Goal: Task Accomplishment & Management: Use online tool/utility

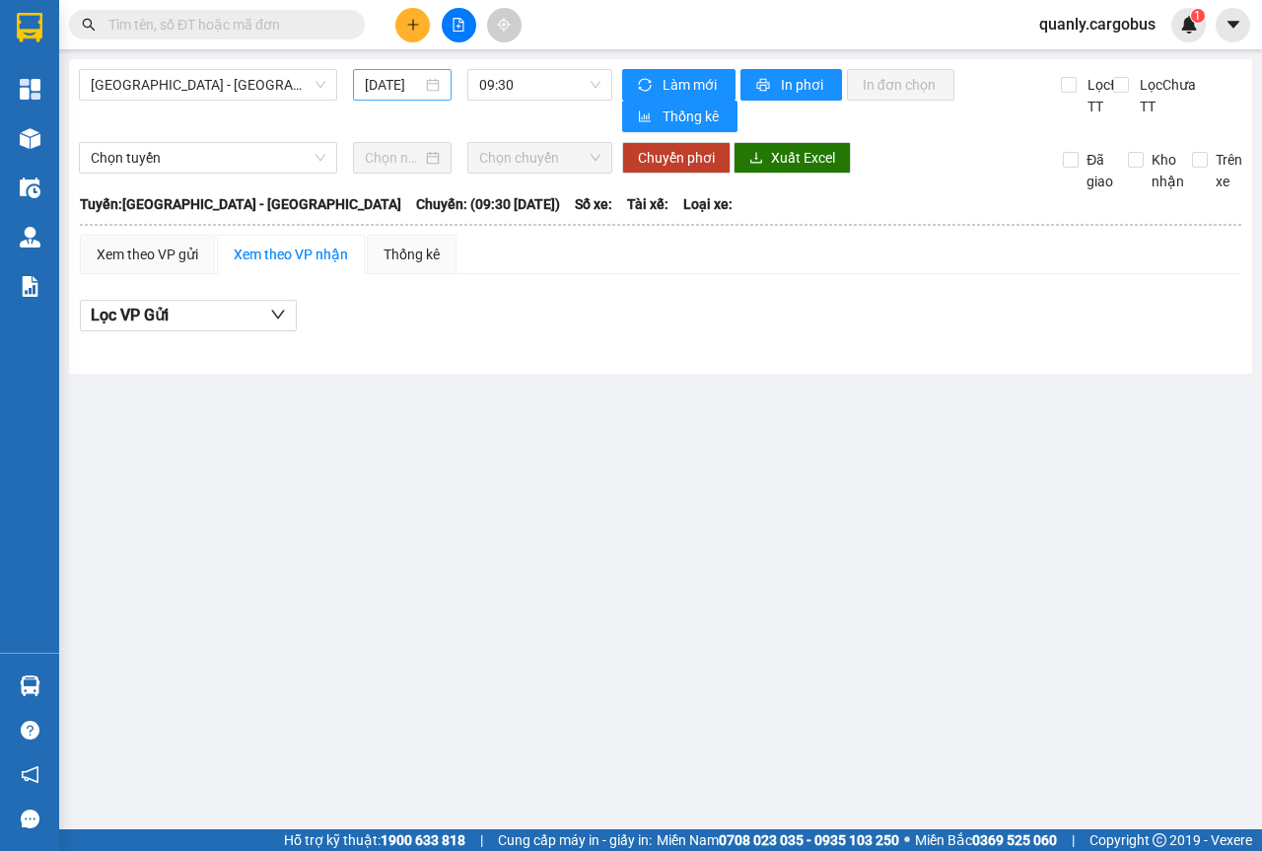
click at [435, 83] on div "[DATE]" at bounding box center [402, 85] width 75 height 22
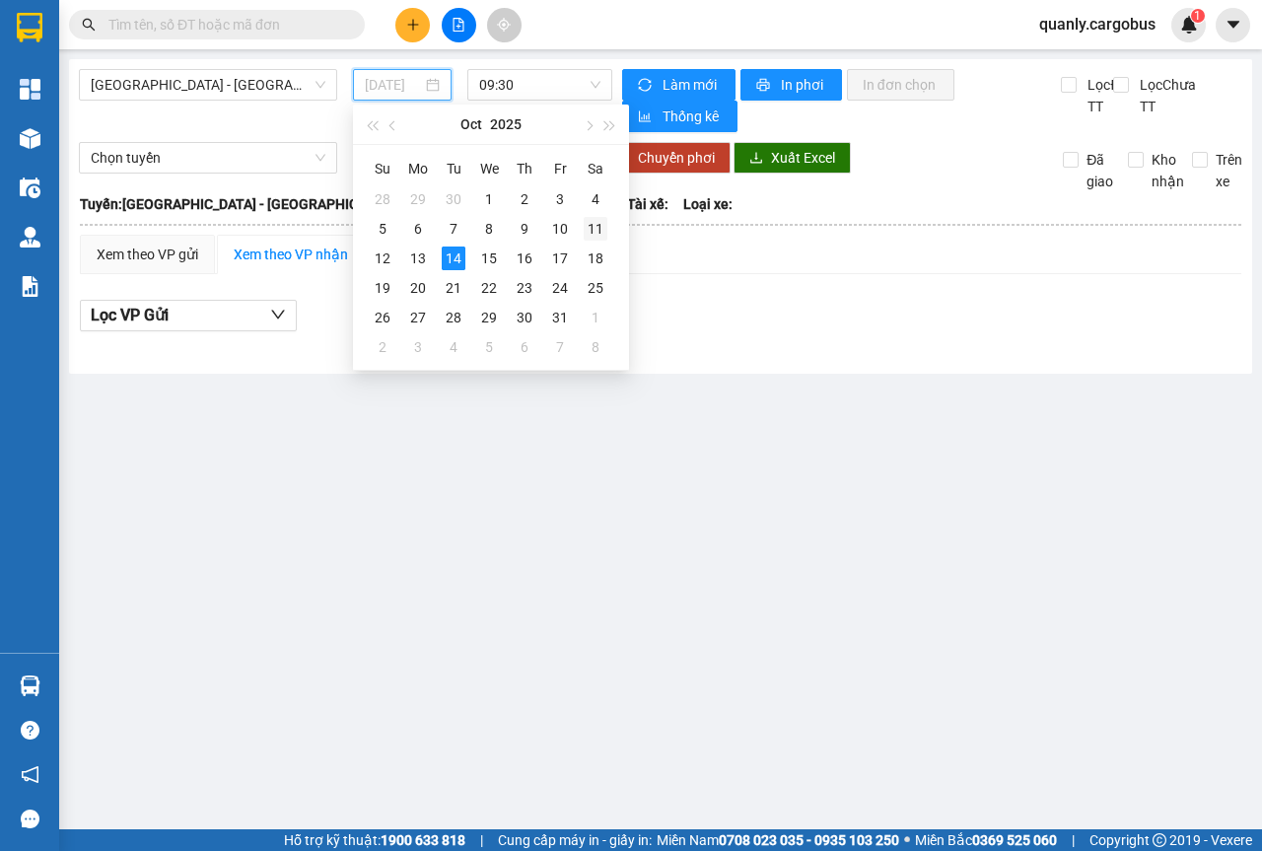
click at [592, 224] on div "11" at bounding box center [596, 229] width 24 height 24
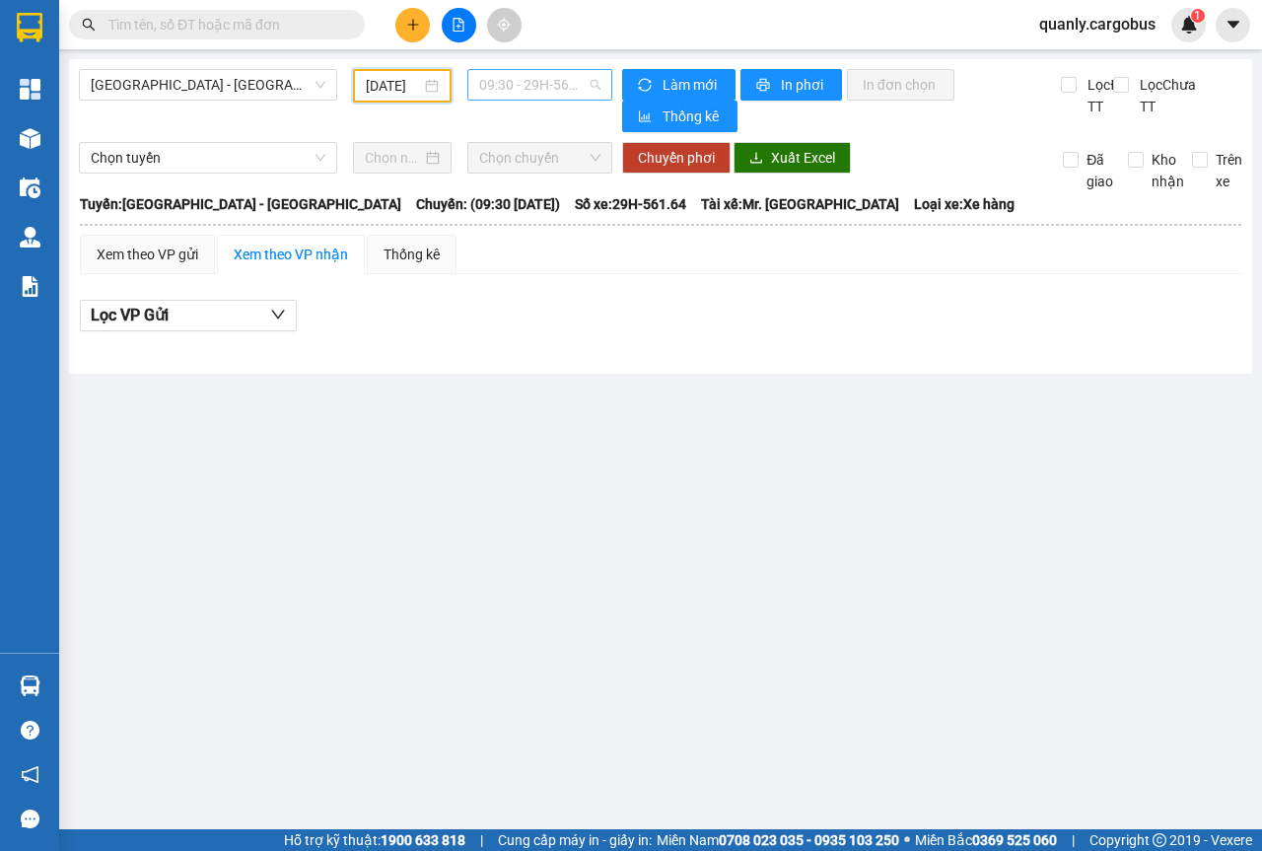
click at [591, 83] on span "09:30 - 29H-561.64" at bounding box center [539, 85] width 120 height 30
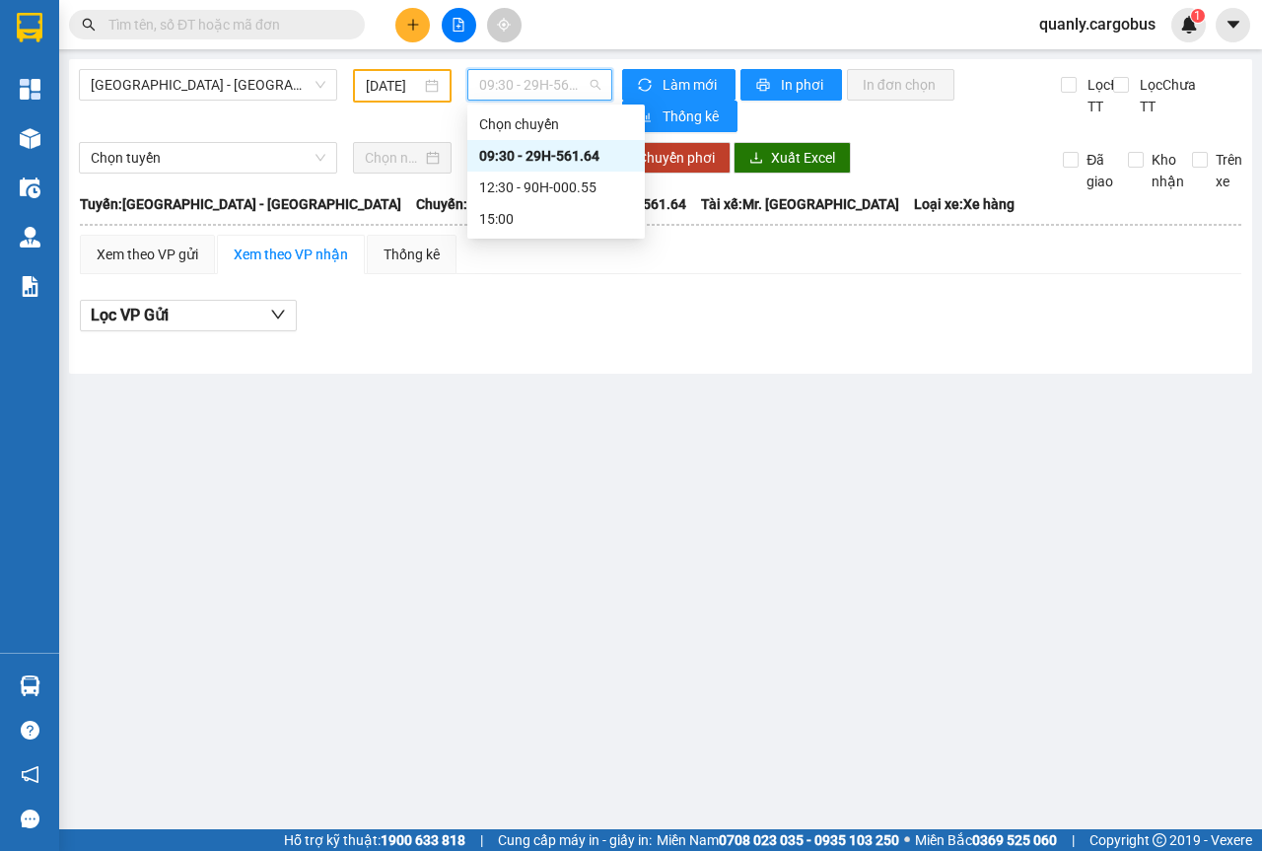
click at [558, 150] on div "09:30 - 29H-561.64" at bounding box center [556, 156] width 154 height 22
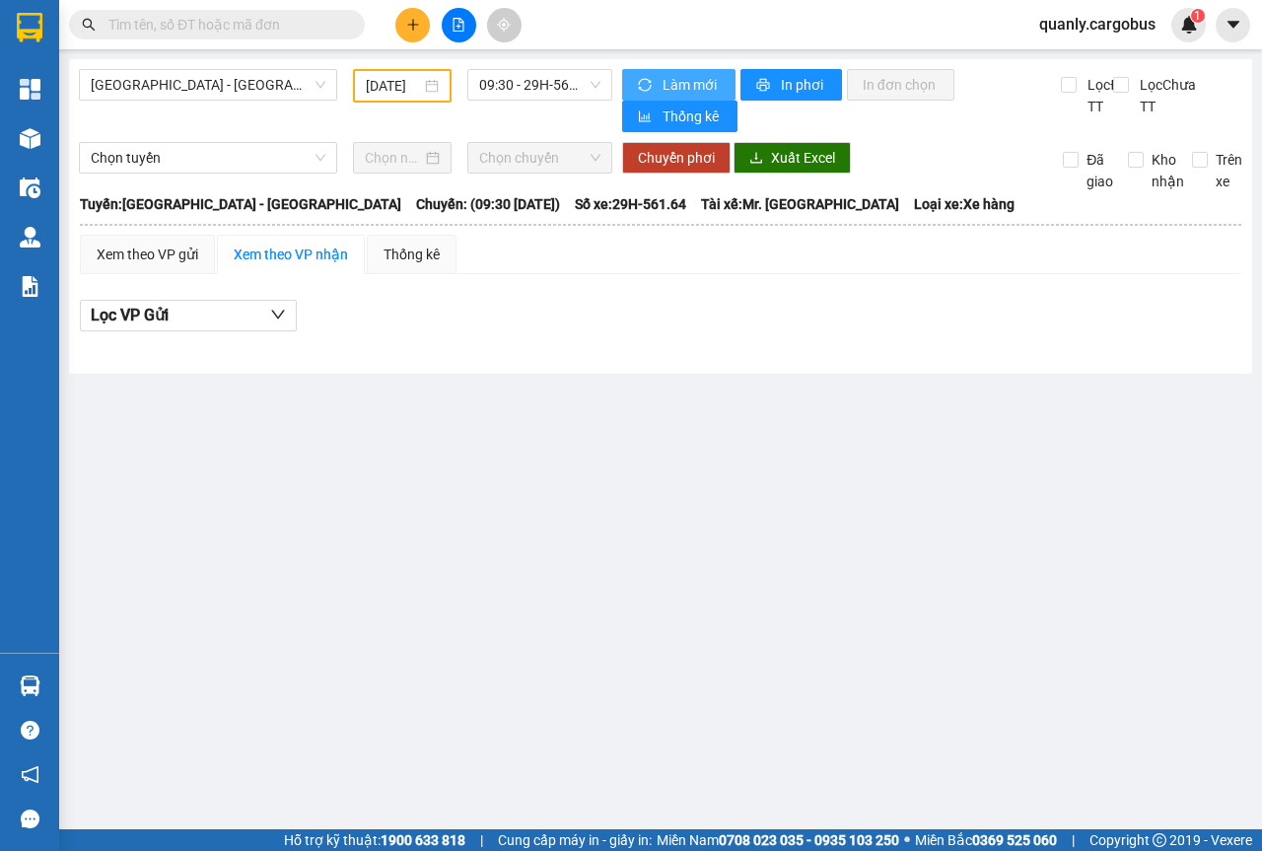
click at [663, 82] on span "Làm mới" at bounding box center [691, 85] width 57 height 22
click at [596, 84] on span "09:30 - 29H-561.64" at bounding box center [539, 85] width 120 height 30
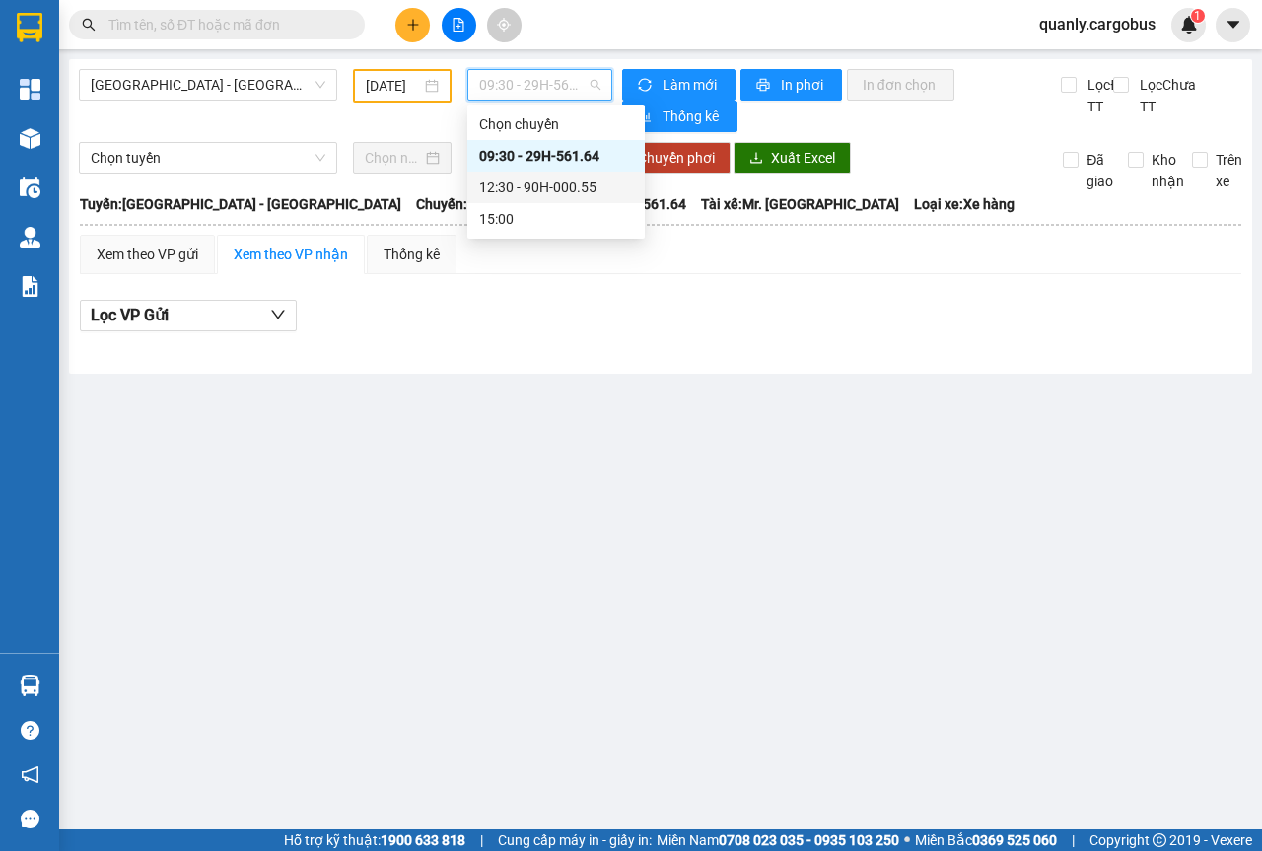
click at [555, 184] on div "12:30 - 90H-000.55" at bounding box center [556, 188] width 154 height 22
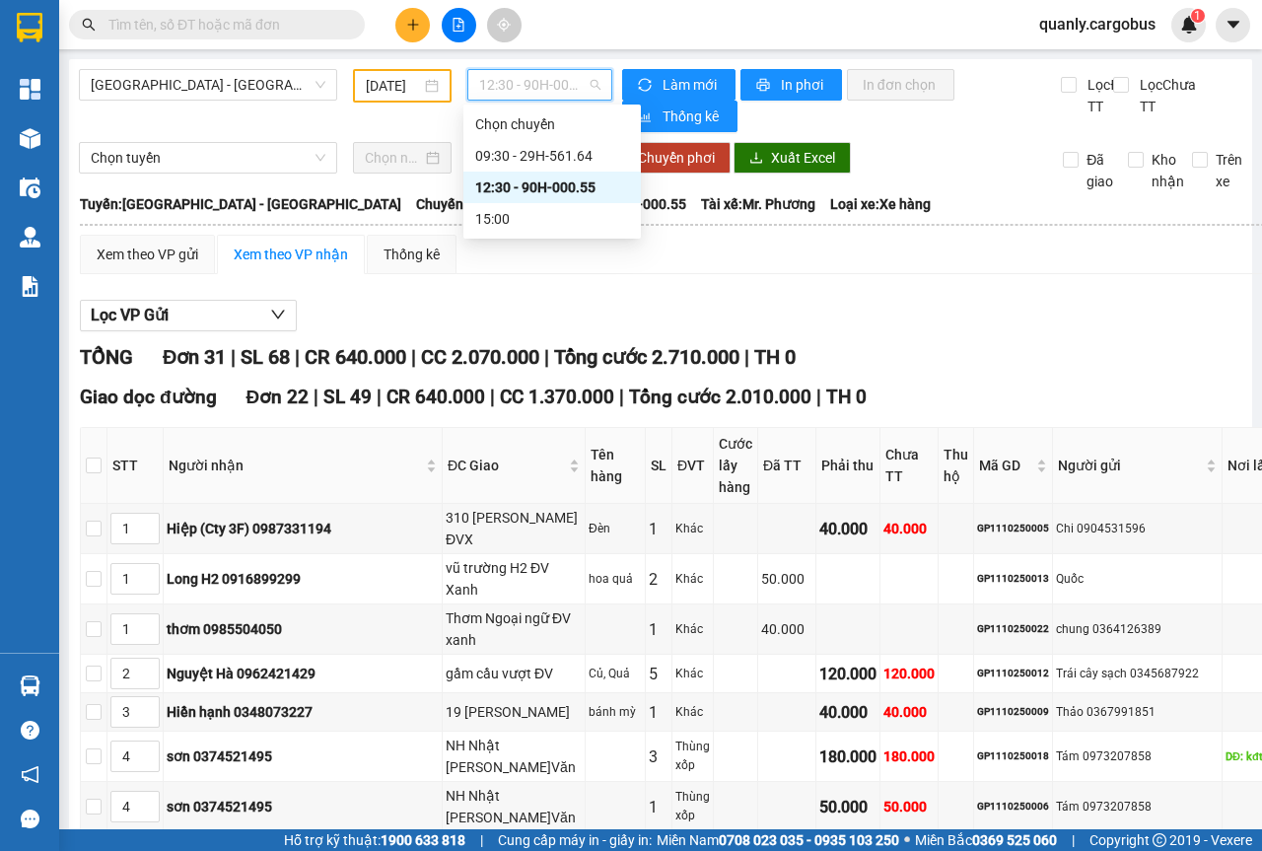
click at [592, 84] on span "12:30 - 90H-000.55" at bounding box center [539, 85] width 120 height 30
click at [571, 156] on div "09:30 - 29H-561.64" at bounding box center [552, 156] width 154 height 22
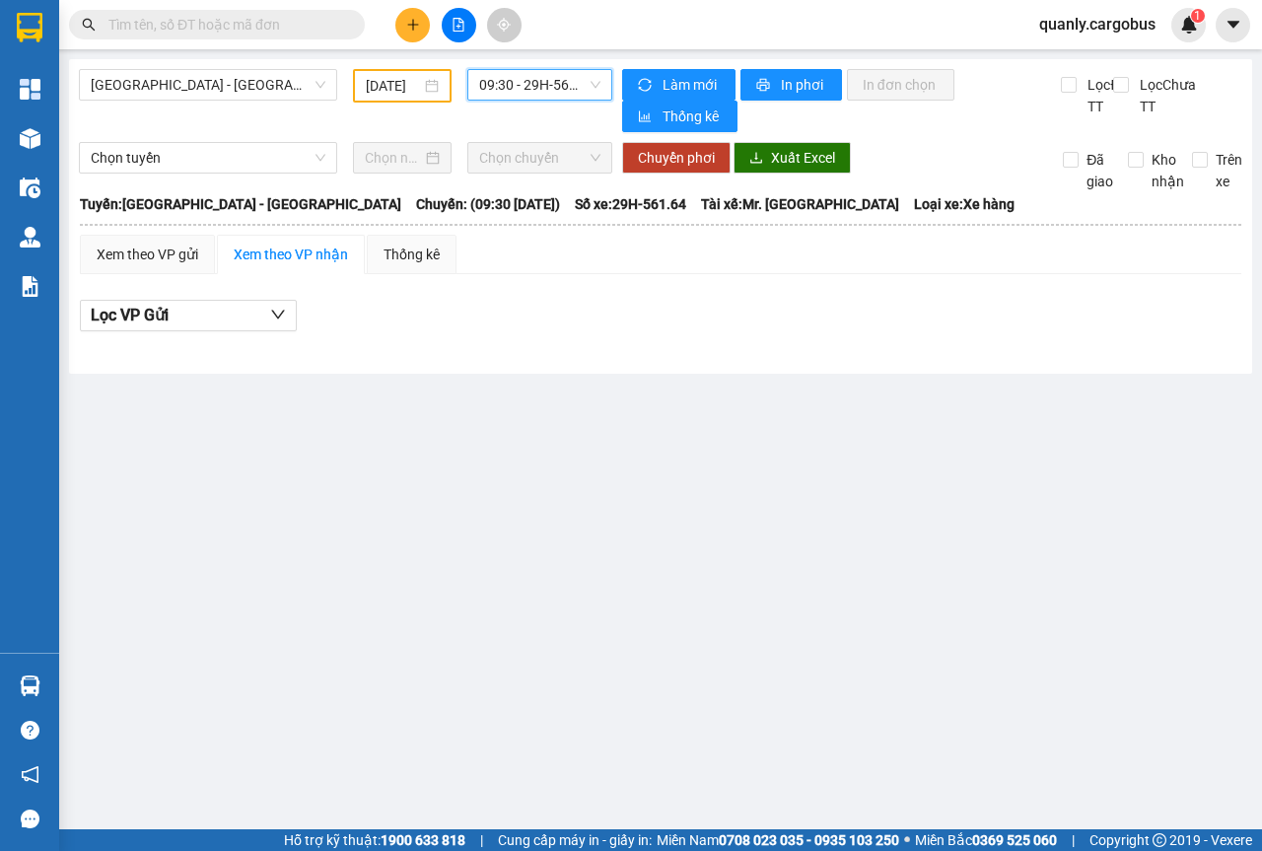
click at [597, 84] on span "09:30 - 29H-561.64" at bounding box center [539, 85] width 120 height 30
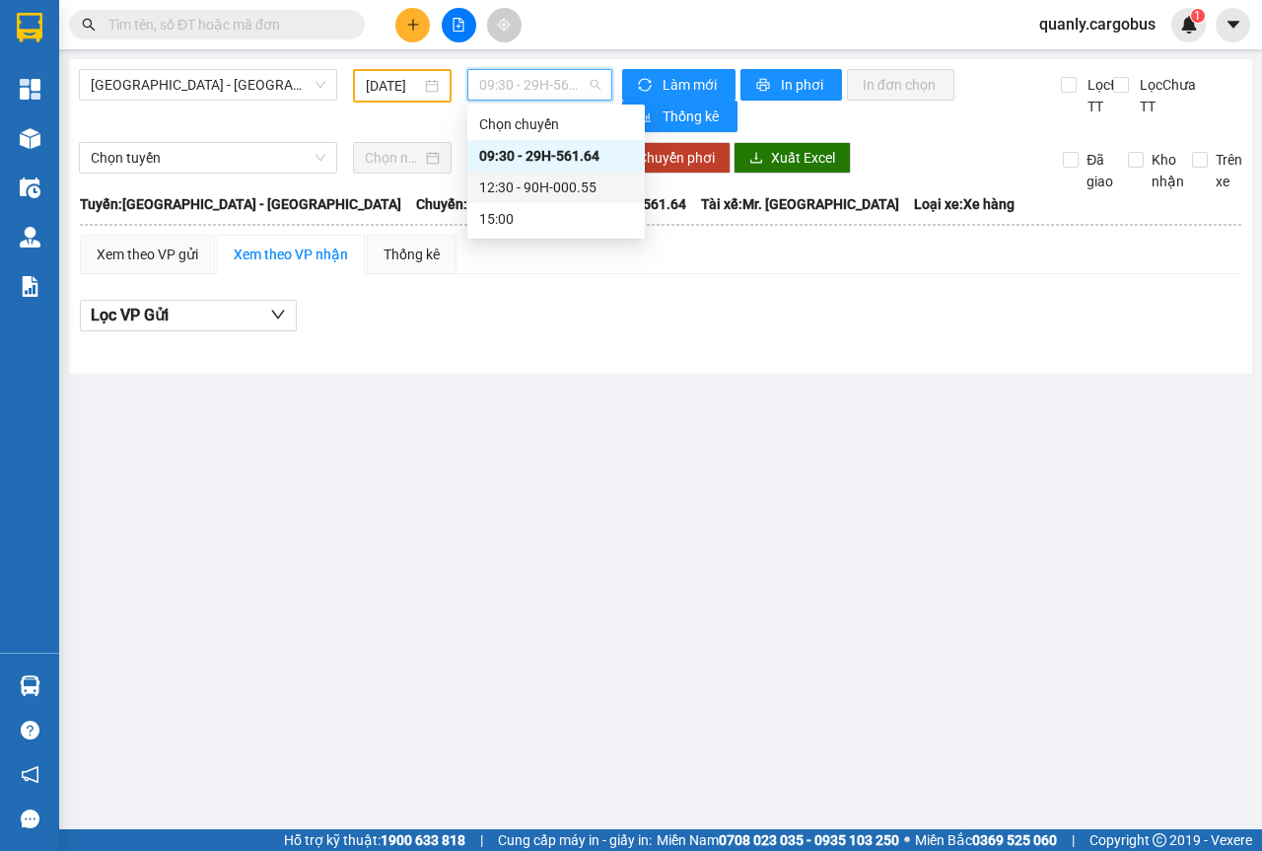
click at [573, 183] on div "12:30 - 90H-000.55" at bounding box center [556, 188] width 154 height 22
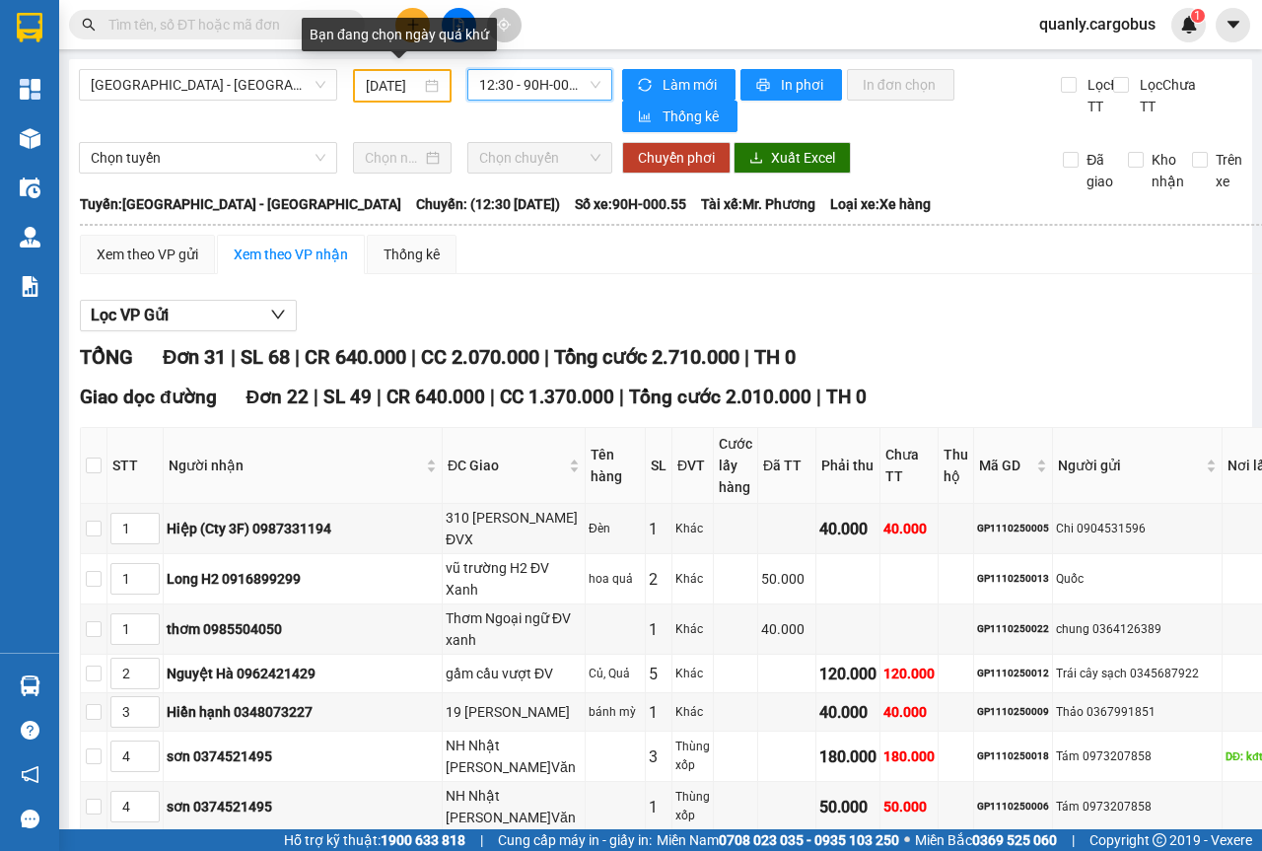
click at [428, 84] on div "[DATE]" at bounding box center [402, 86] width 73 height 22
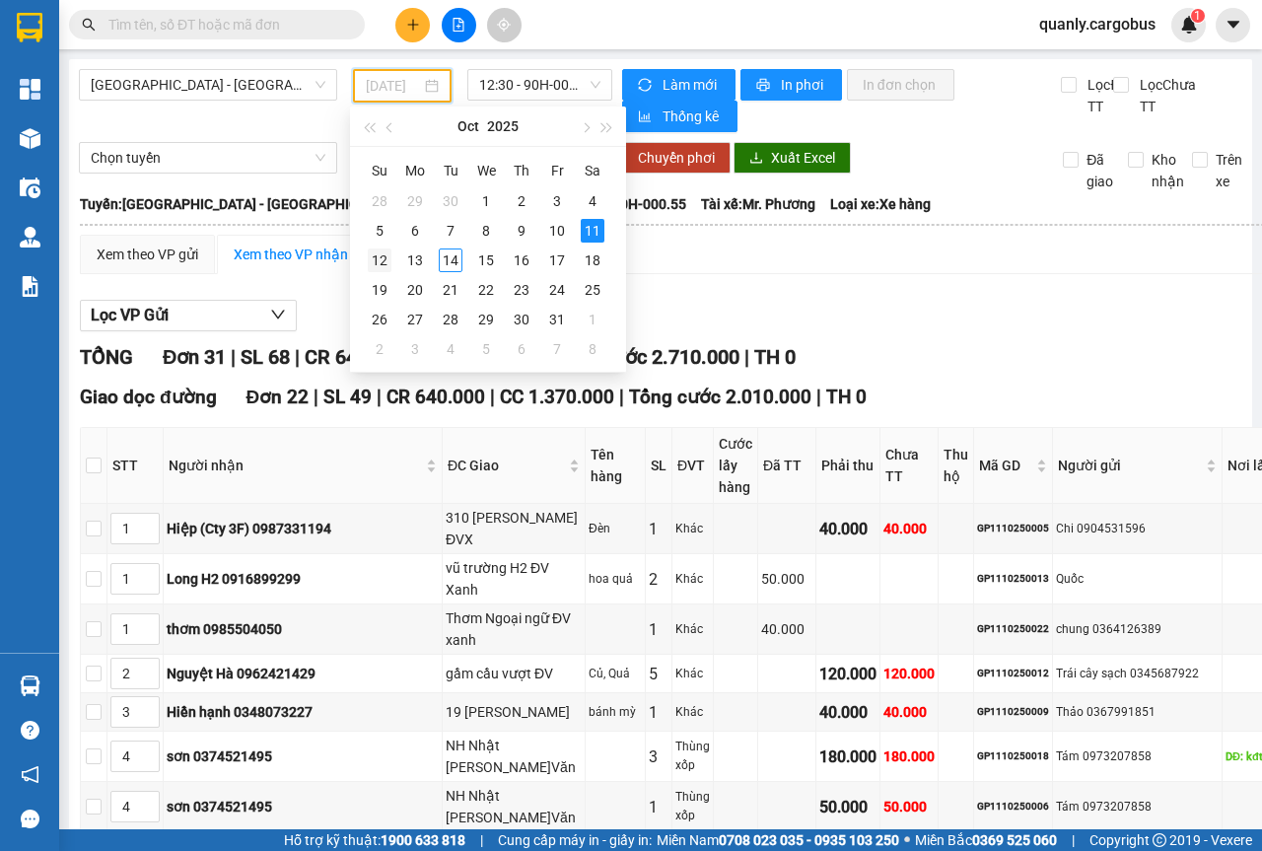
click at [382, 260] on div "12" at bounding box center [380, 261] width 24 height 24
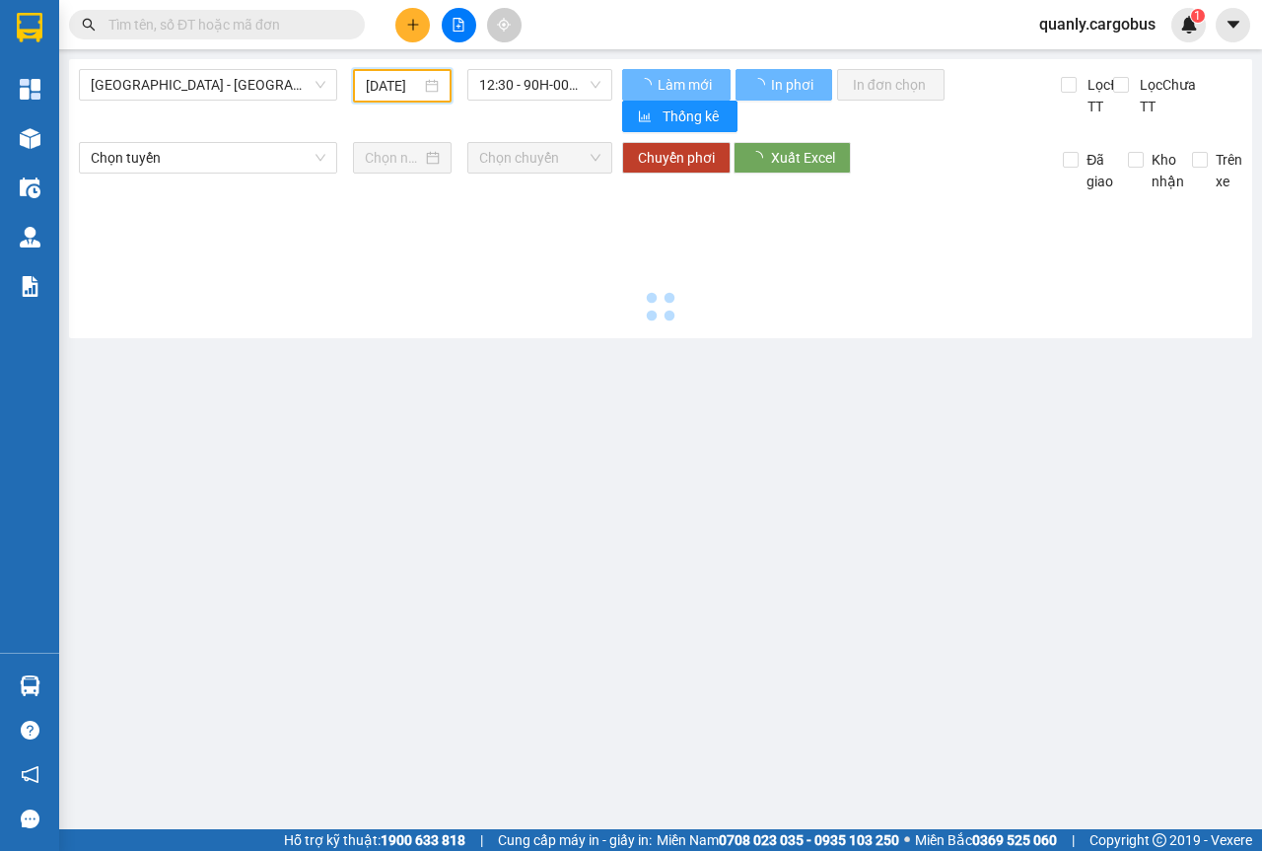
scroll to position [0, 15]
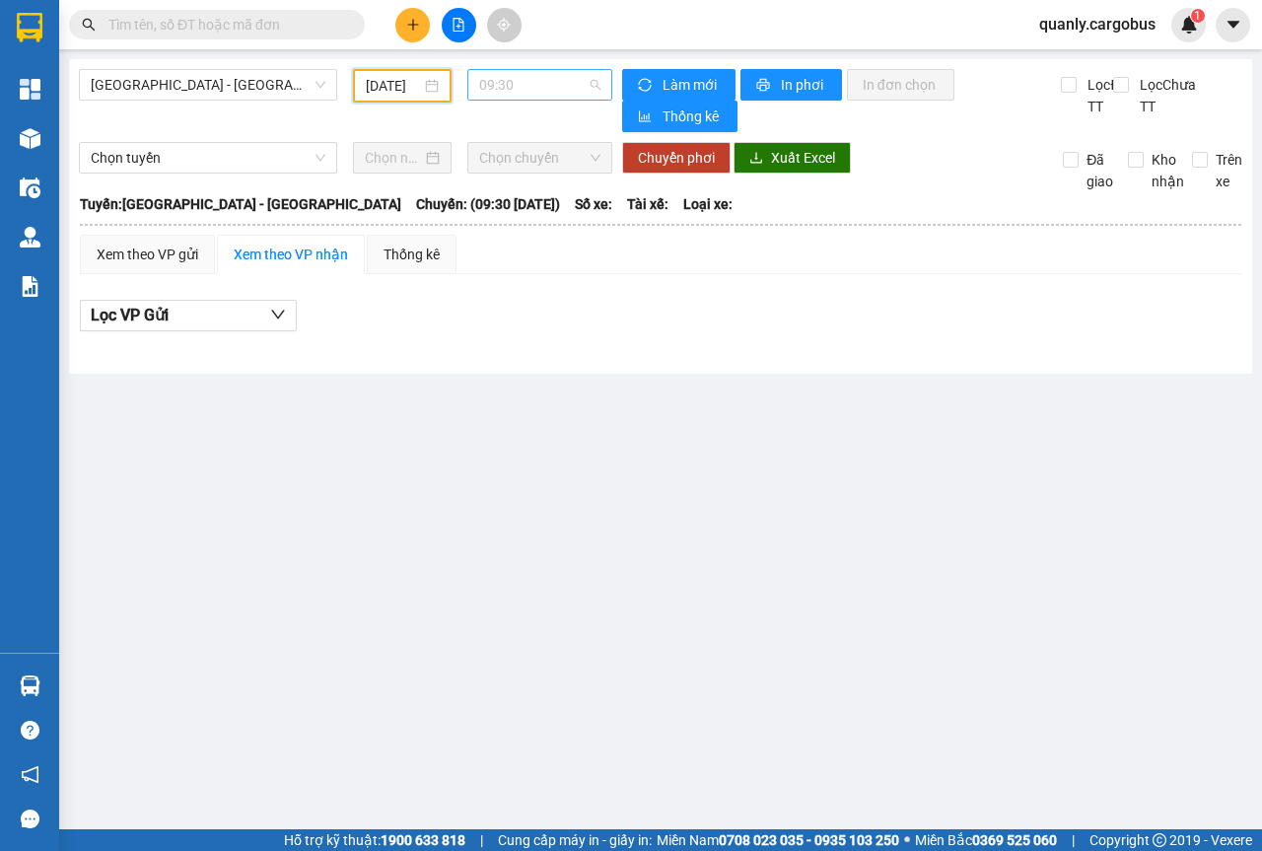
click at [590, 87] on span "09:30" at bounding box center [539, 85] width 120 height 30
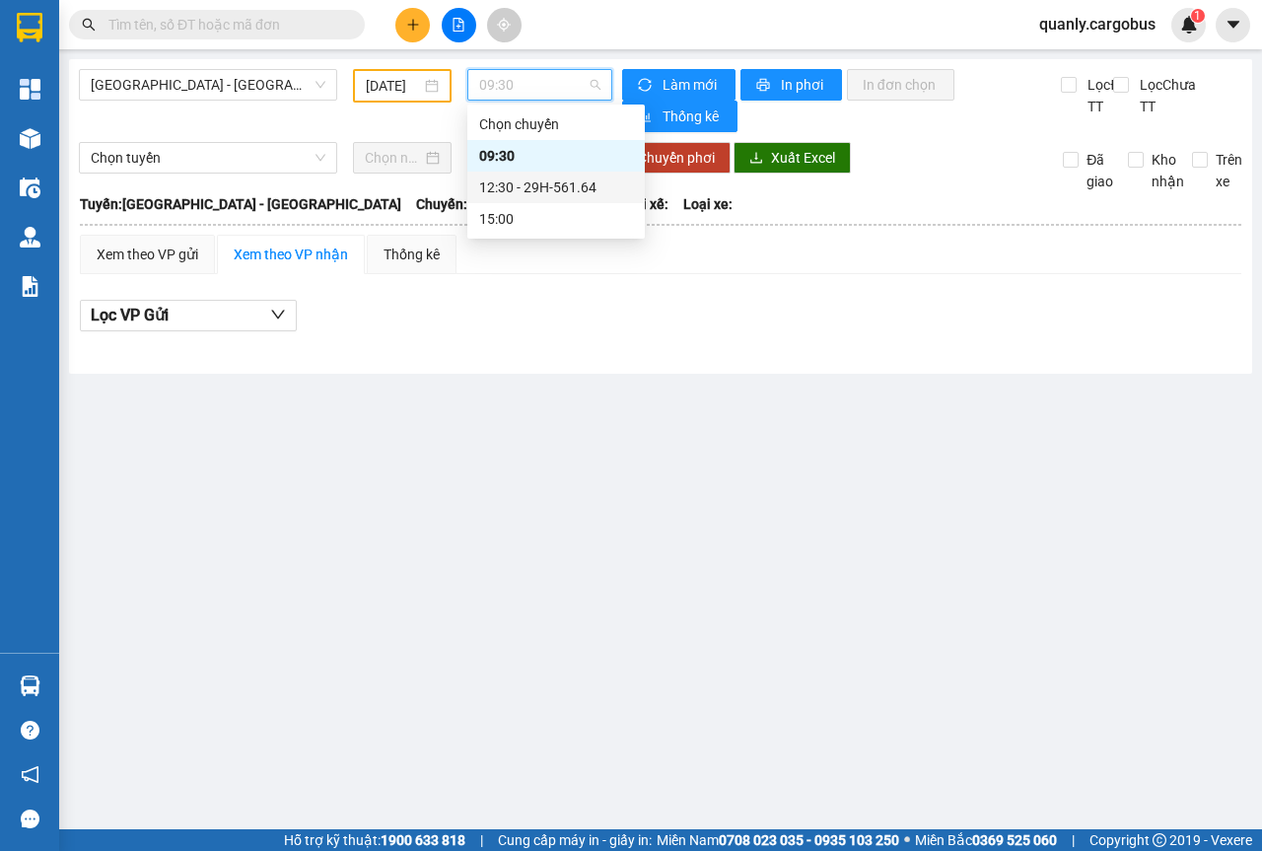
click at [551, 188] on div "12:30 - 29H-561.64" at bounding box center [556, 188] width 154 height 22
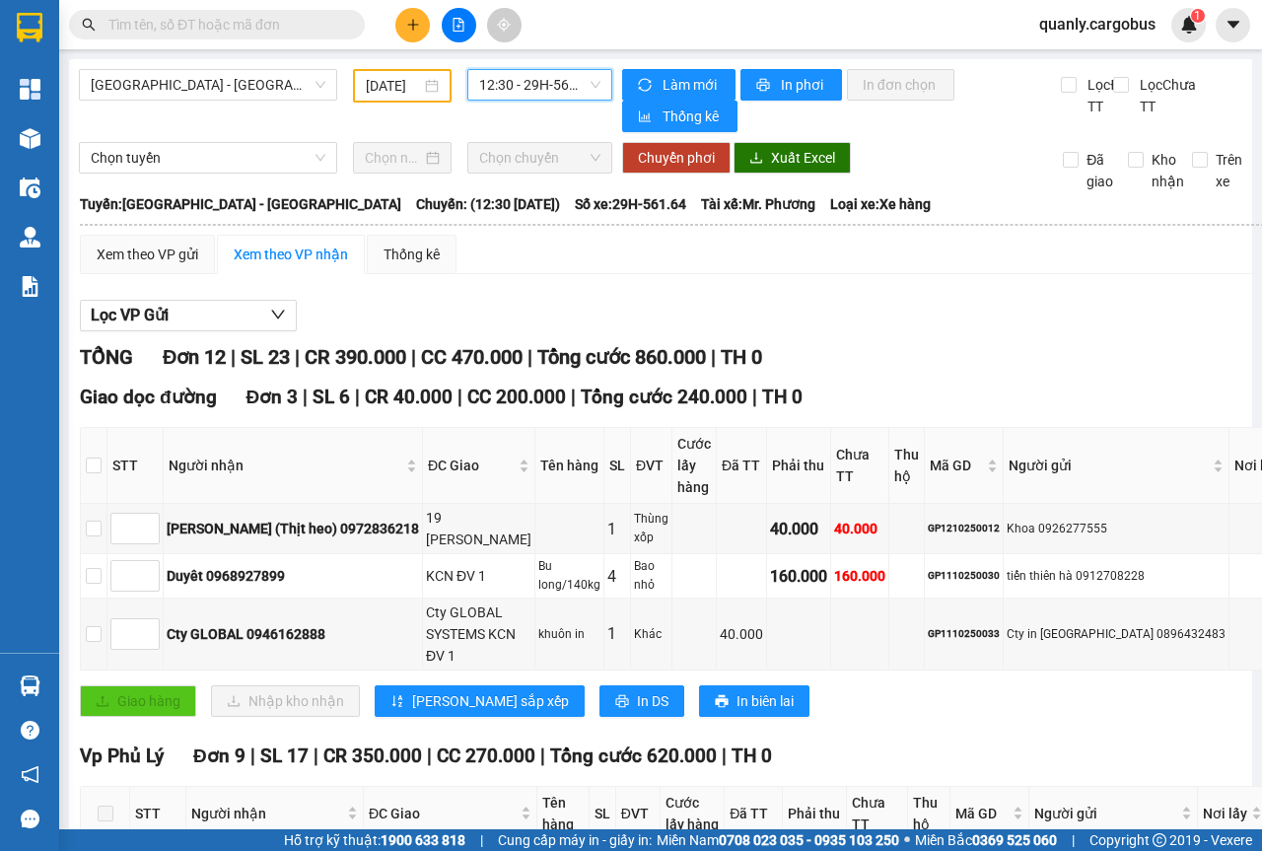
click at [429, 84] on div "[DATE]" at bounding box center [402, 86] width 73 height 22
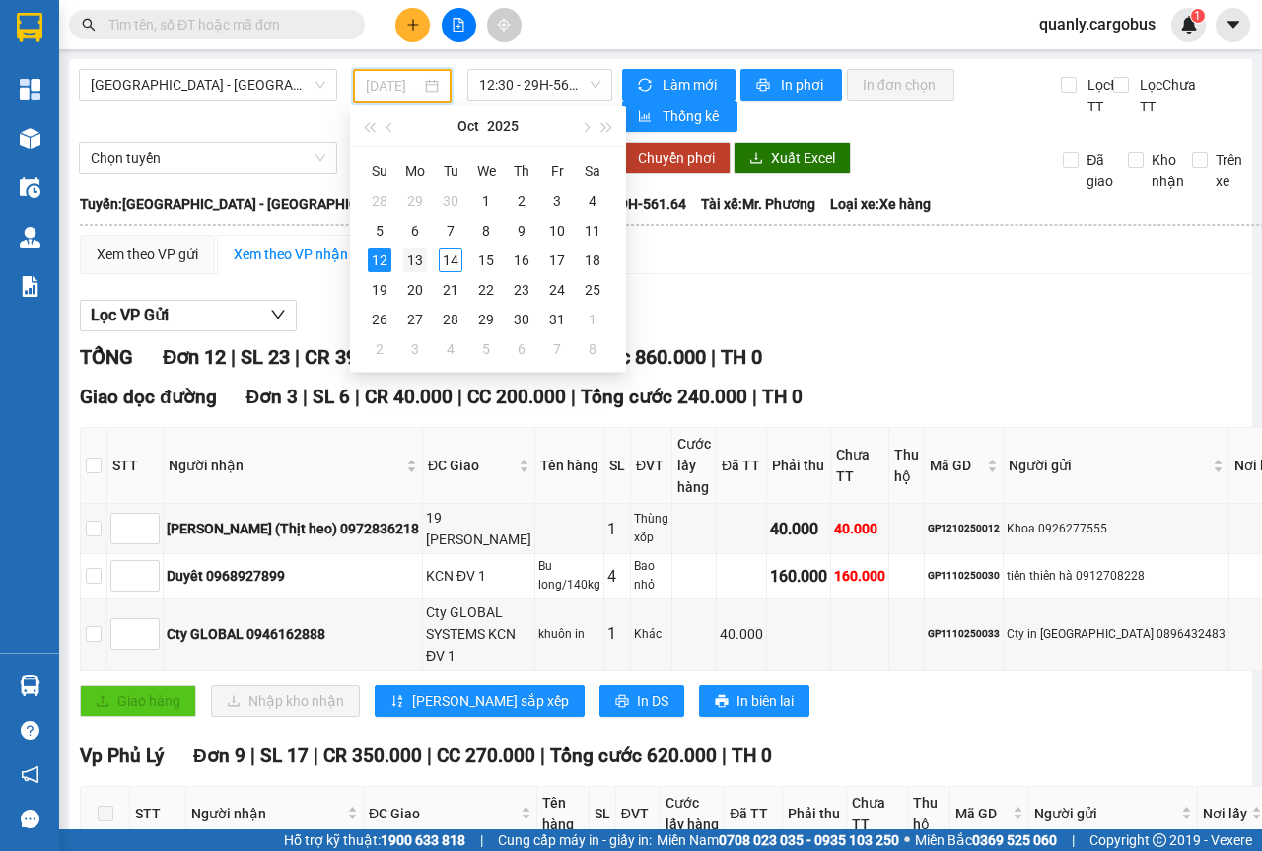
click at [420, 255] on div "13" at bounding box center [415, 261] width 24 height 24
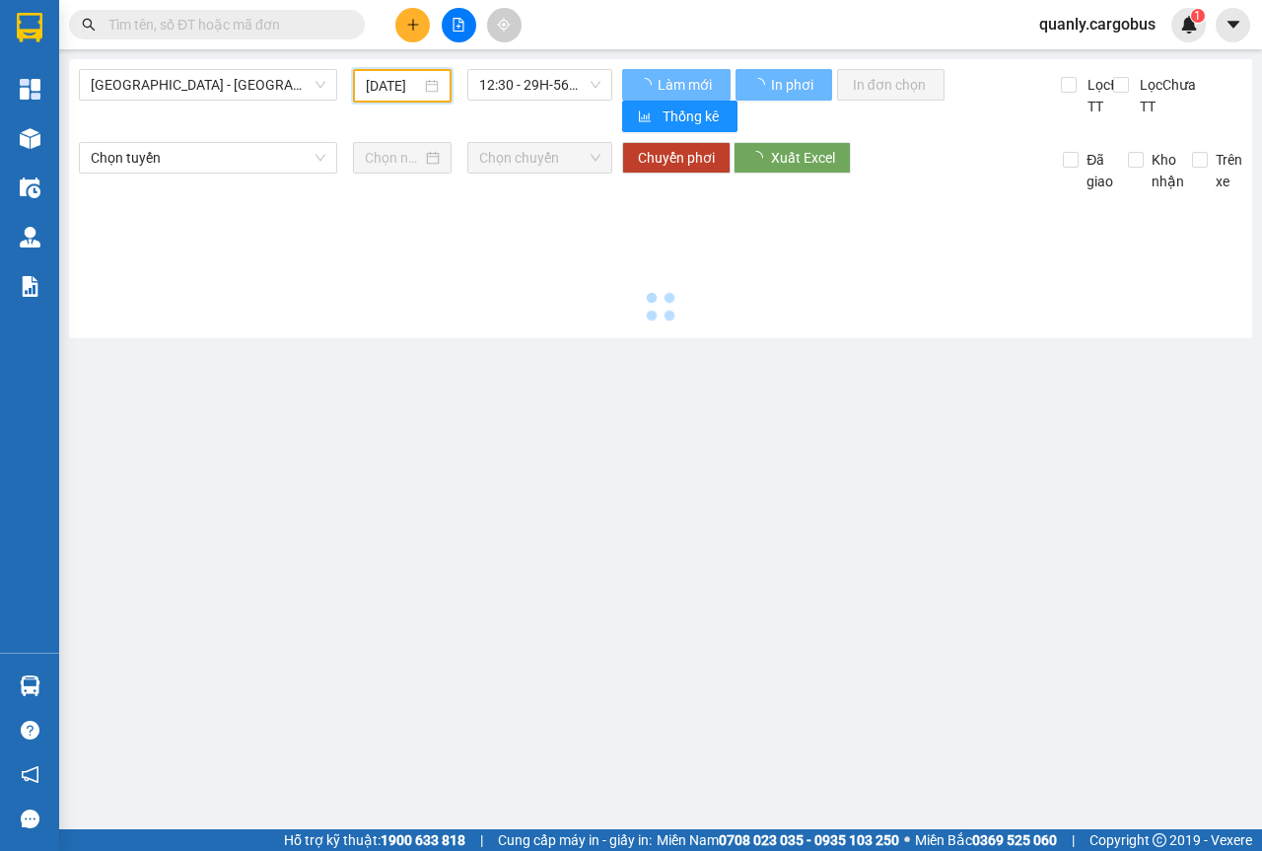
scroll to position [0, 15]
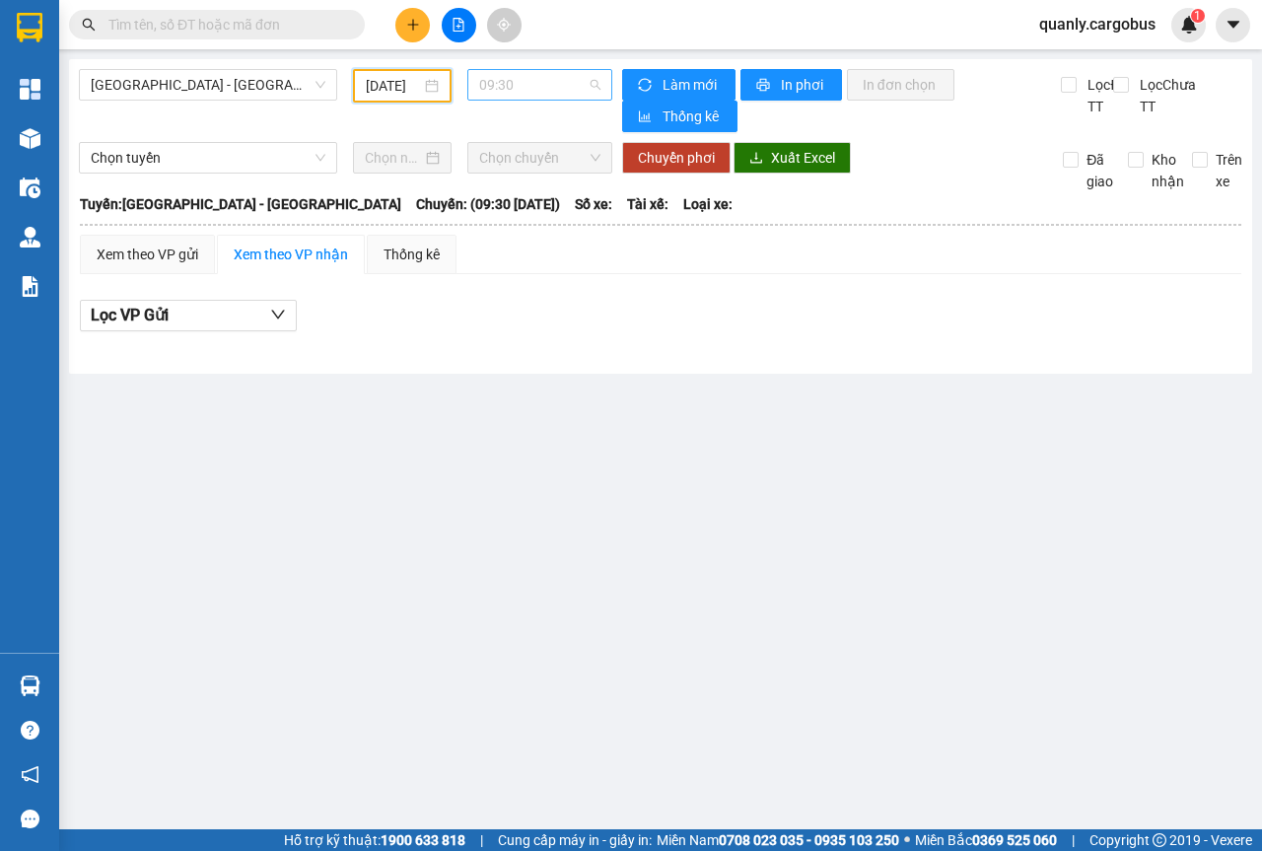
click at [601, 73] on div "09:30" at bounding box center [540, 85] width 144 height 32
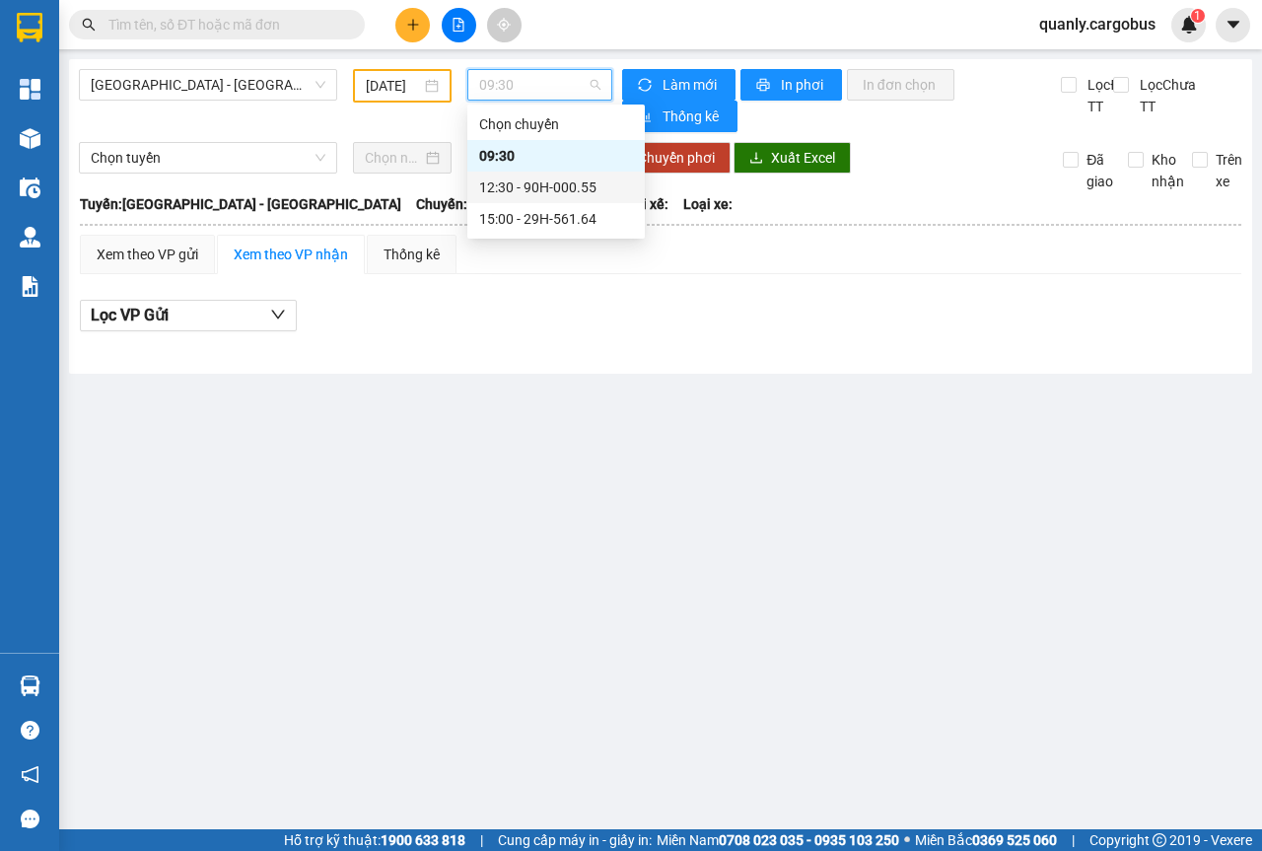
click at [574, 183] on div "12:30 - 90H-000.55" at bounding box center [556, 188] width 154 height 22
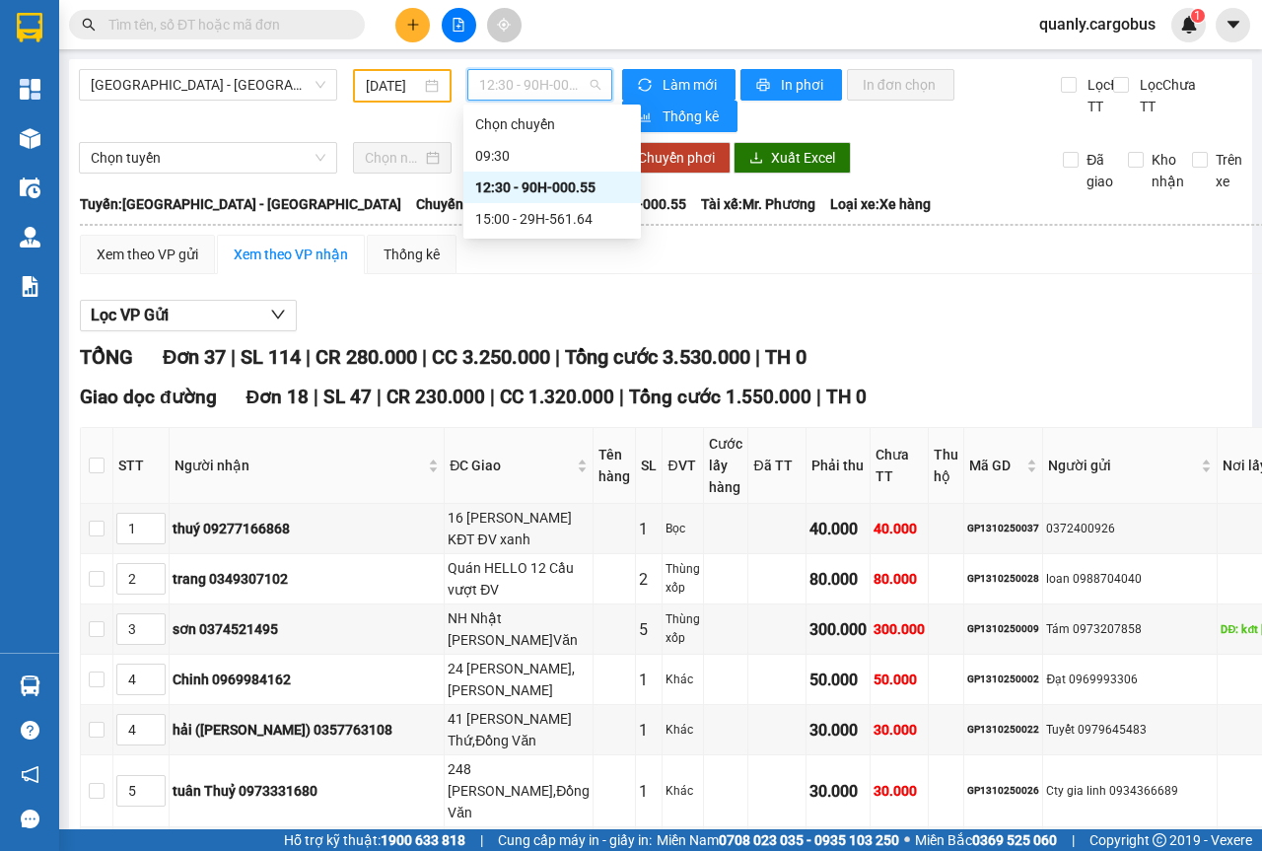
click at [590, 84] on span "12:30 - 90H-000.55" at bounding box center [539, 85] width 120 height 30
click at [556, 217] on div "15:00 - 29H-561.64" at bounding box center [552, 219] width 154 height 22
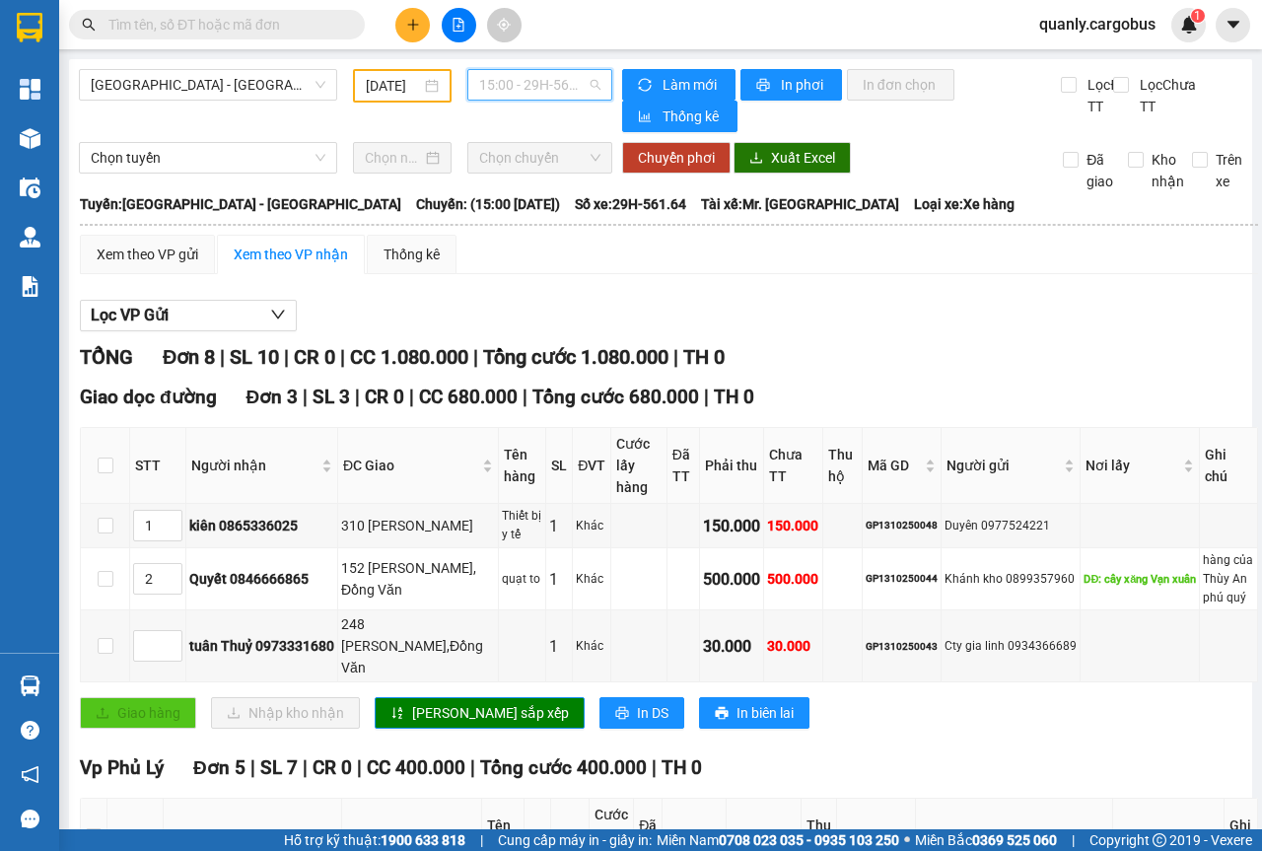
click at [587, 83] on span "15:00 - 29H-561.64" at bounding box center [539, 85] width 120 height 30
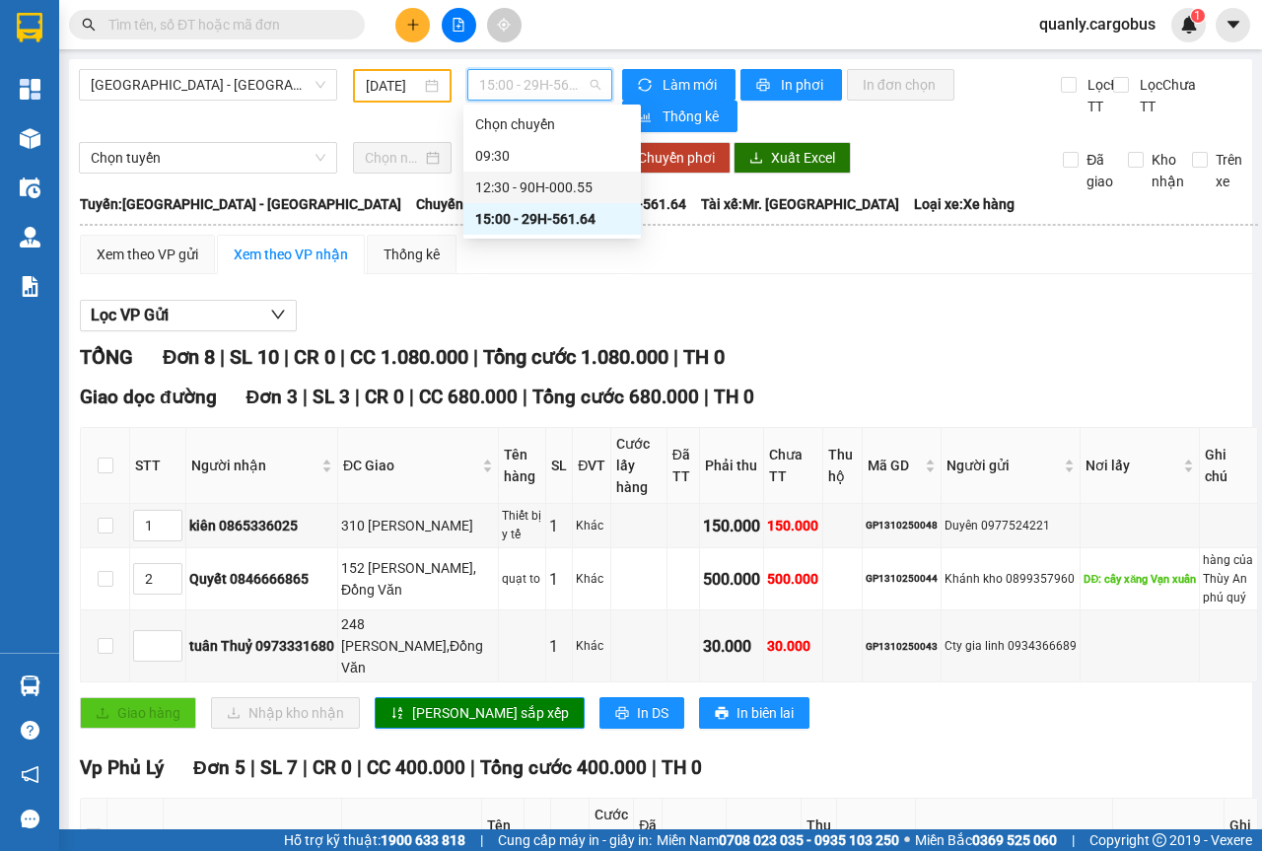
click at [518, 187] on div "12:30 - 90H-000.55" at bounding box center [552, 188] width 154 height 22
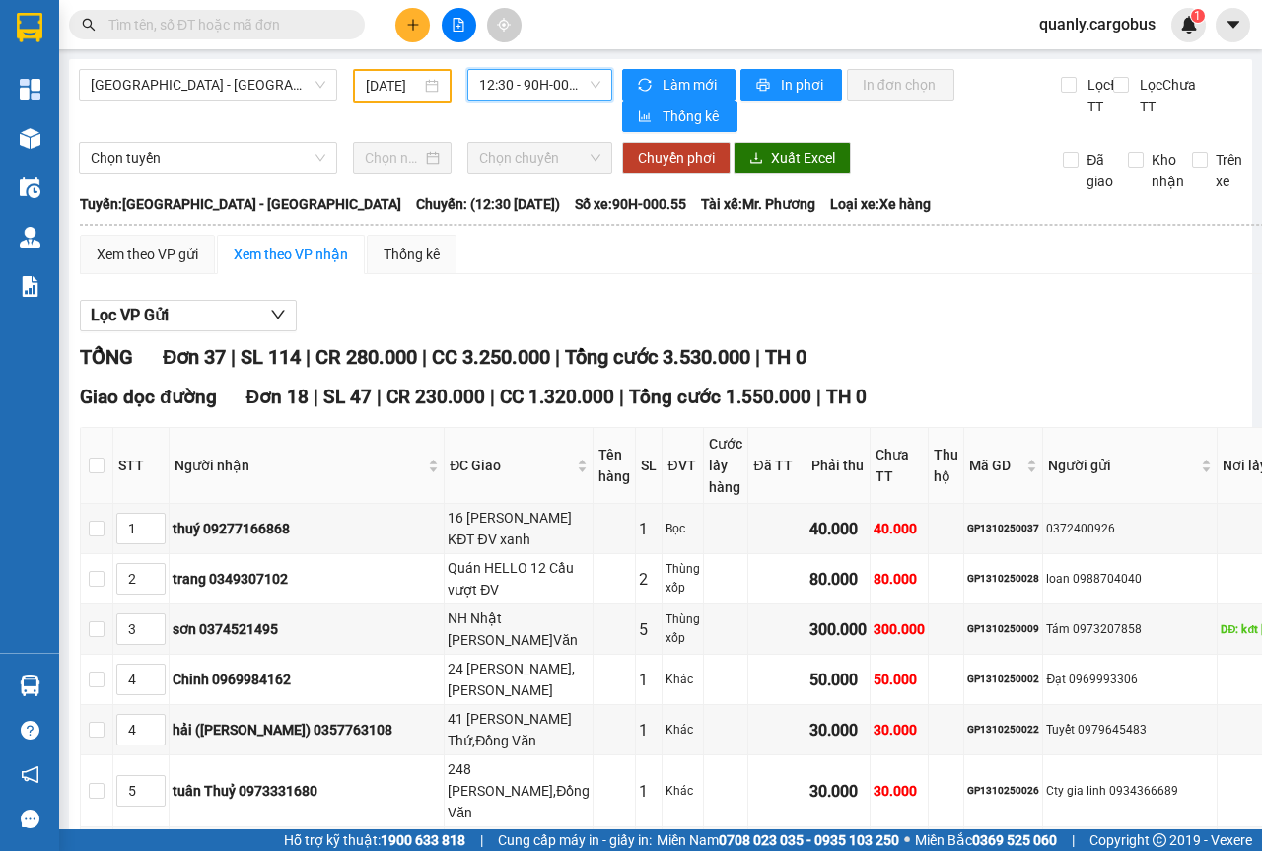
click at [424, 86] on div "[DATE]" at bounding box center [402, 86] width 73 height 22
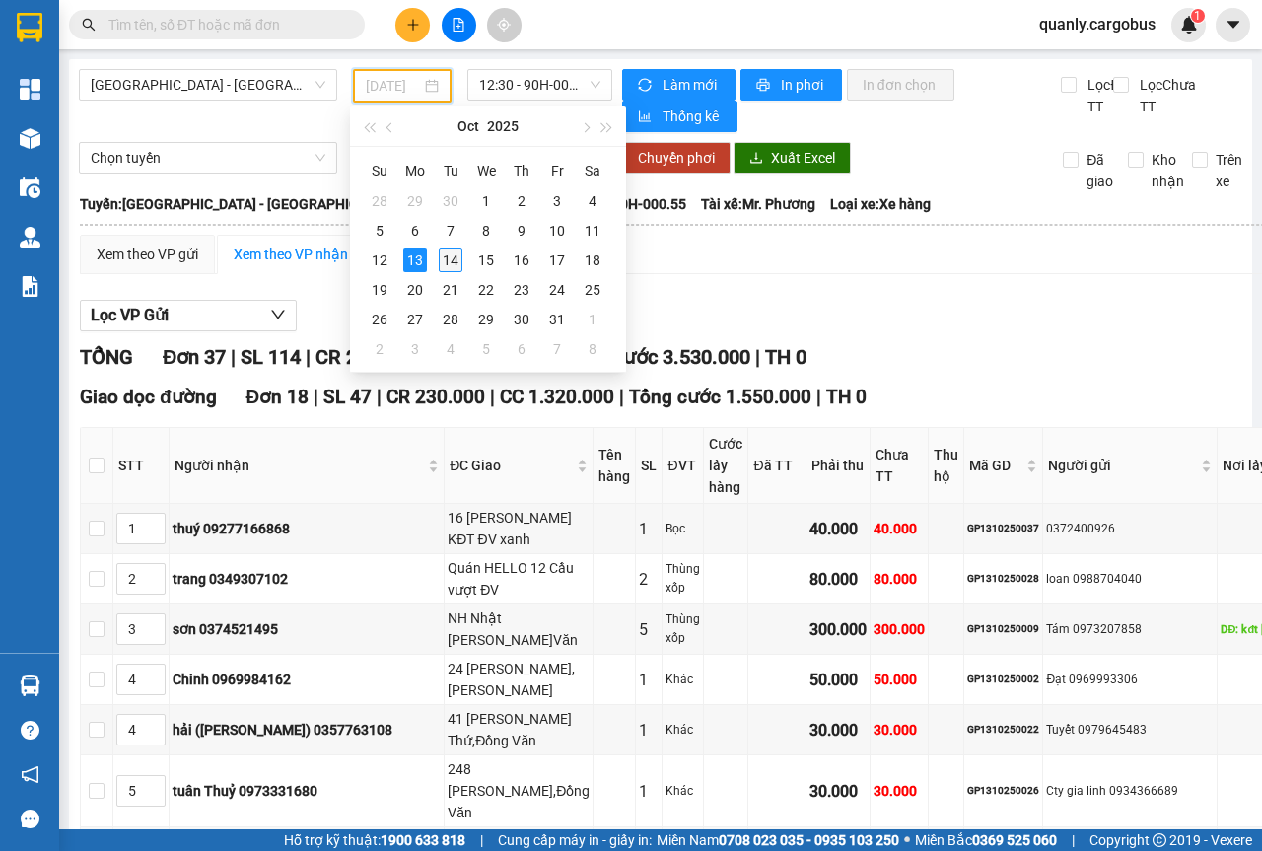
click at [448, 250] on div "14" at bounding box center [451, 261] width 24 height 24
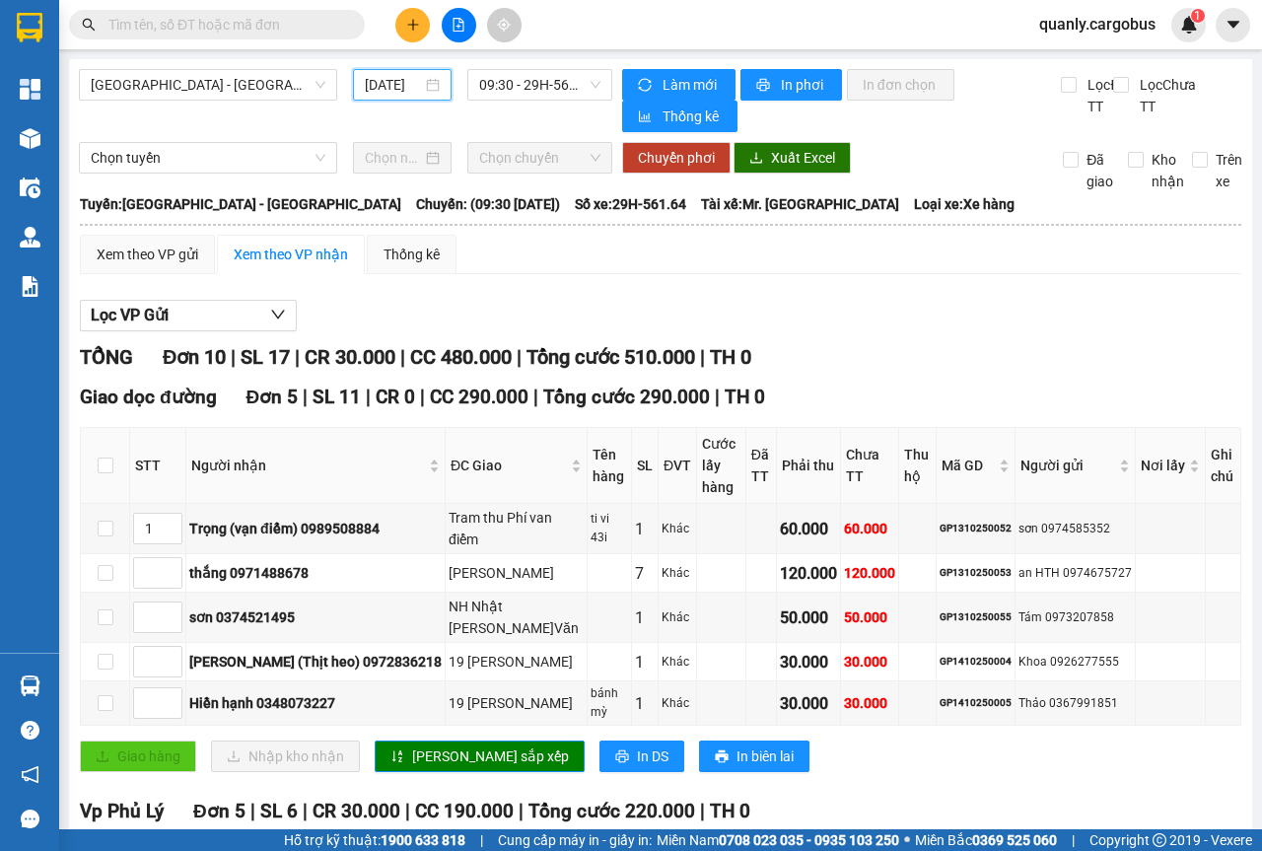
click at [420, 90] on div "[DATE]" at bounding box center [402, 85] width 75 height 22
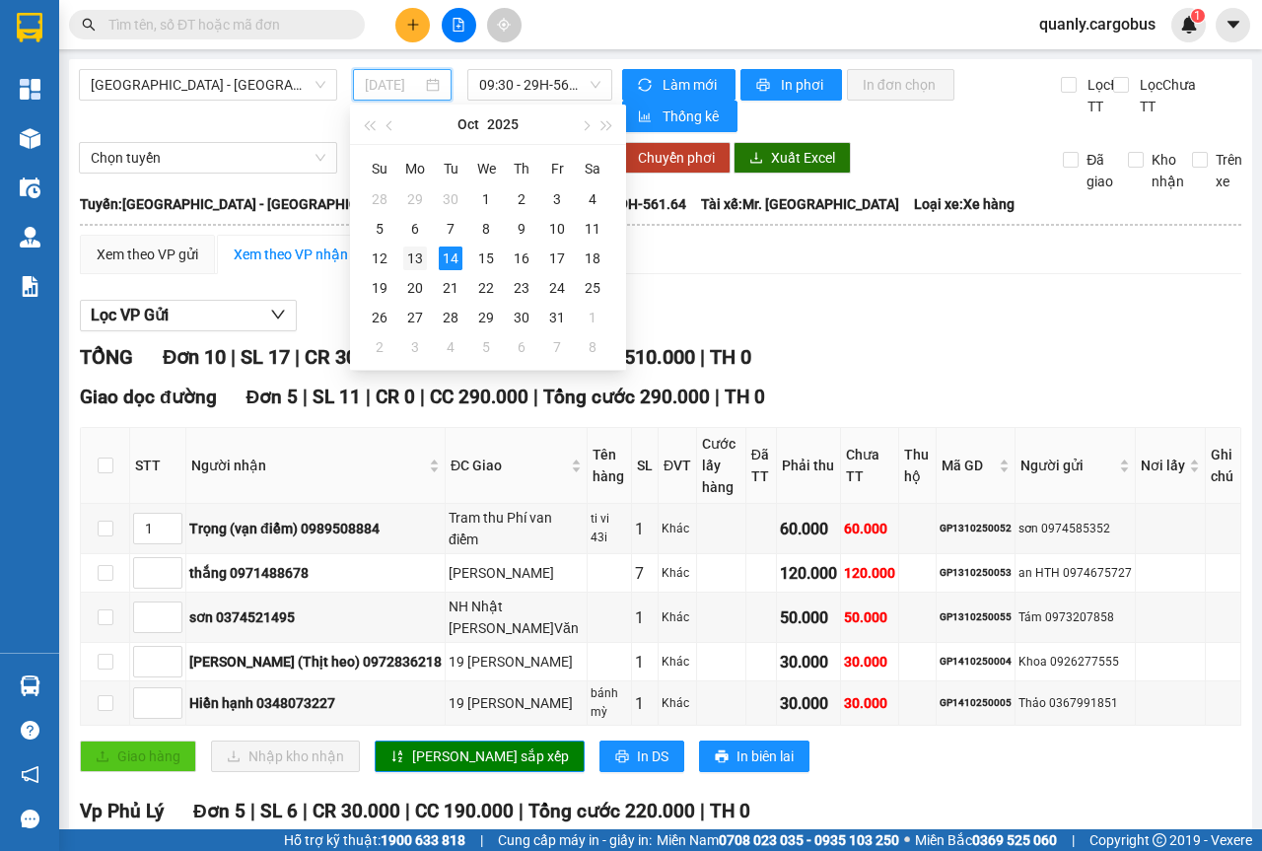
click at [420, 257] on div "13" at bounding box center [415, 259] width 24 height 24
type input "[DATE]"
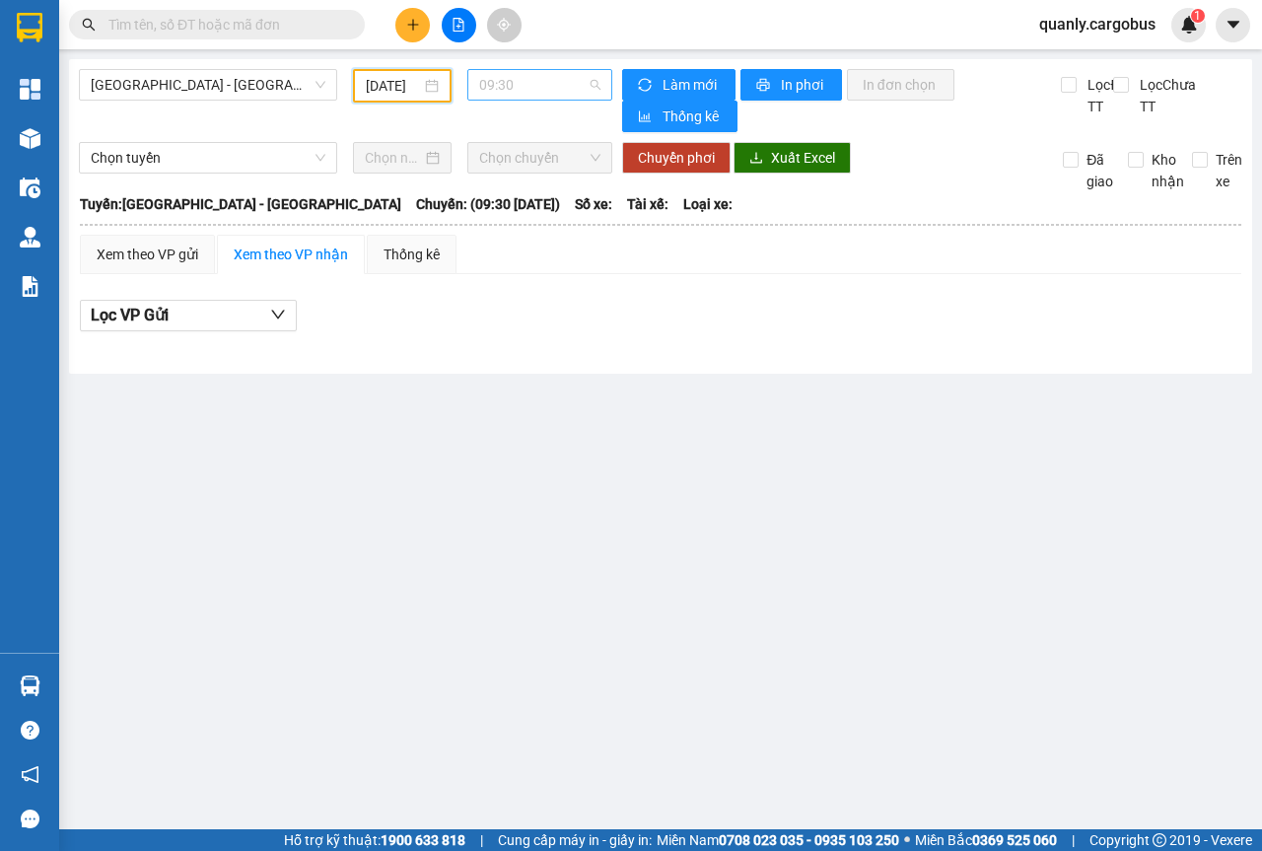
click at [597, 92] on span "09:30" at bounding box center [539, 85] width 120 height 30
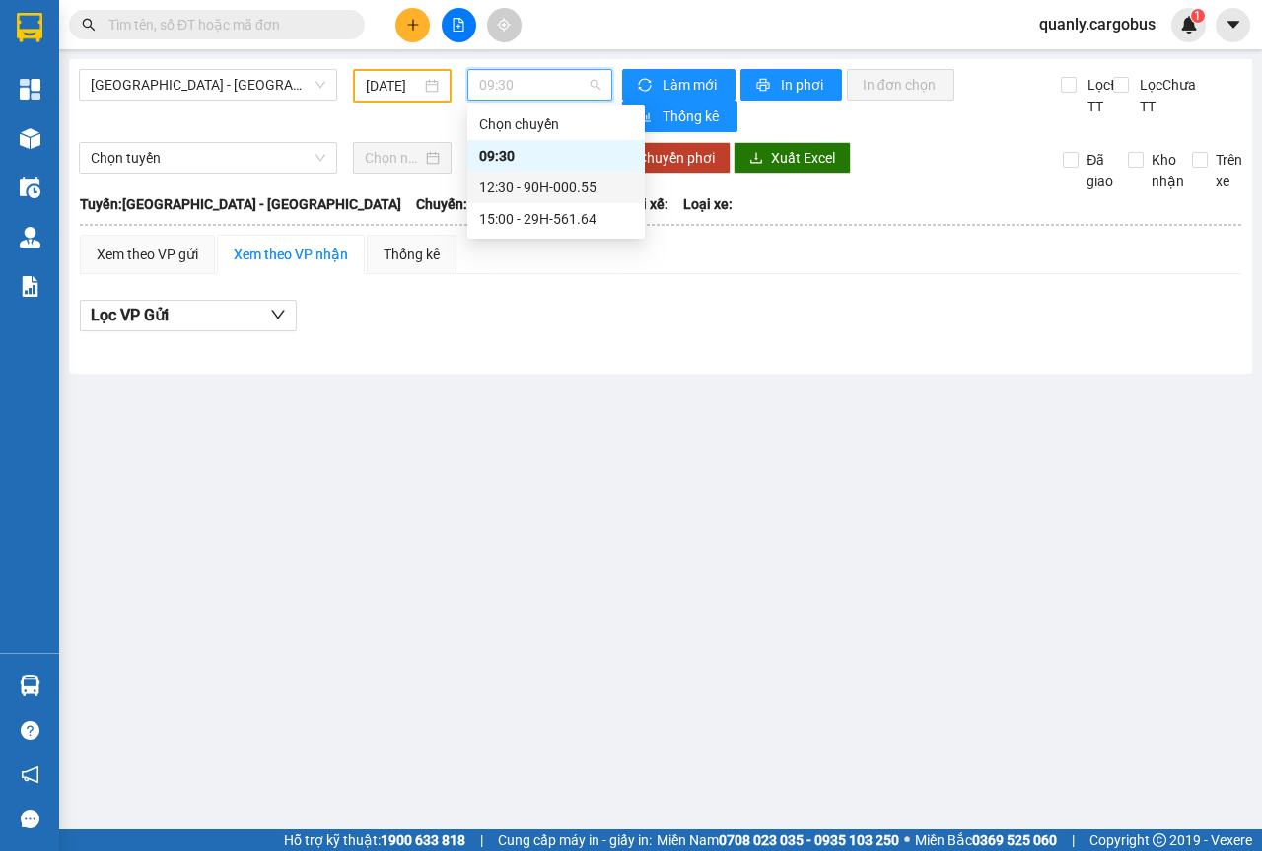
click at [581, 188] on div "12:30 - 90H-000.55" at bounding box center [556, 188] width 154 height 22
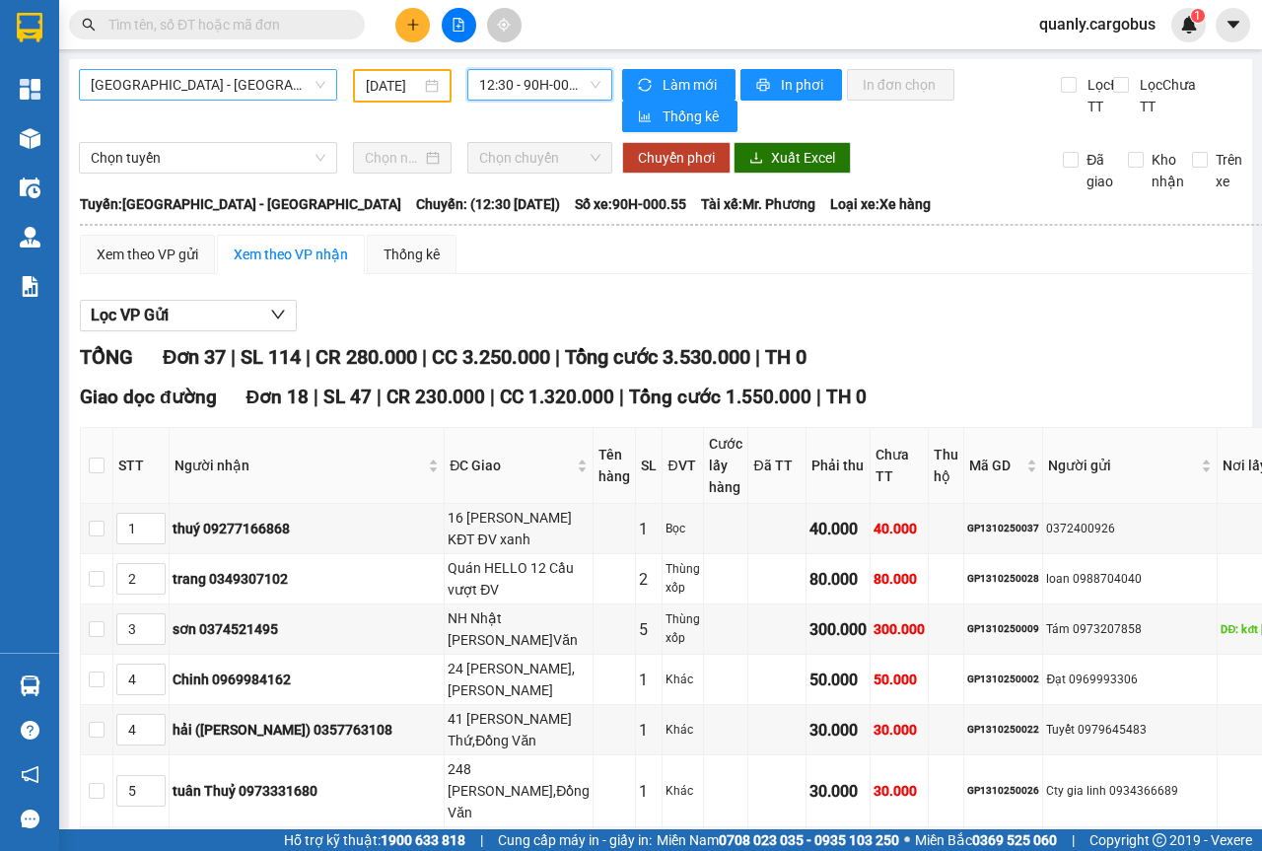
click at [317, 81] on span "[GEOGRAPHIC_DATA] - [GEOGRAPHIC_DATA]" at bounding box center [208, 85] width 235 height 30
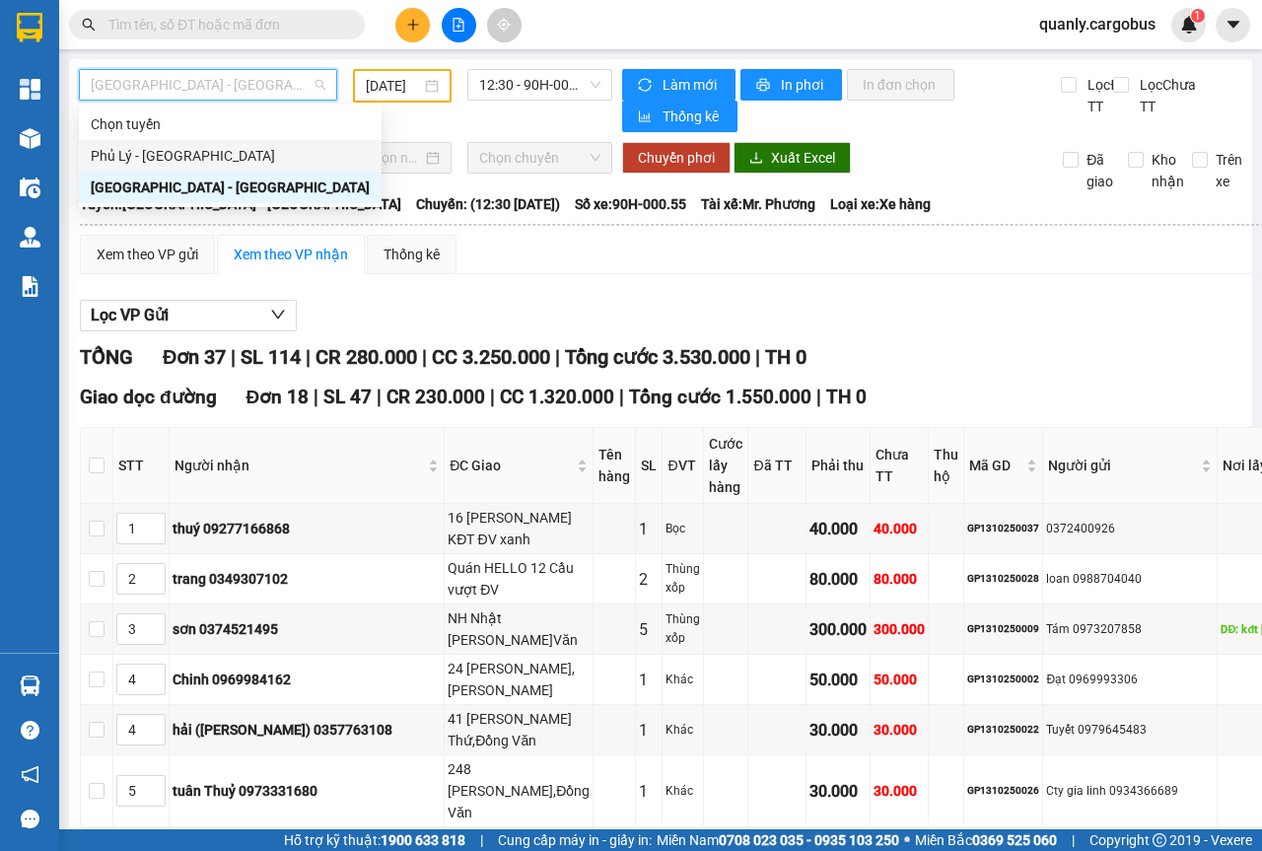
click at [139, 158] on div "Phủ Lý - [GEOGRAPHIC_DATA]" at bounding box center [230, 156] width 279 height 22
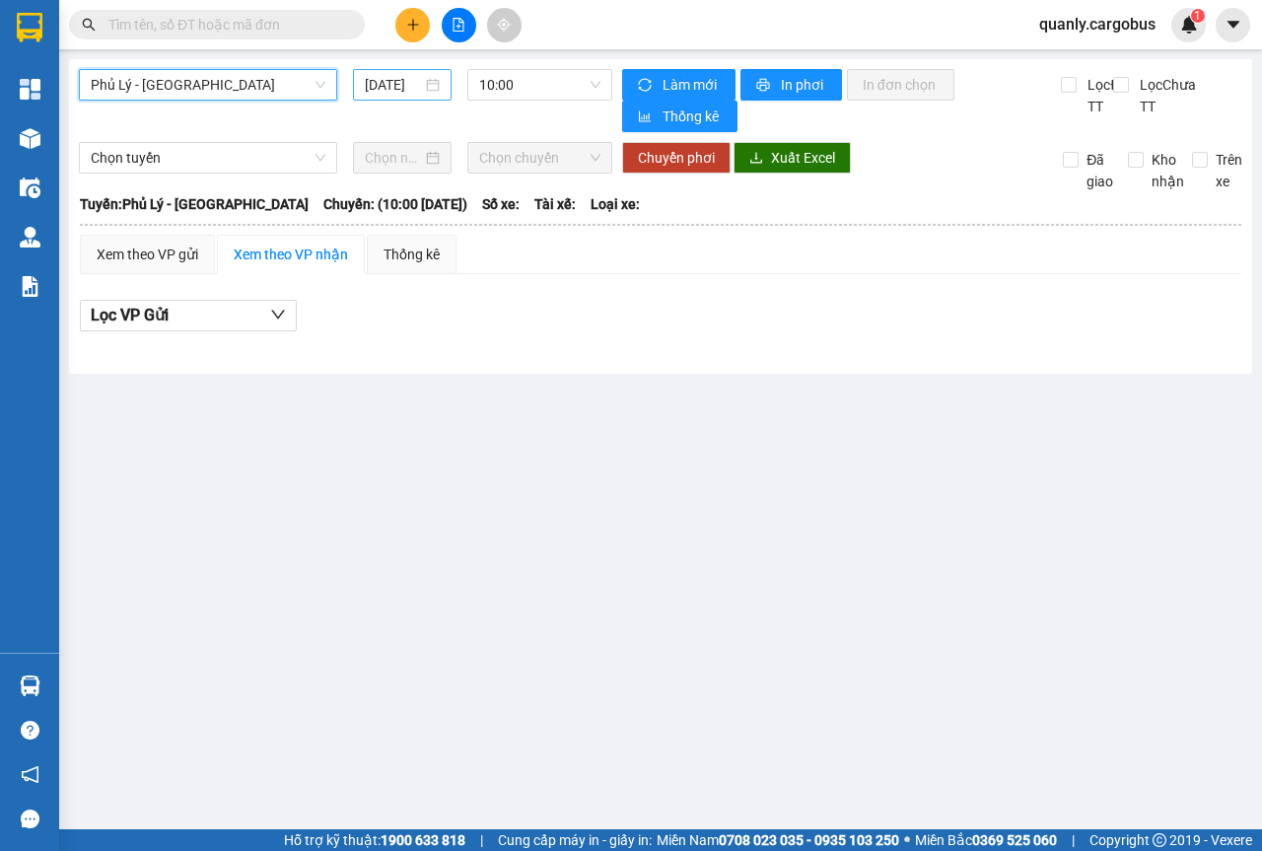
click at [440, 86] on div "[DATE]" at bounding box center [402, 85] width 75 height 22
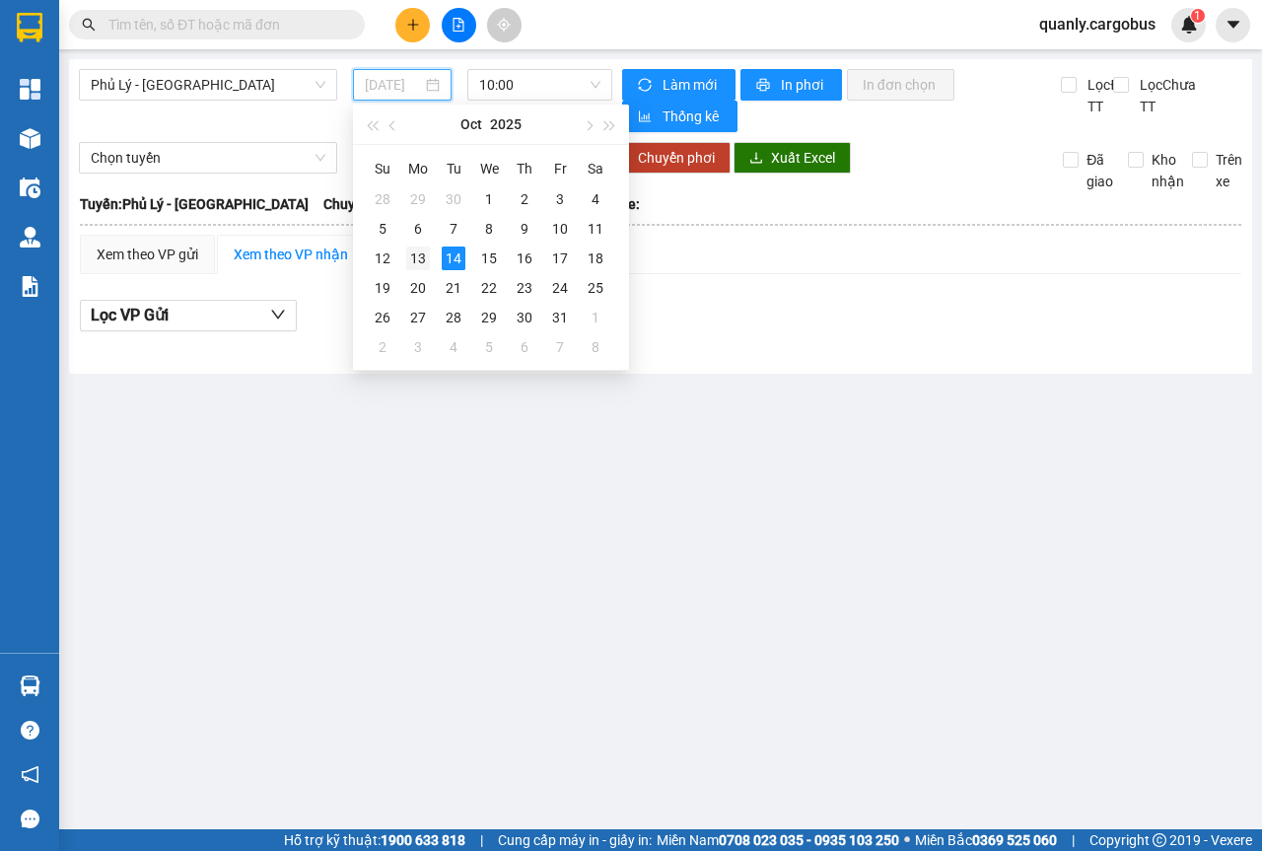
click at [419, 258] on div "13" at bounding box center [418, 259] width 24 height 24
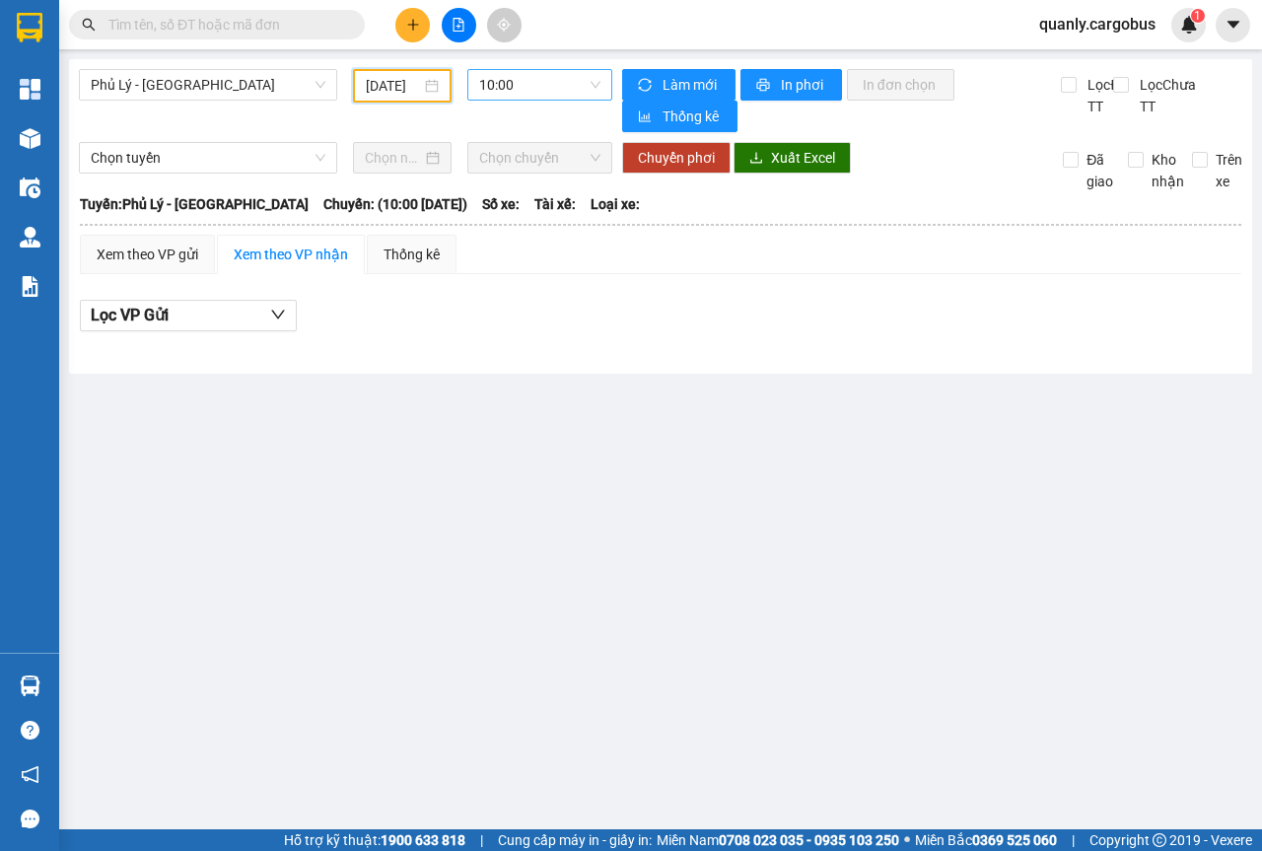
click at [592, 87] on span "10:00" at bounding box center [539, 85] width 120 height 30
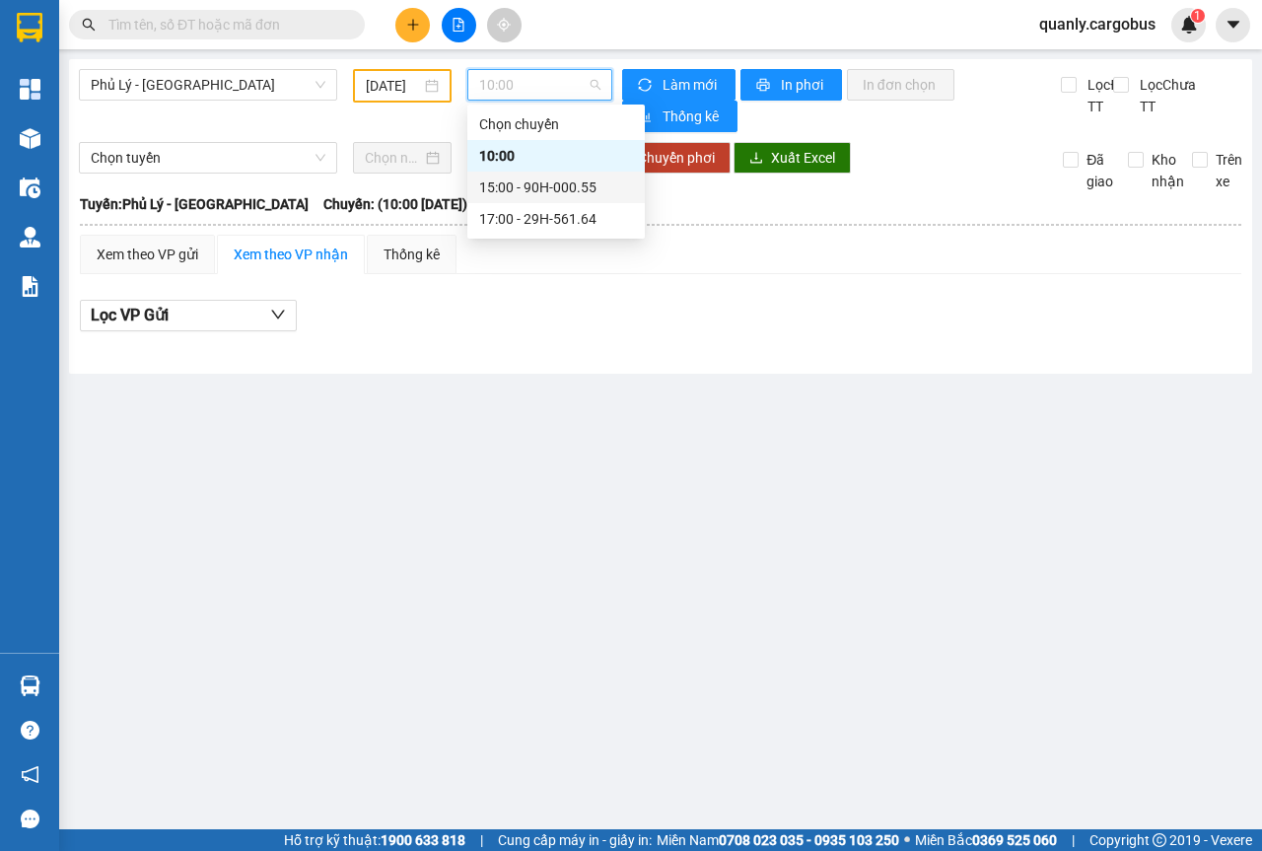
click at [562, 182] on div "15:00 - 90H-000.55" at bounding box center [556, 188] width 154 height 22
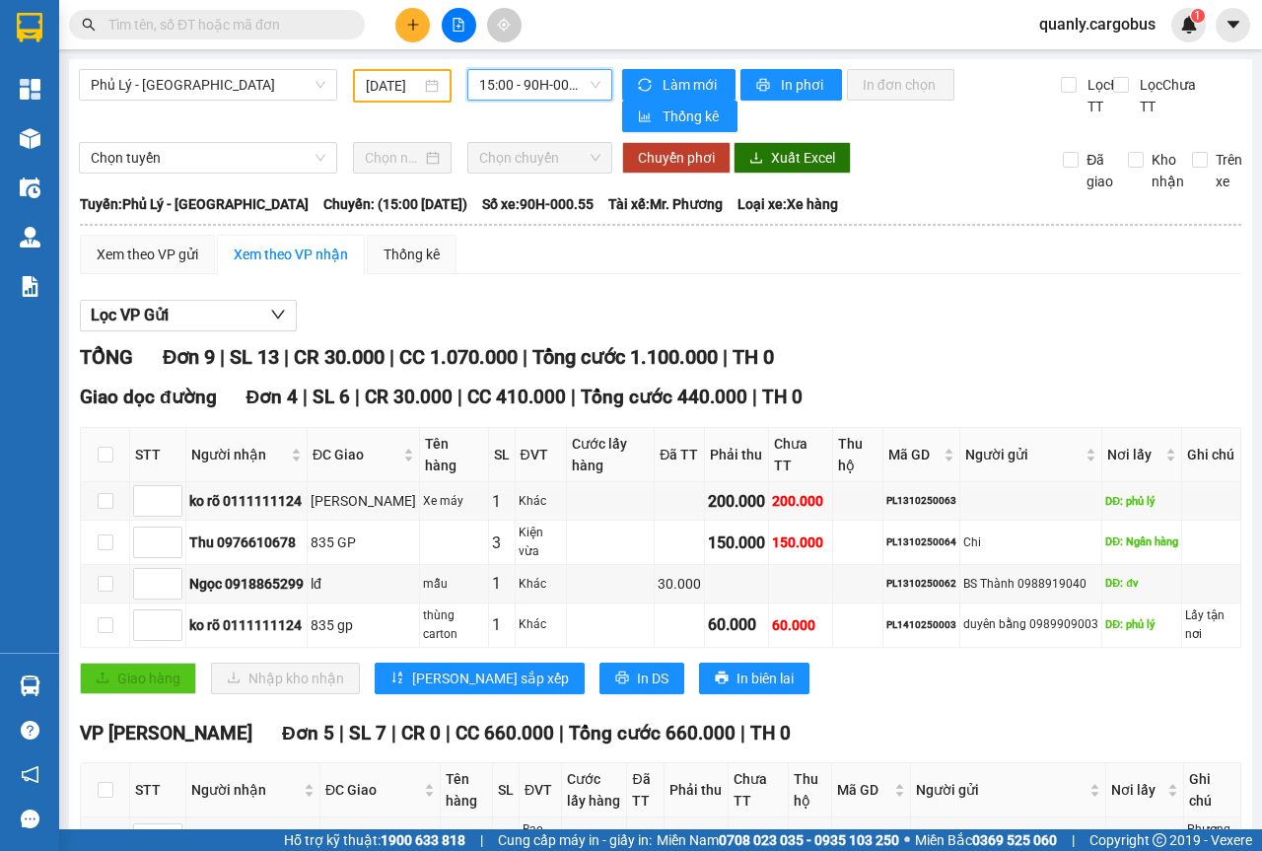
click at [599, 85] on div "15:00 - 90H-000.55" at bounding box center [540, 85] width 144 height 32
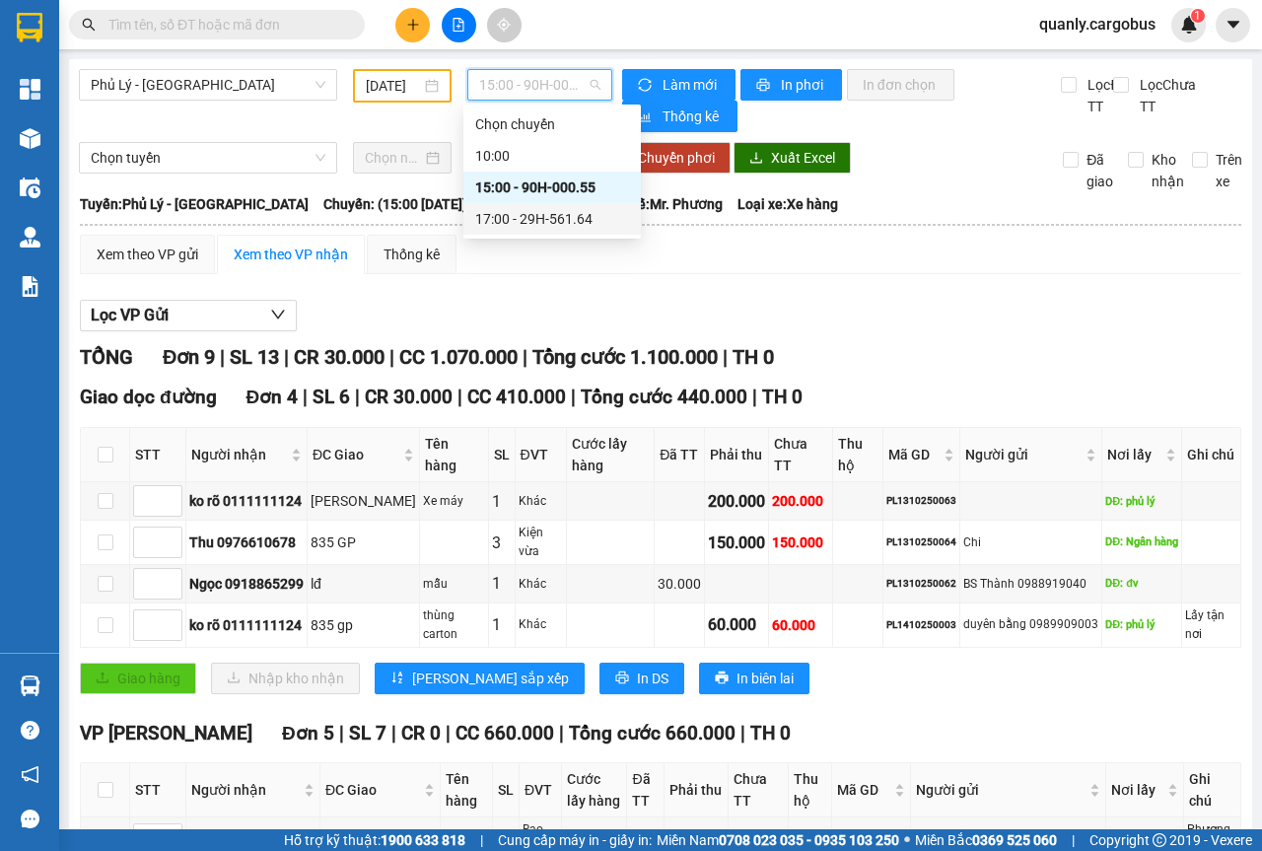
click at [522, 227] on div "17:00 - 29H-561.64" at bounding box center [552, 219] width 154 height 22
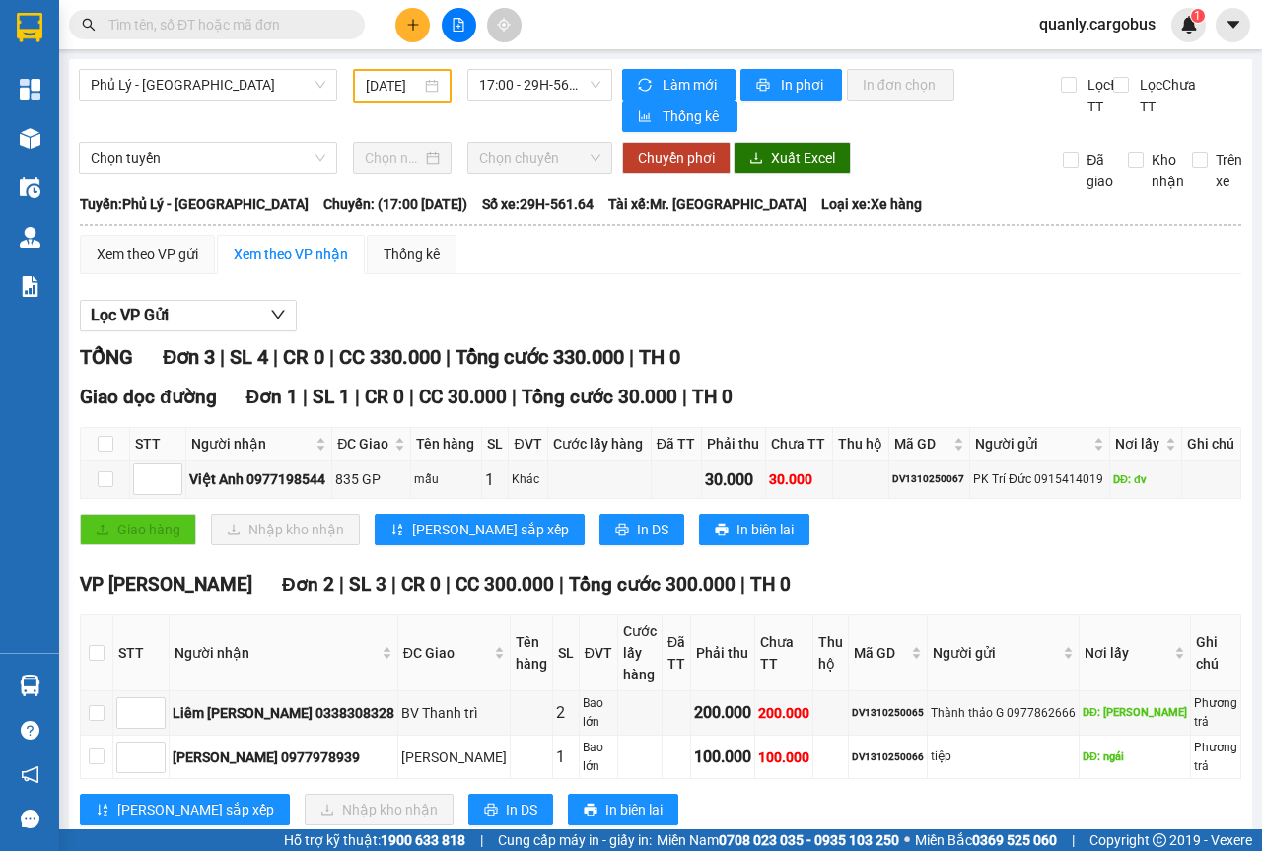
click at [436, 88] on div "[DATE]" at bounding box center [402, 86] width 99 height 34
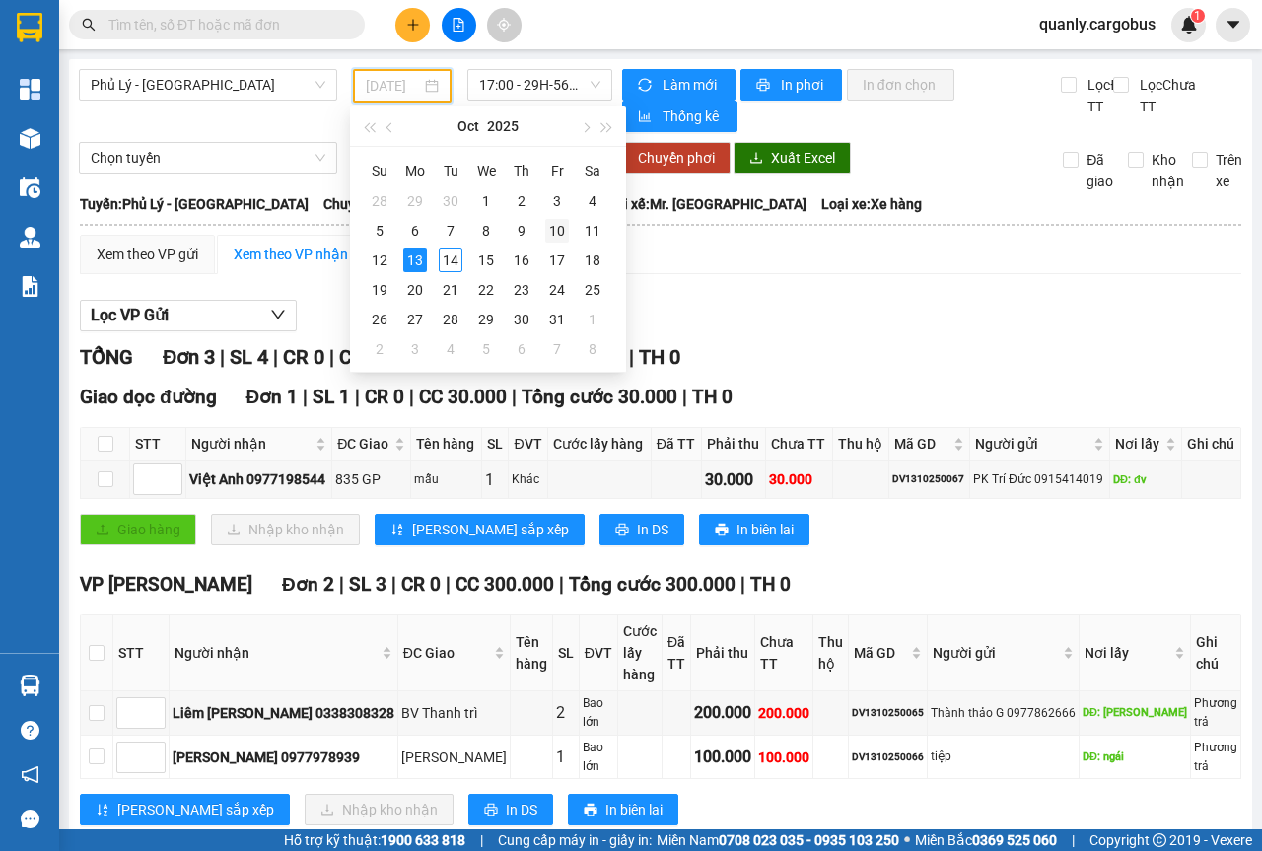
click at [560, 228] on div "10" at bounding box center [557, 231] width 24 height 24
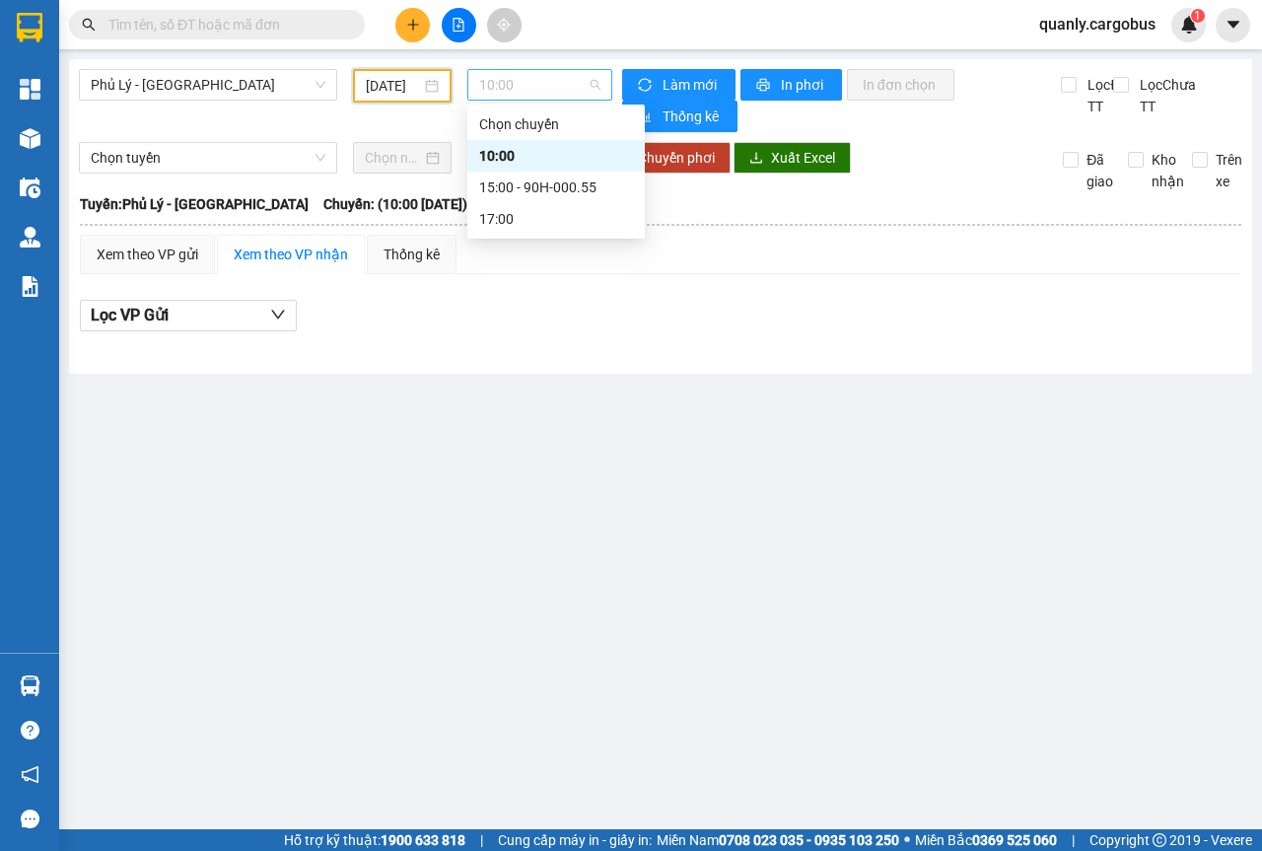
click at [596, 84] on span "10:00" at bounding box center [539, 85] width 120 height 30
click at [562, 187] on div "15:00 - 90H-000.55" at bounding box center [556, 188] width 154 height 22
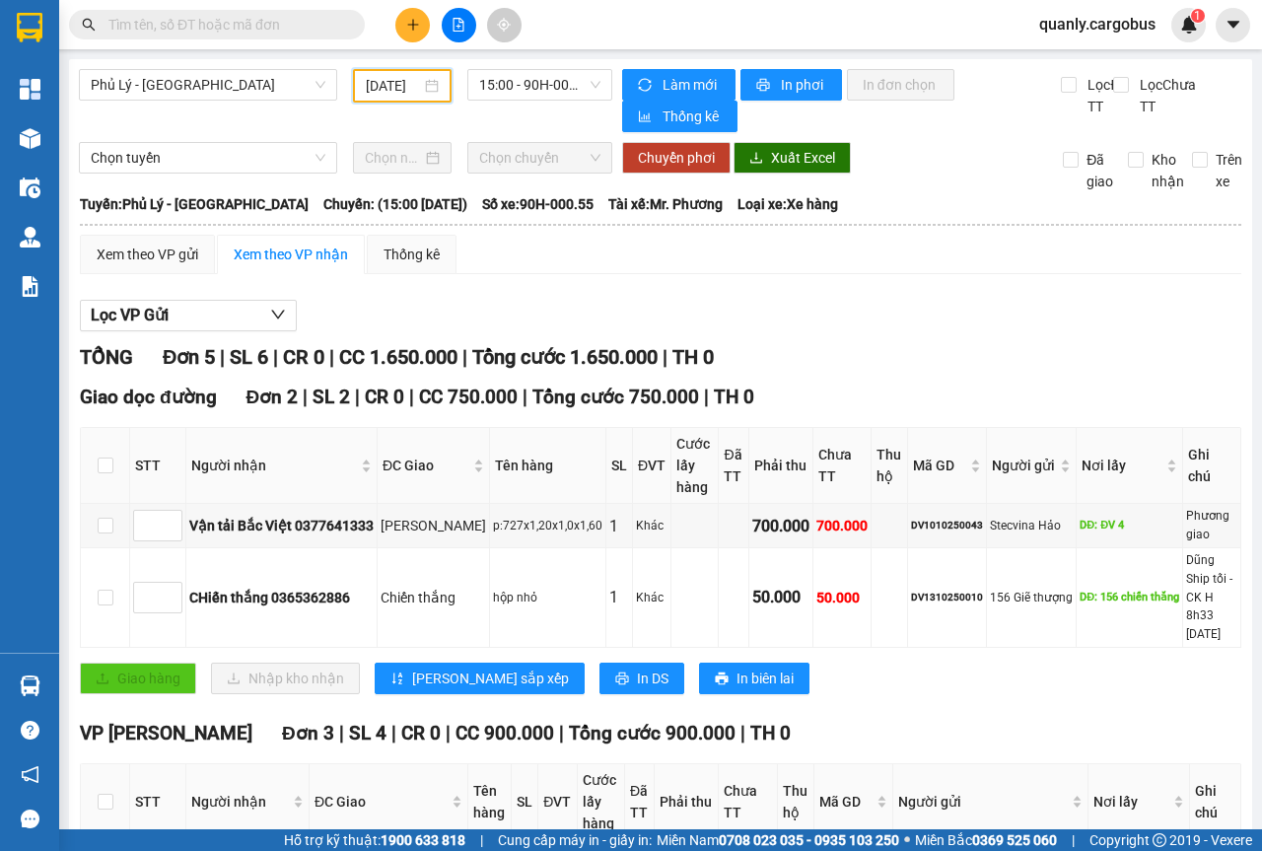
click at [415, 79] on input "[DATE]" at bounding box center [393, 86] width 55 height 22
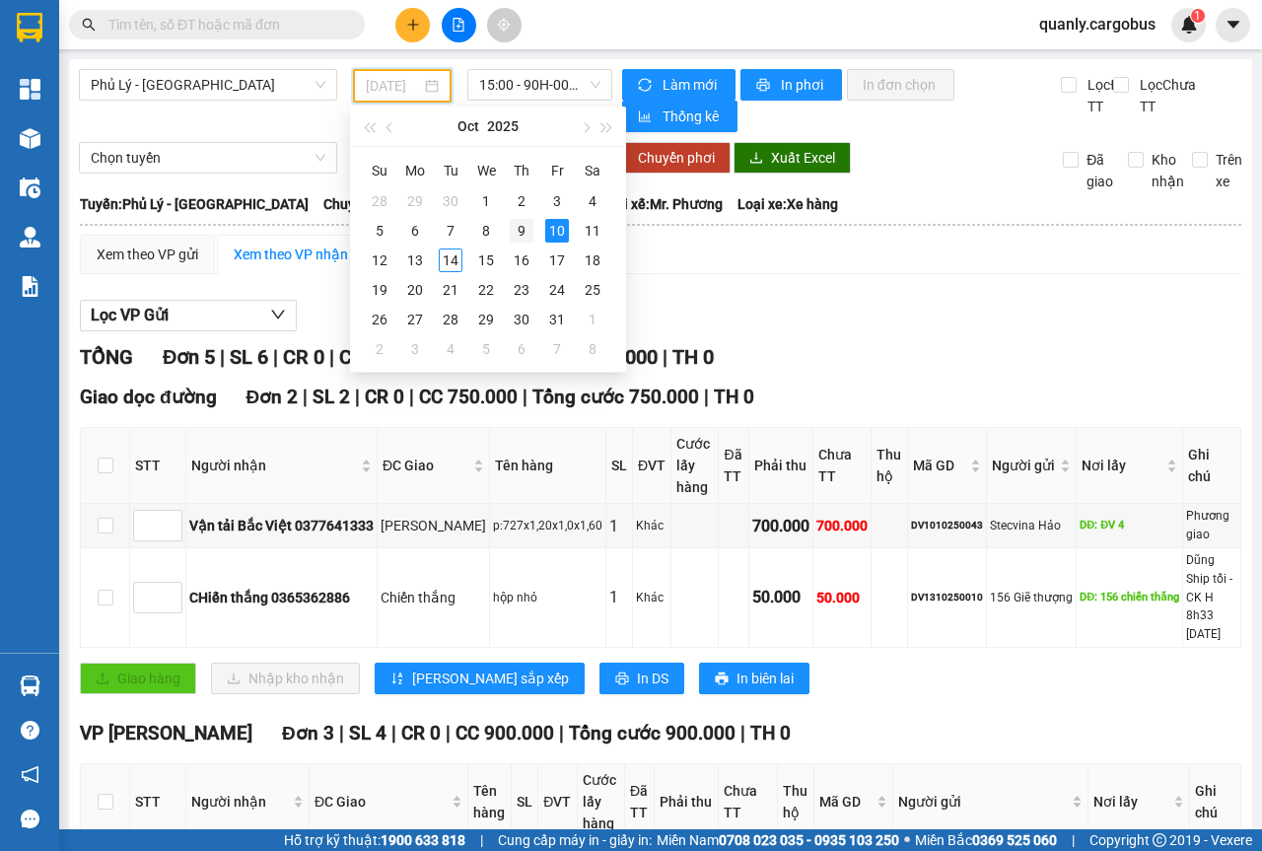
click at [519, 232] on div "9" at bounding box center [522, 231] width 24 height 24
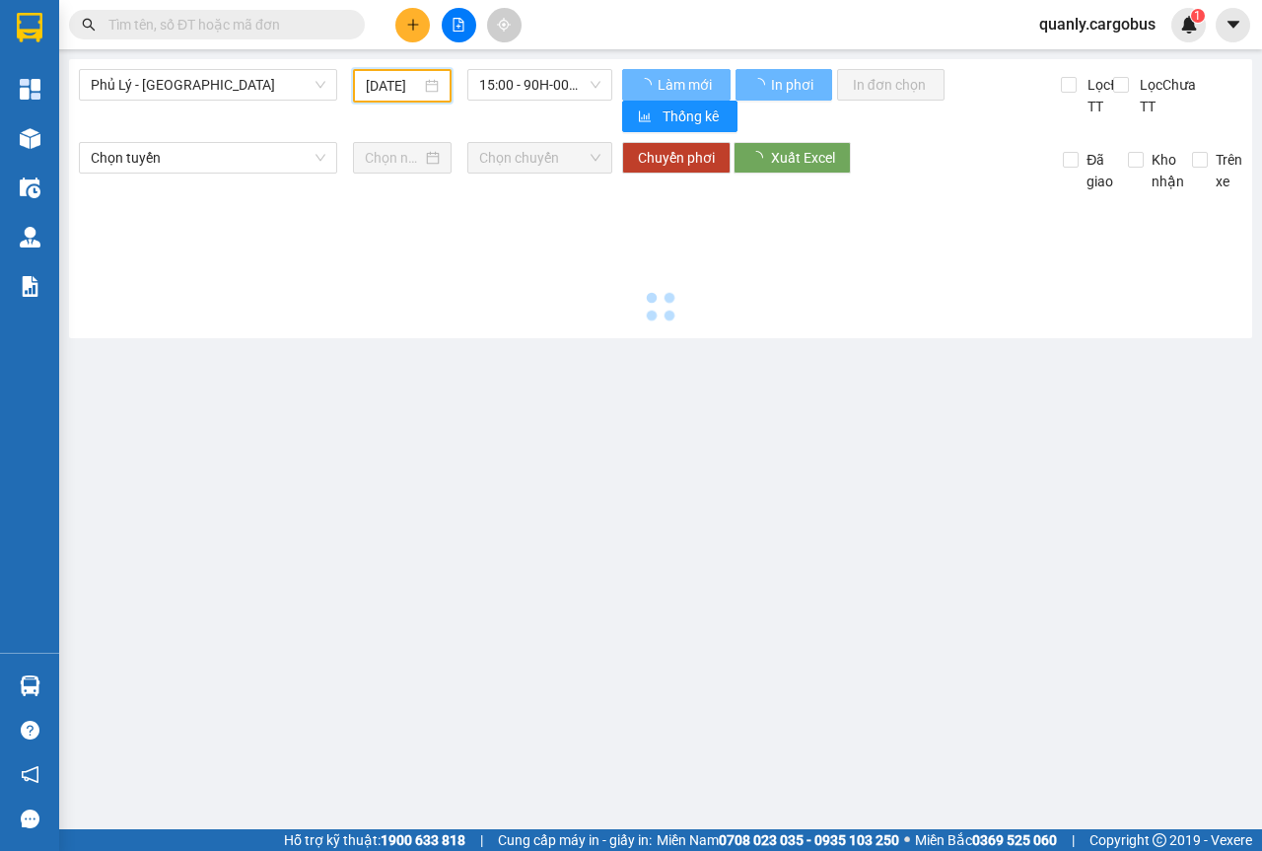
type input "[DATE]"
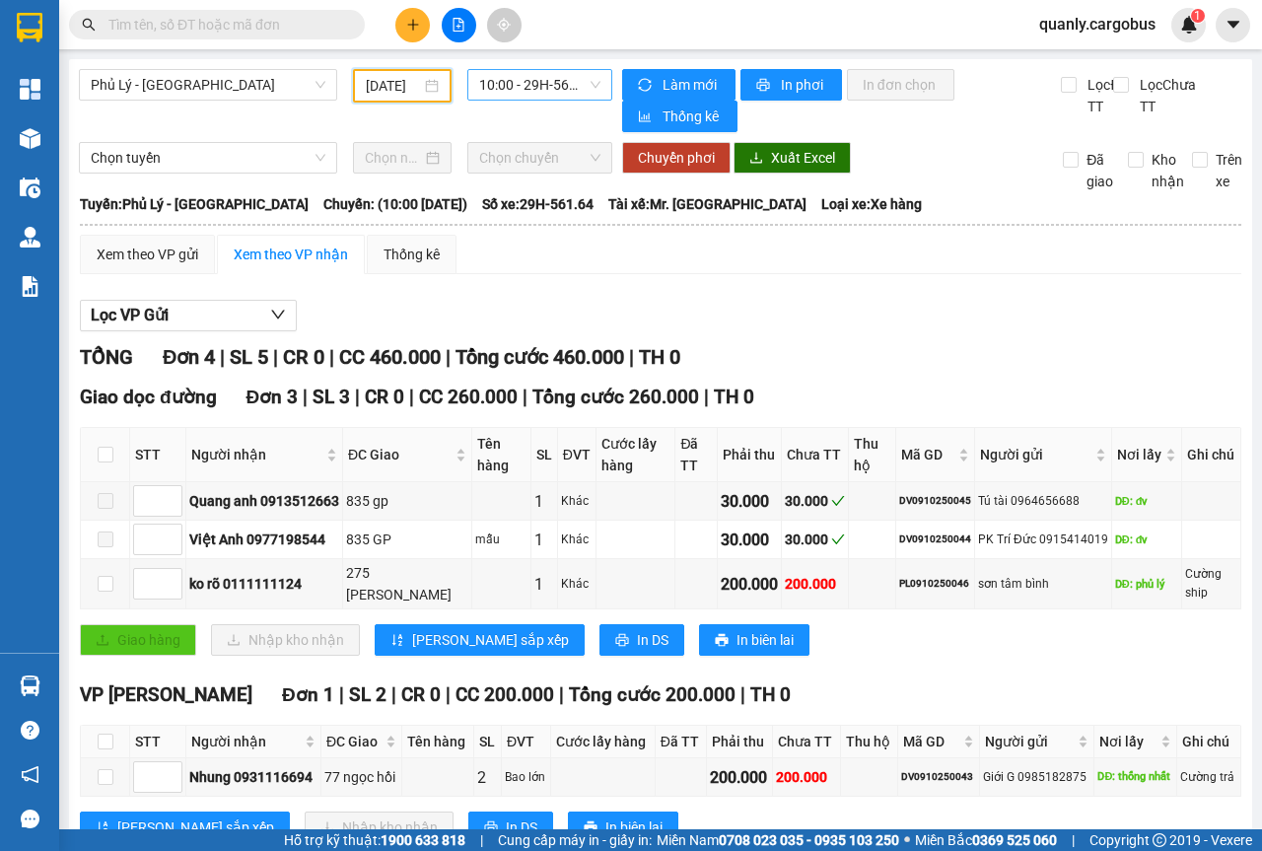
click at [593, 84] on span "10:00 - 29H-561.64" at bounding box center [539, 85] width 120 height 30
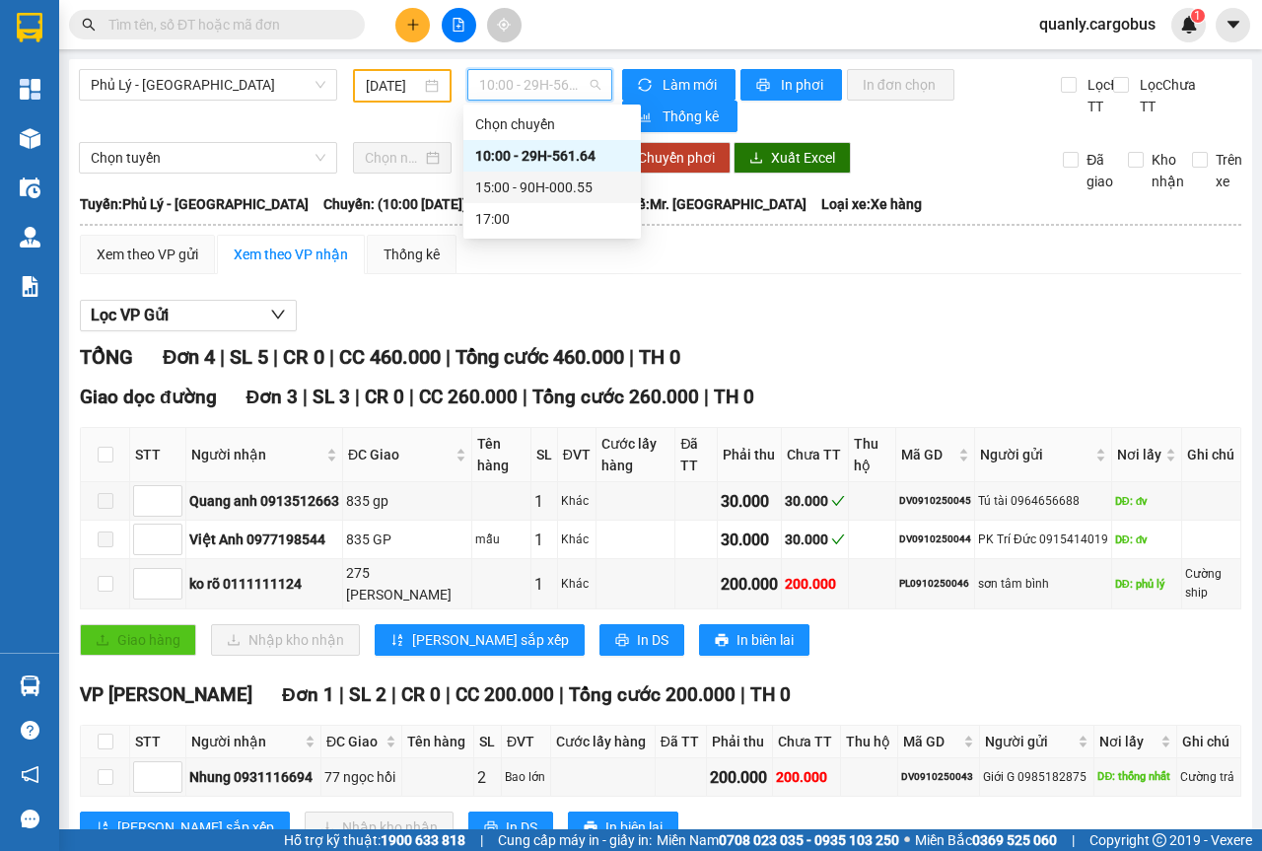
click at [560, 192] on div "15:00 - 90H-000.55" at bounding box center [552, 188] width 154 height 22
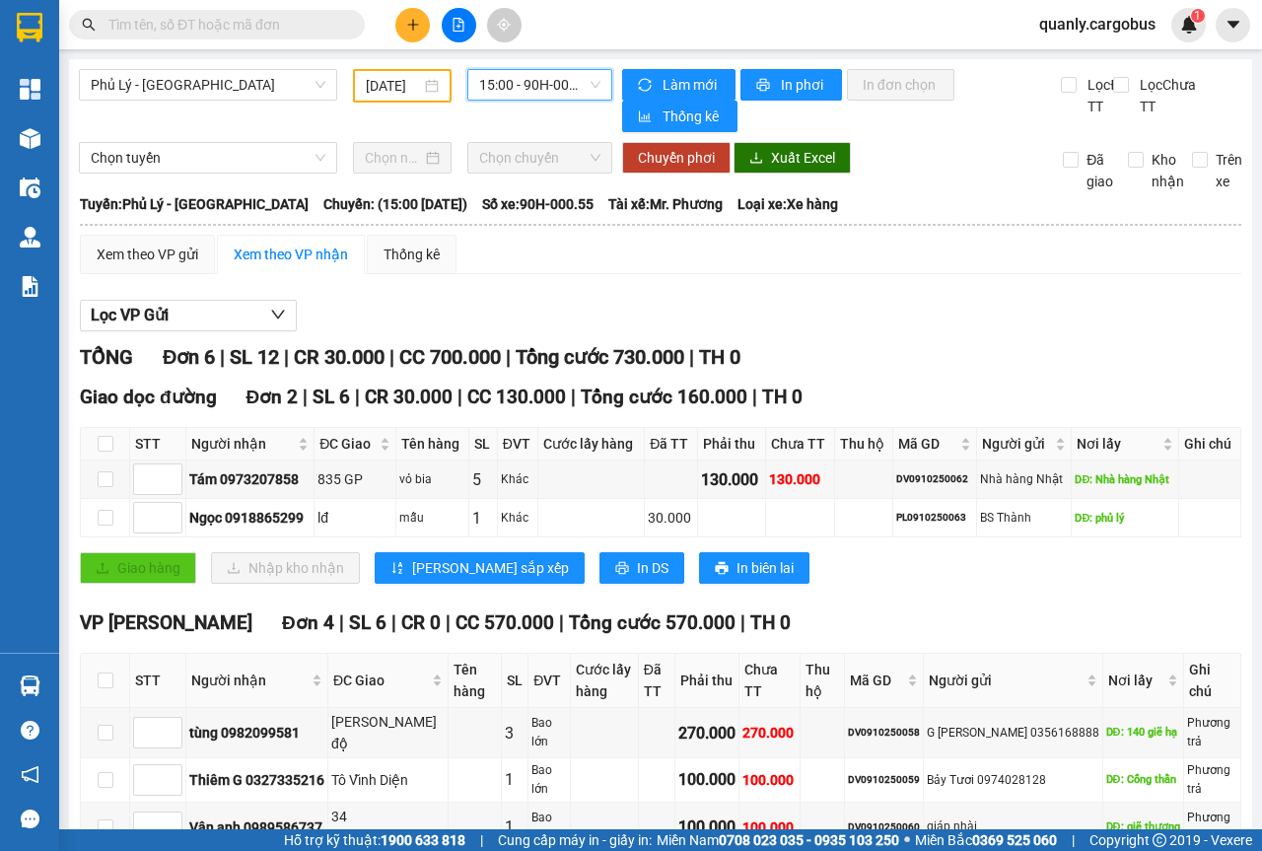
click at [588, 88] on span "15:00 - 90H-000.55" at bounding box center [539, 85] width 120 height 30
click at [418, 83] on div "[DATE]" at bounding box center [402, 86] width 73 height 22
click at [307, 77] on span "Phủ Lý - [GEOGRAPHIC_DATA]" at bounding box center [208, 85] width 235 height 30
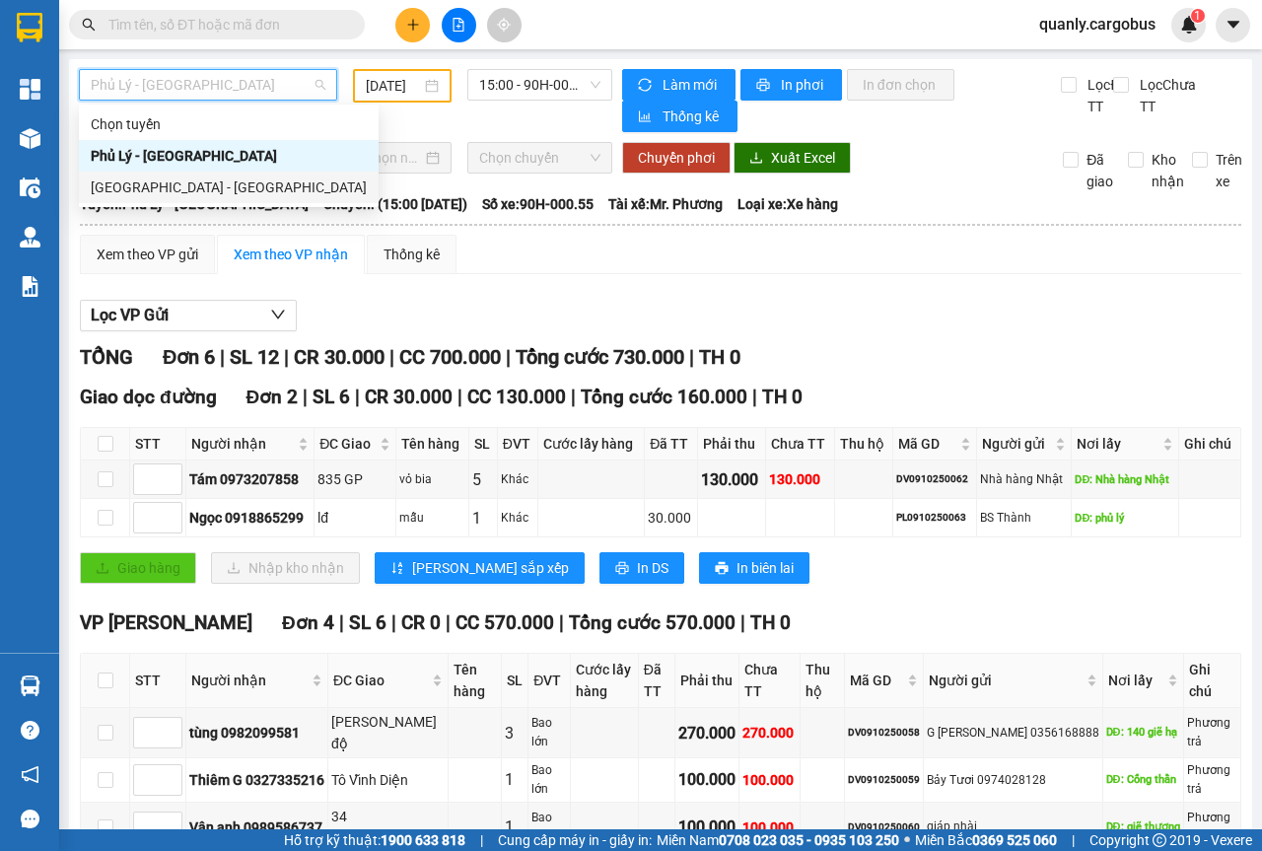
click at [177, 184] on div "[GEOGRAPHIC_DATA] - [GEOGRAPHIC_DATA]" at bounding box center [229, 188] width 276 height 22
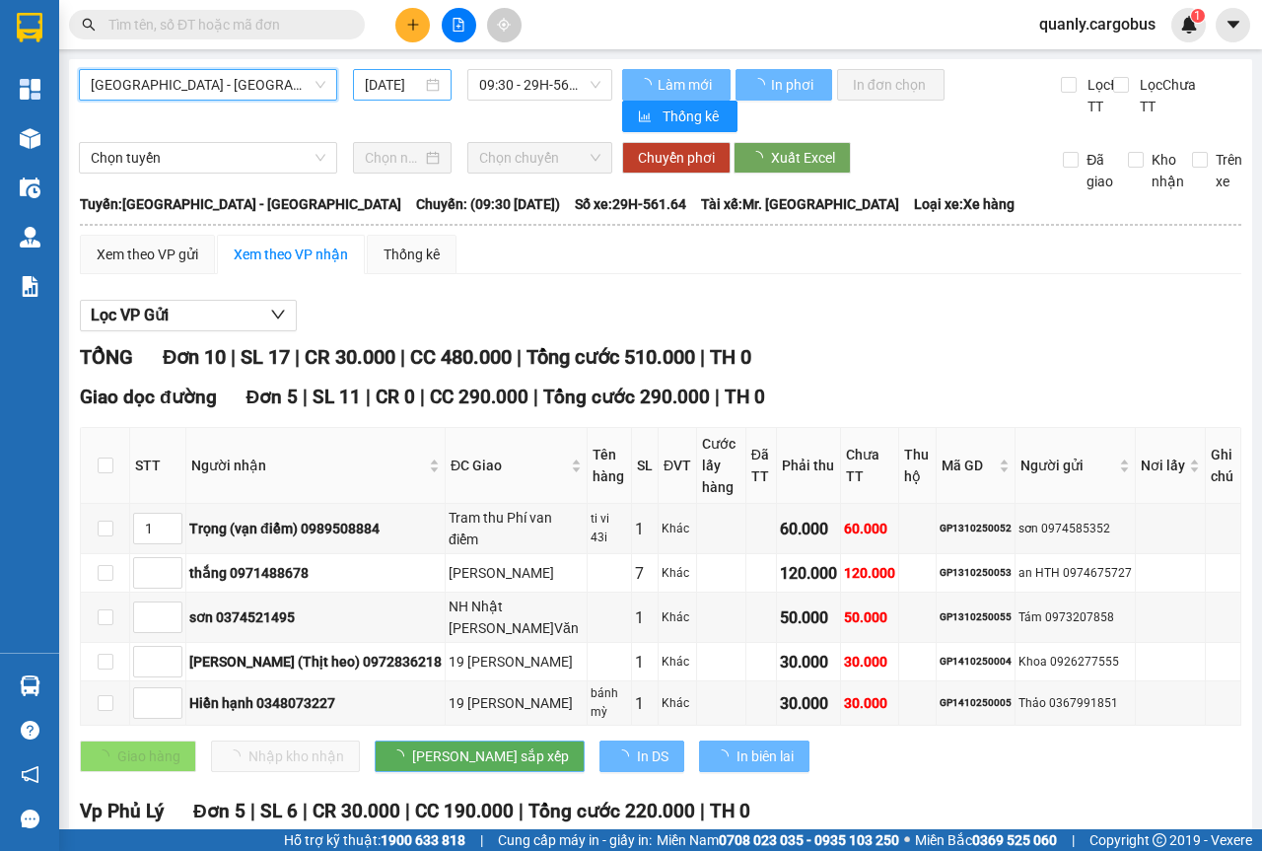
click at [437, 87] on div "[DATE]" at bounding box center [402, 85] width 99 height 32
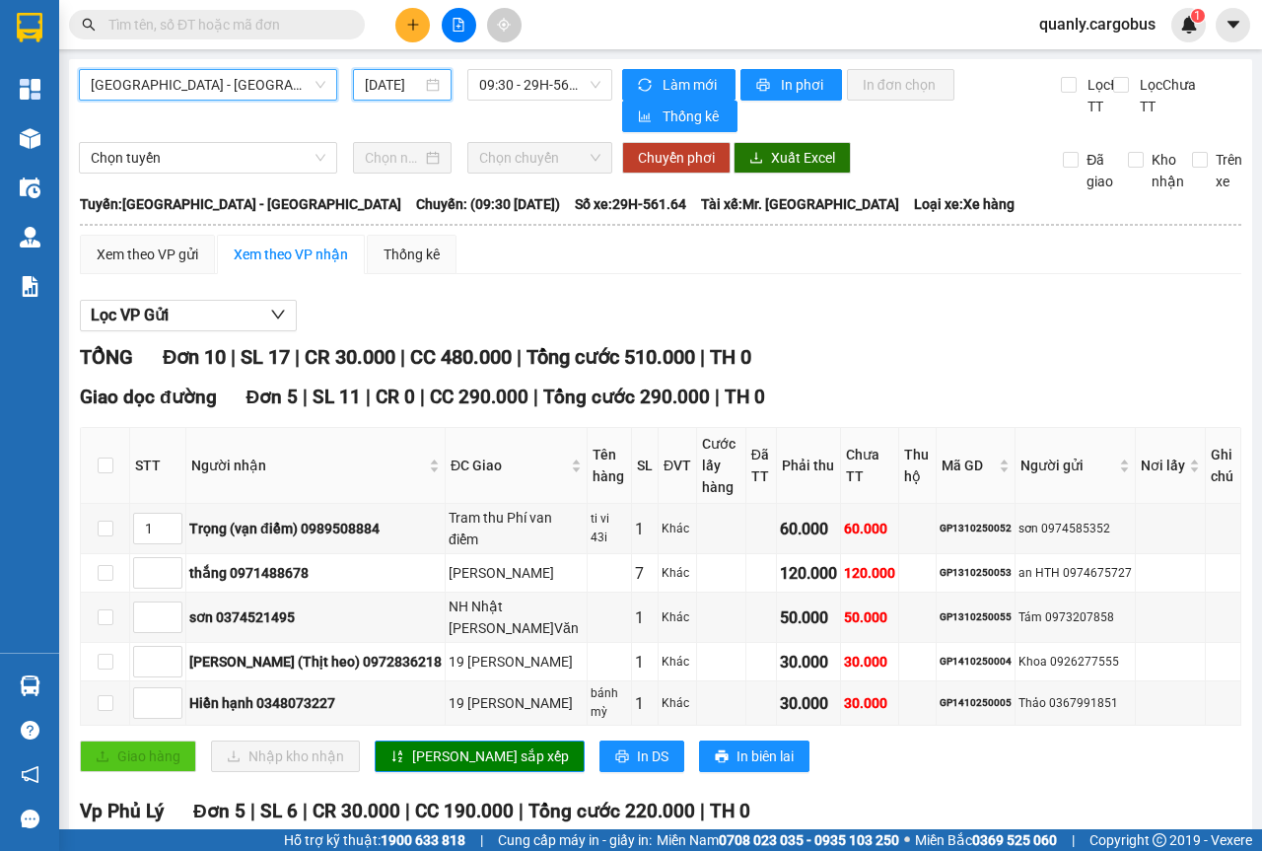
scroll to position [0, 14]
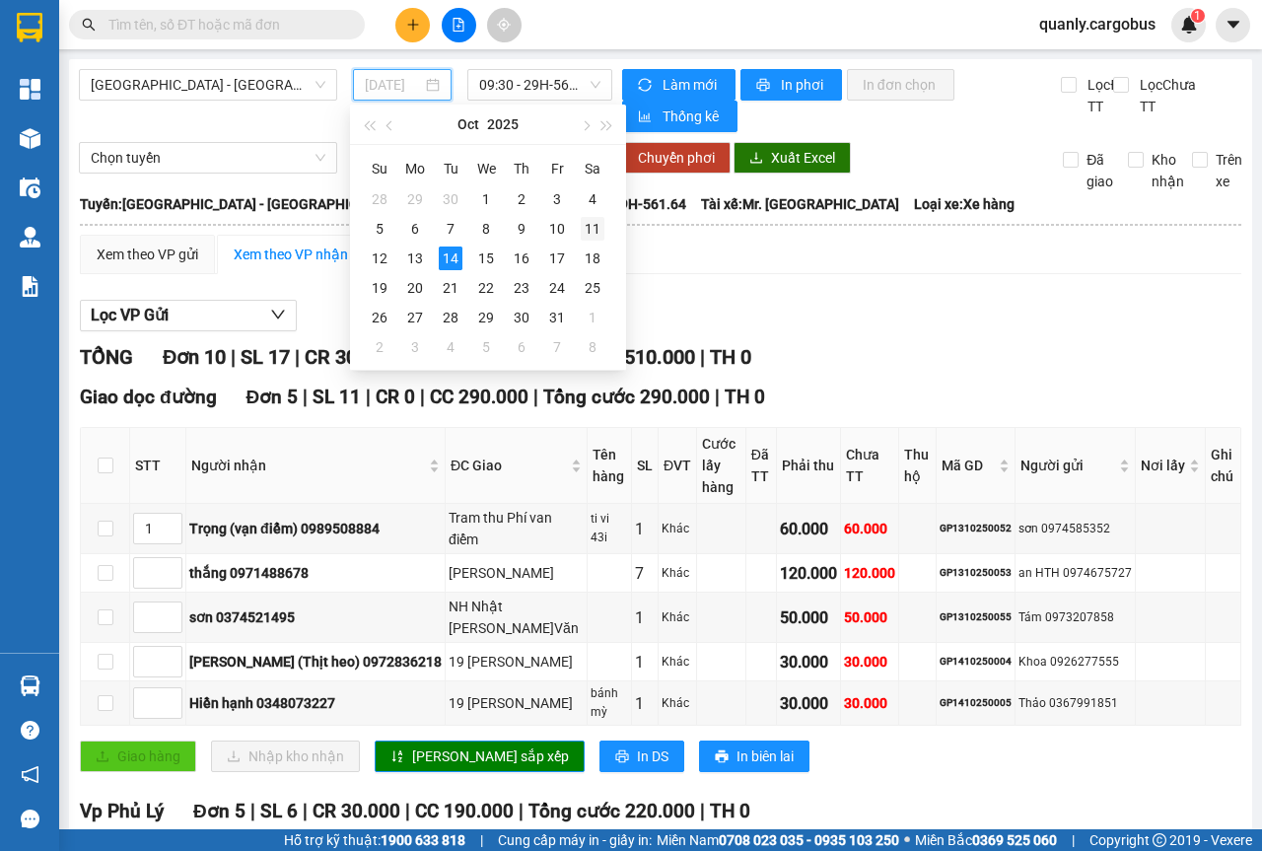
click at [601, 229] on div "11" at bounding box center [593, 229] width 24 height 24
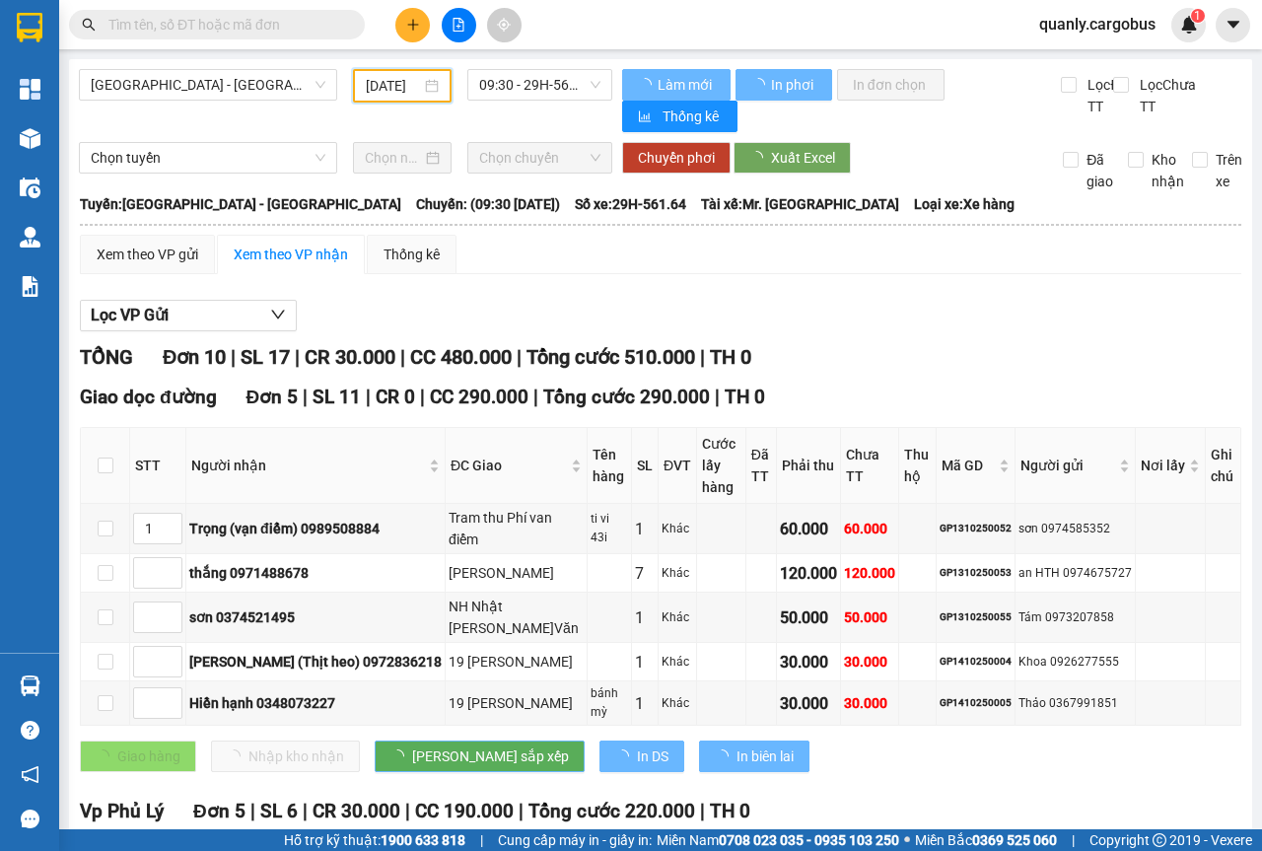
scroll to position [0, 13]
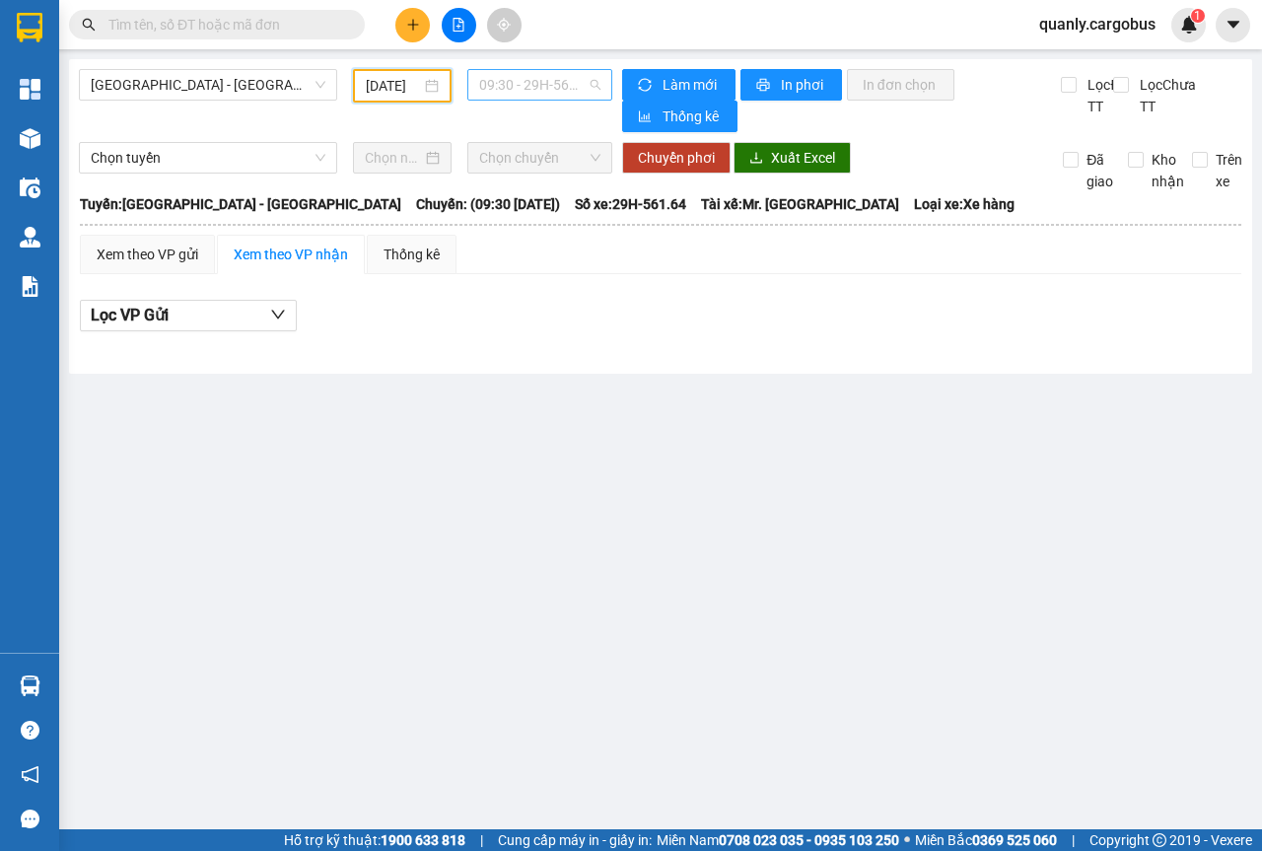
click at [590, 77] on span "09:30 - 29H-561.64" at bounding box center [539, 85] width 120 height 30
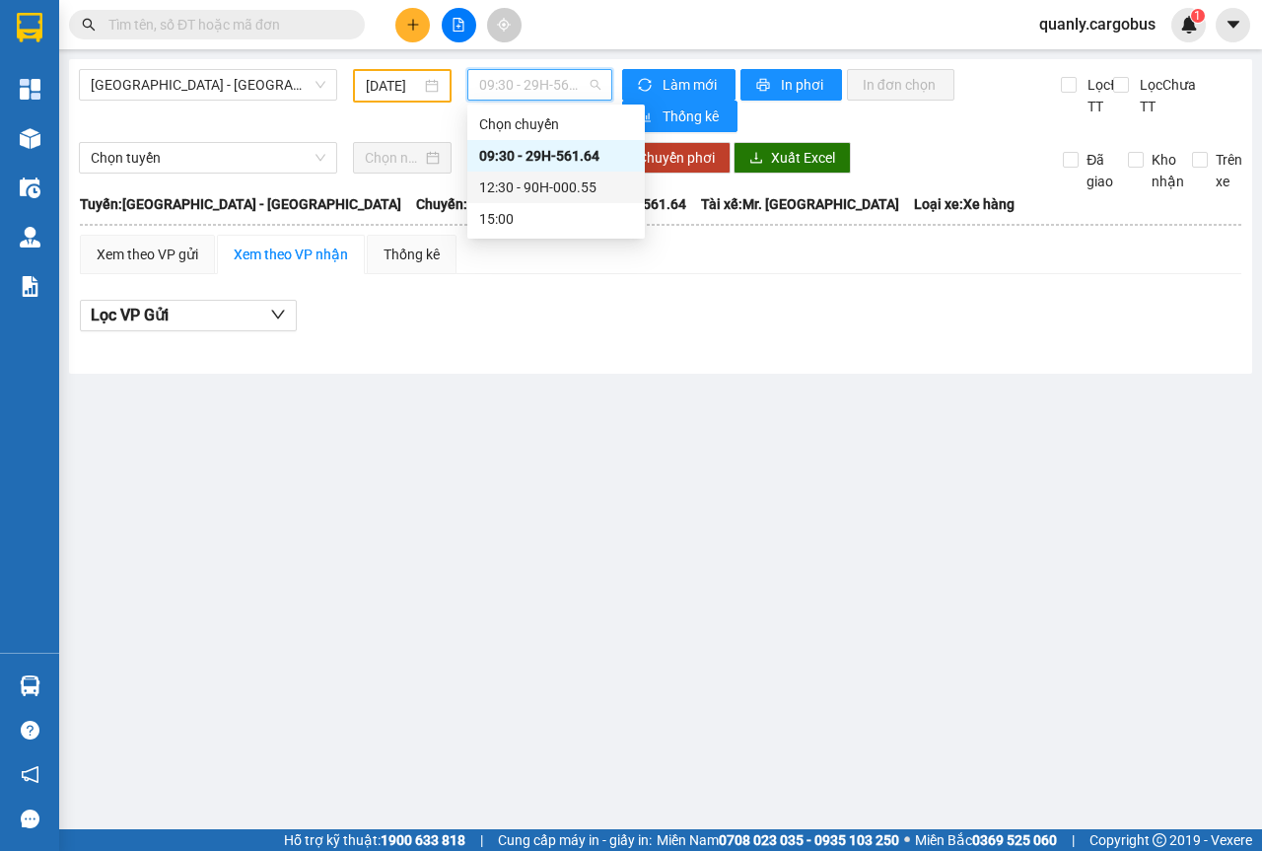
click at [549, 182] on div "12:30 - 90H-000.55" at bounding box center [556, 188] width 154 height 22
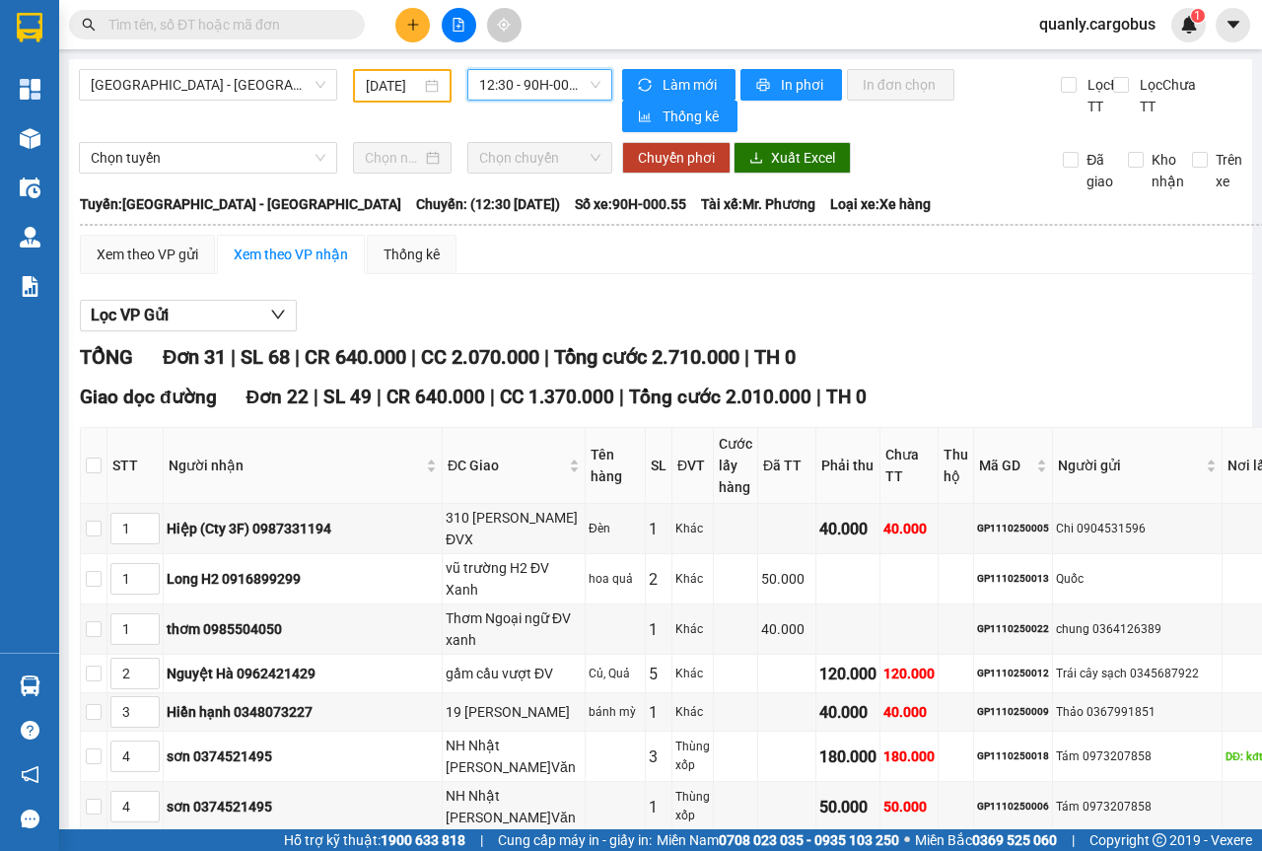
click at [421, 86] on div "[DATE]" at bounding box center [402, 86] width 73 height 22
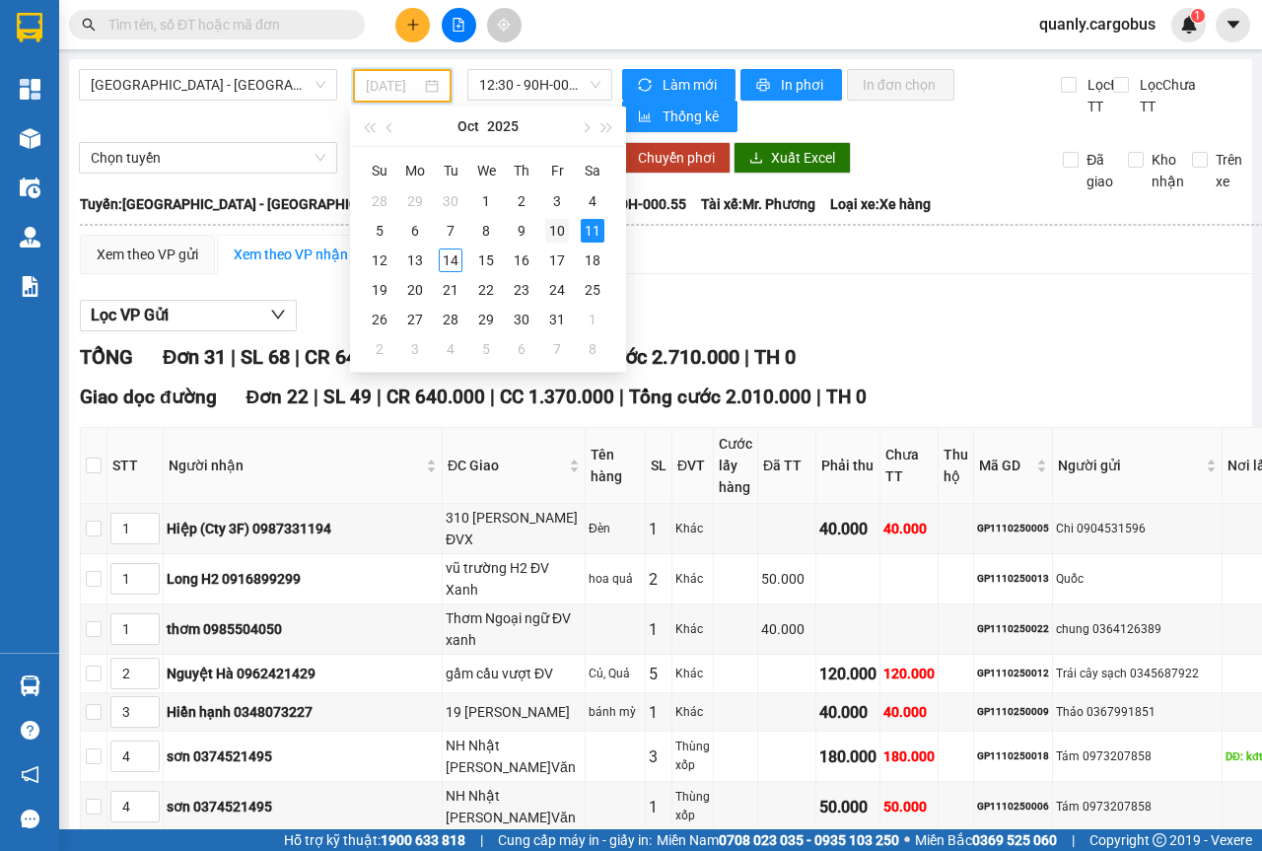
click at [564, 230] on div "10" at bounding box center [557, 231] width 24 height 24
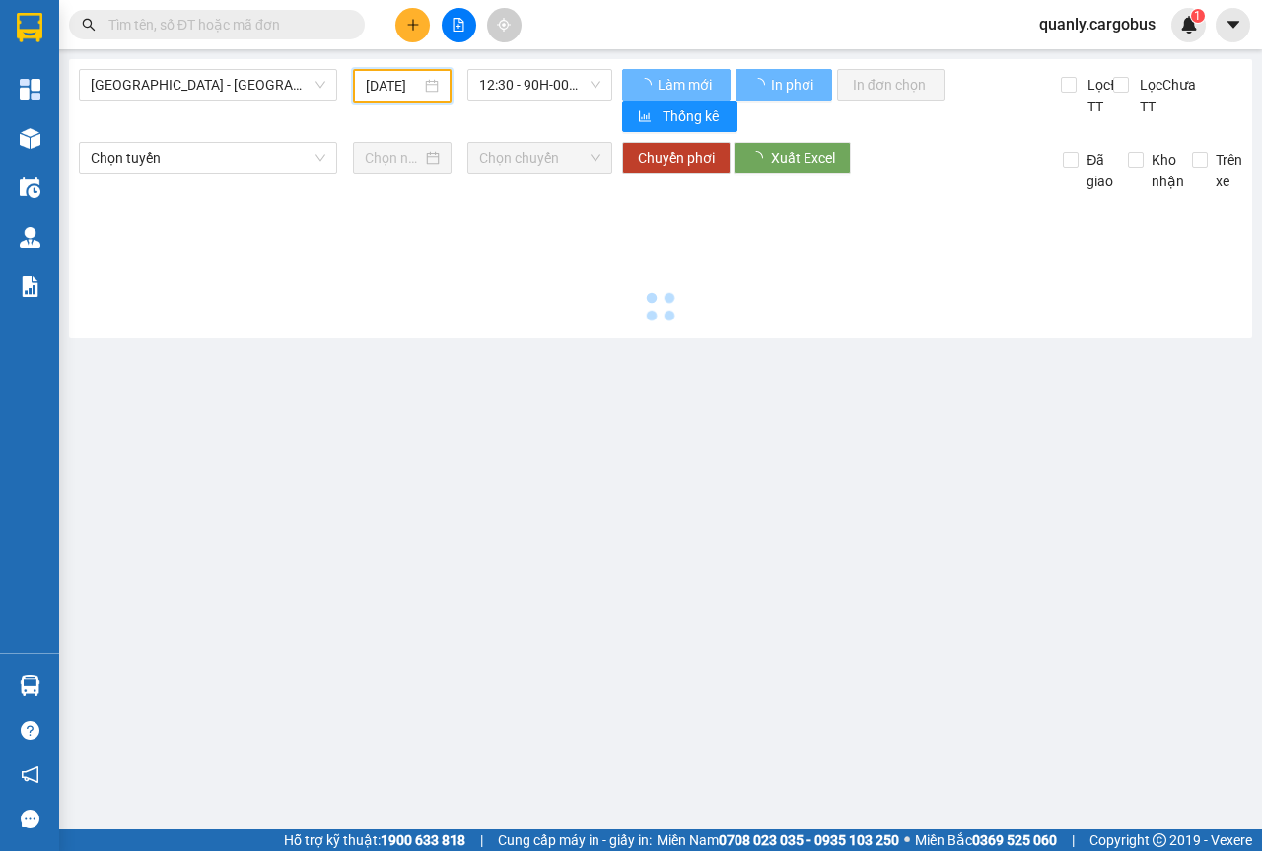
scroll to position [0, 15]
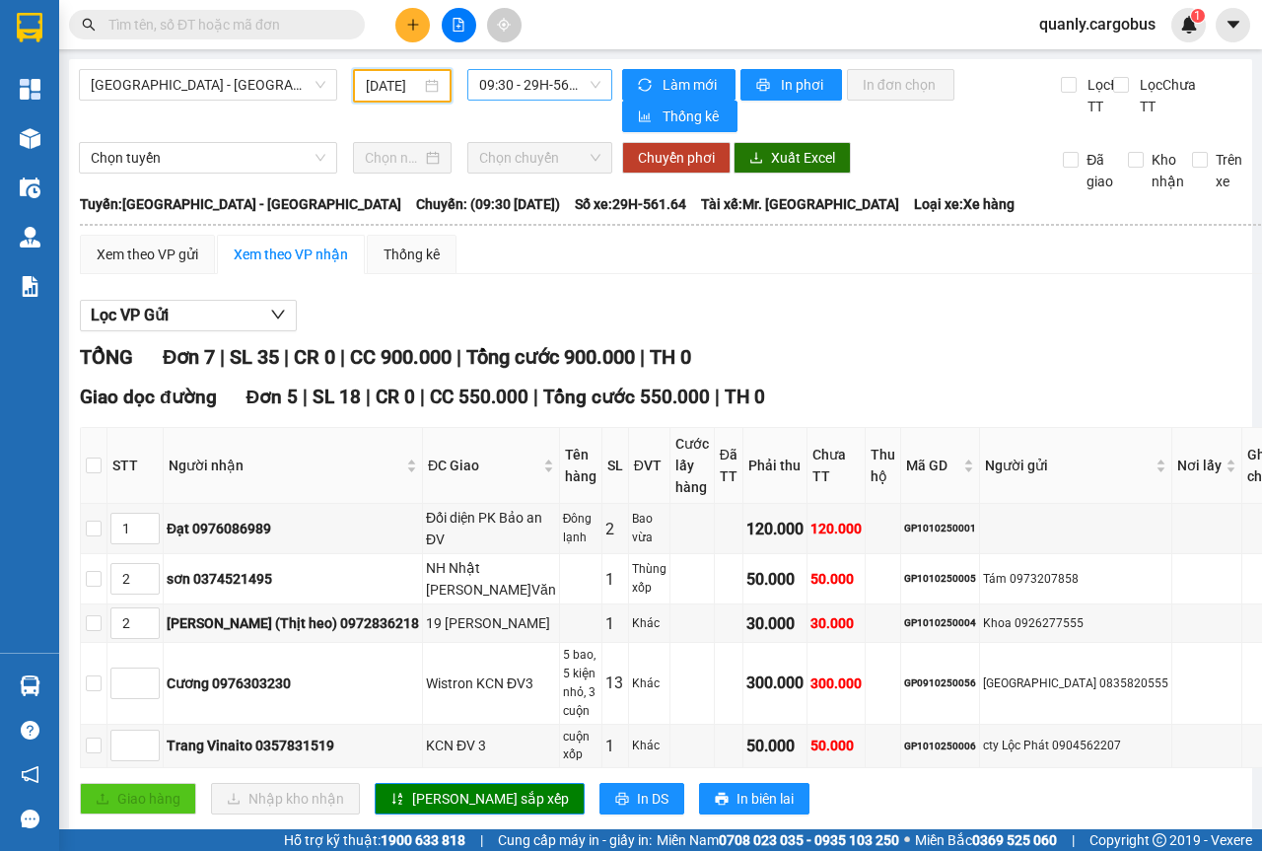
click at [591, 85] on span "09:30 - 29H-561.64" at bounding box center [539, 85] width 120 height 30
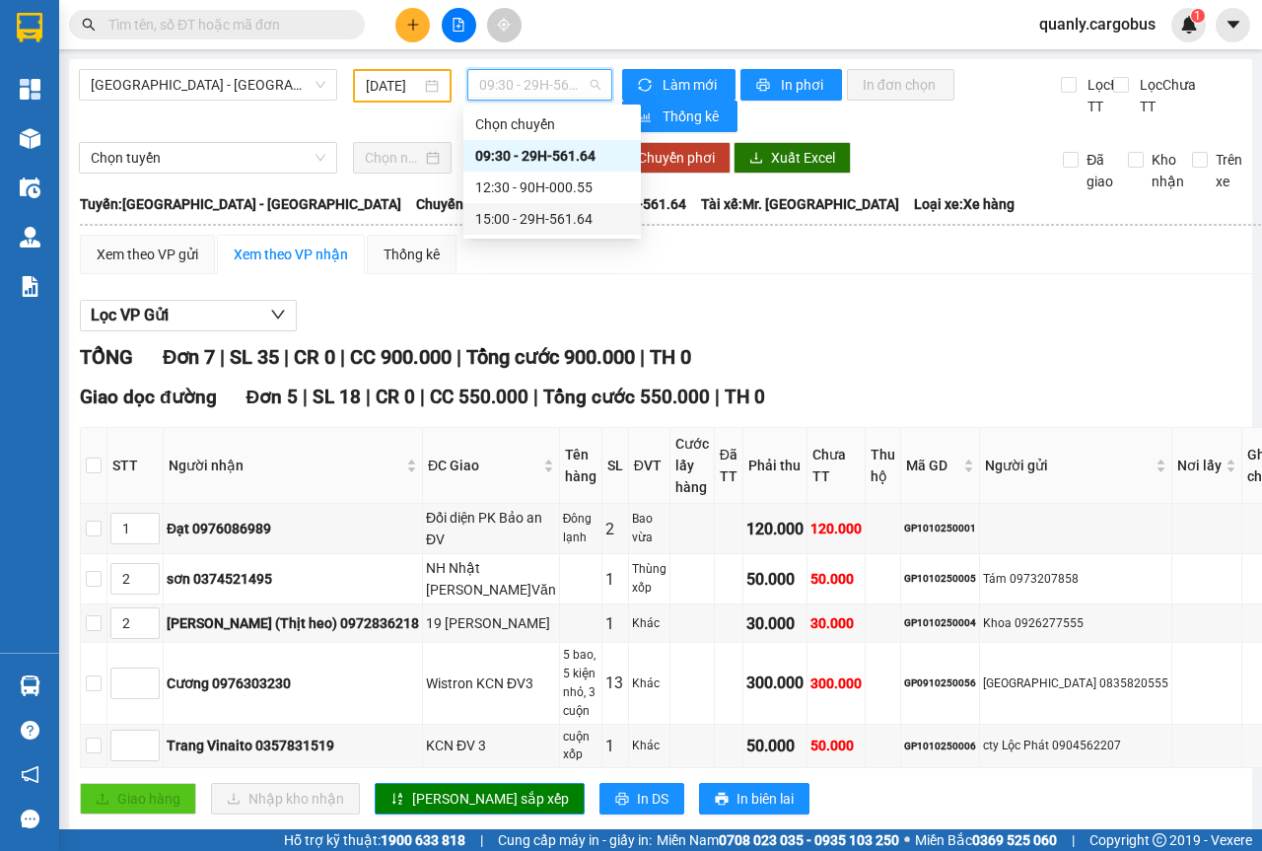
click at [559, 222] on div "15:00 - 29H-561.64" at bounding box center [552, 219] width 154 height 22
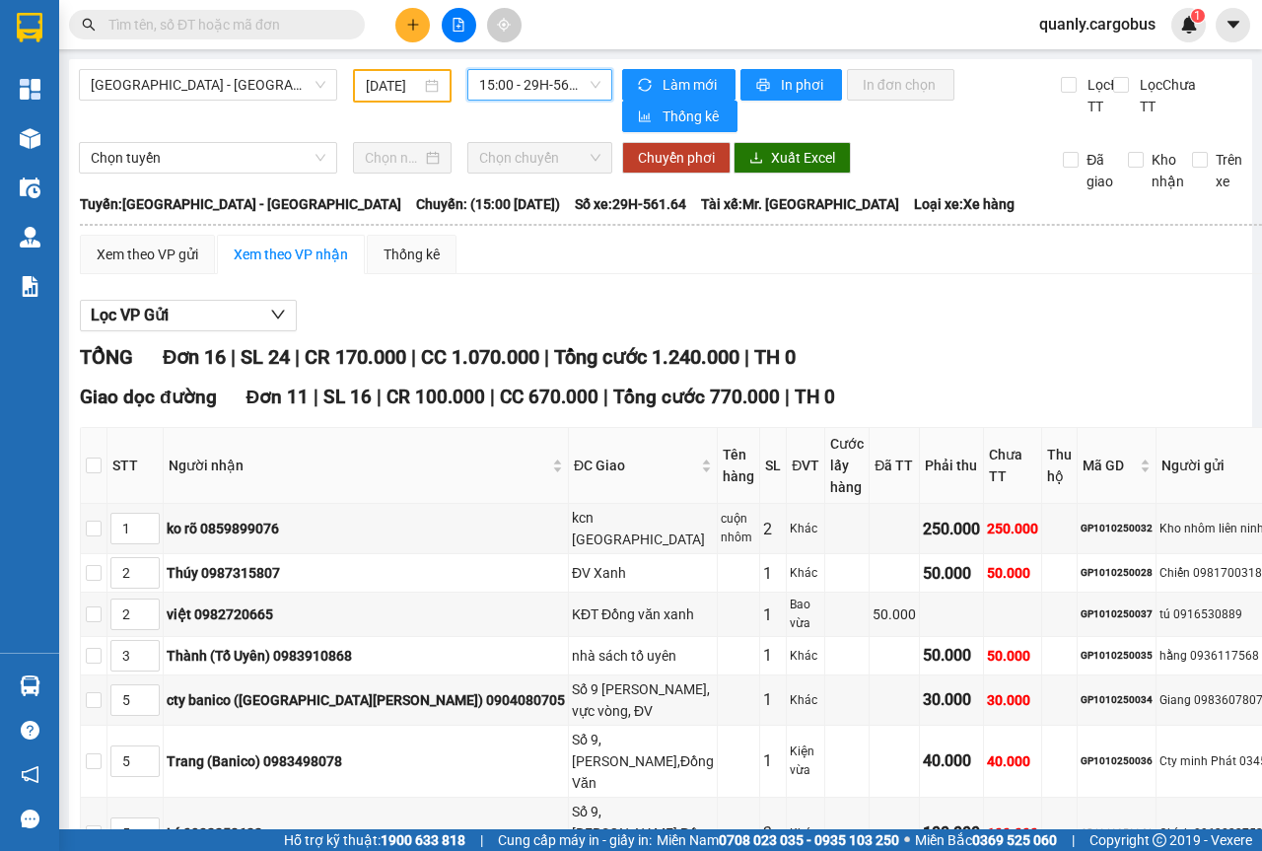
click at [445, 93] on div "[DATE]" at bounding box center [402, 86] width 99 height 34
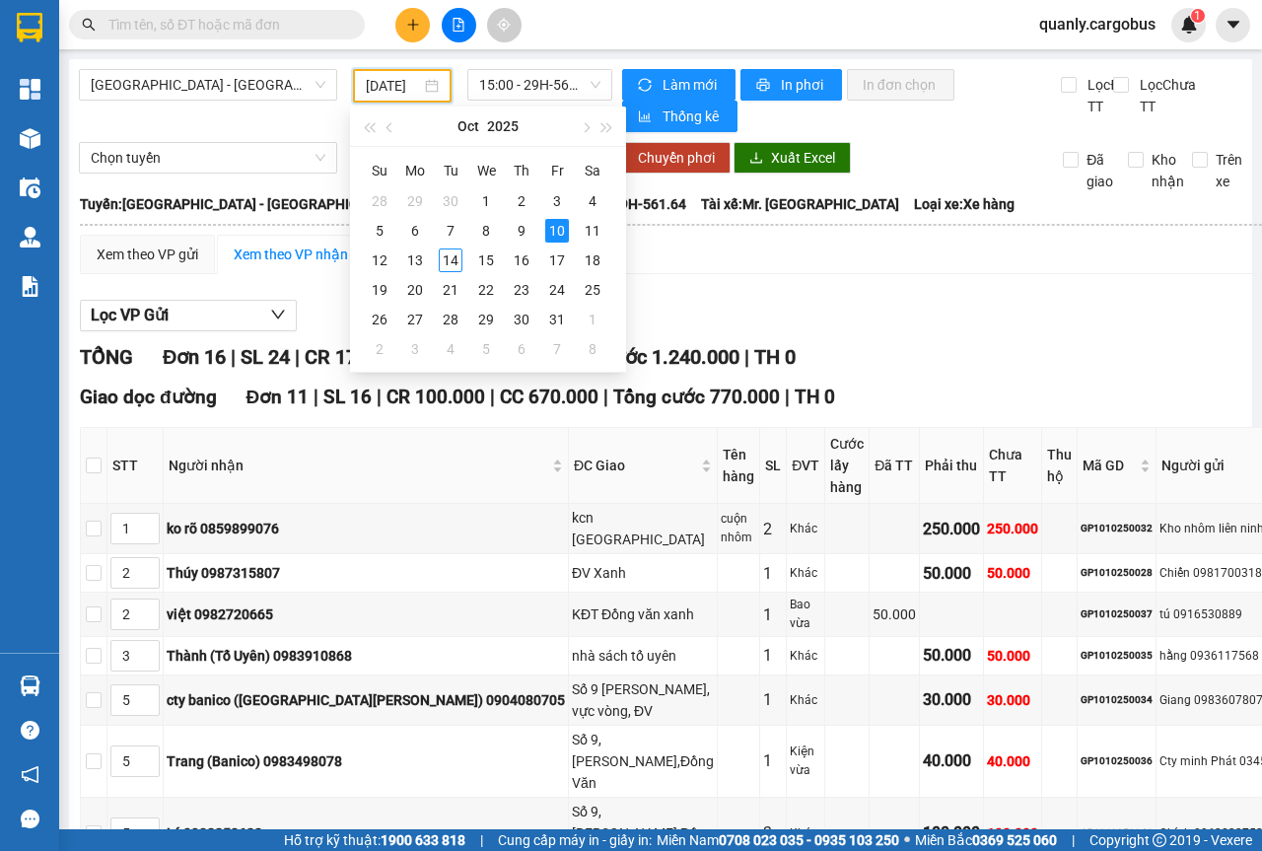
scroll to position [0, 16]
click at [515, 234] on div "9" at bounding box center [522, 231] width 24 height 24
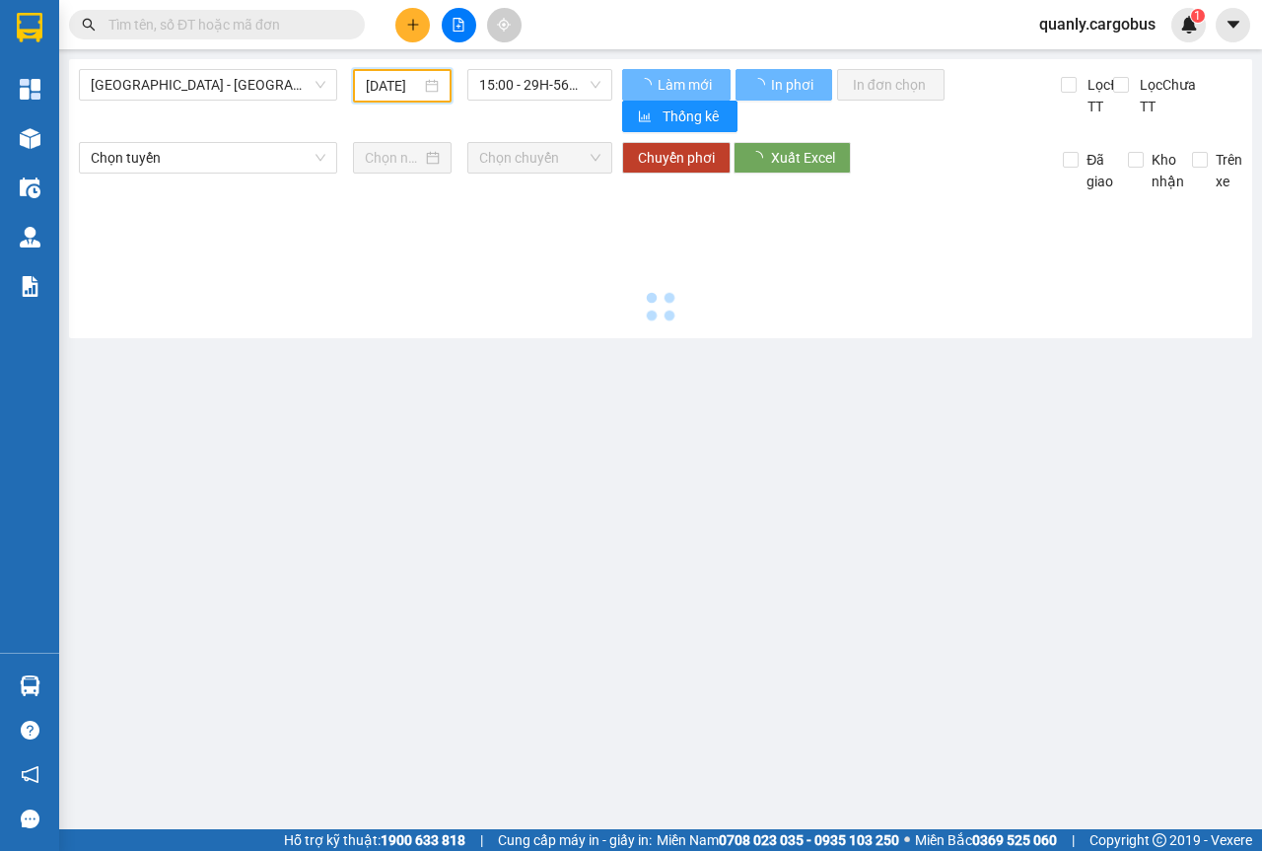
scroll to position [0, 15]
type input "[DATE]"
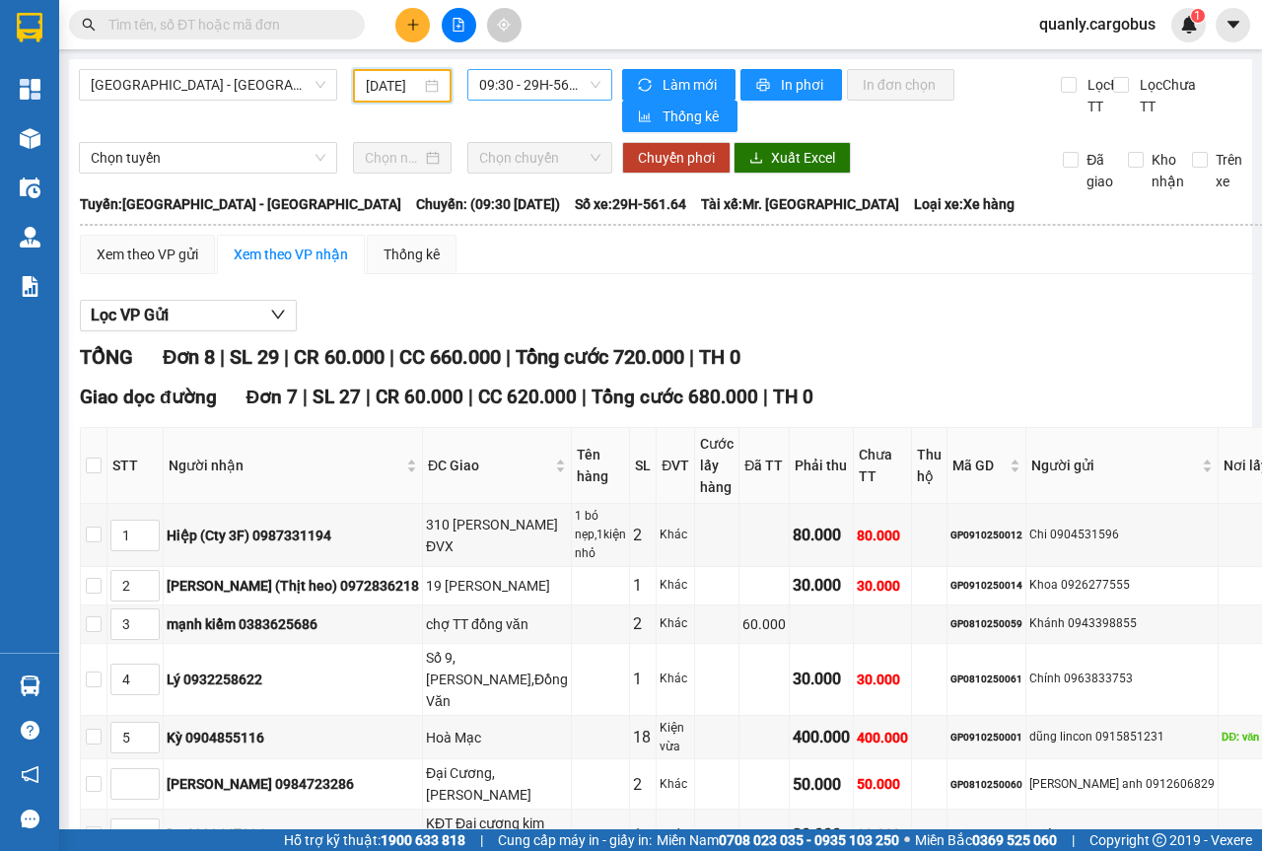
click at [588, 81] on span "09:30 - 29H-561.64" at bounding box center [539, 85] width 120 height 30
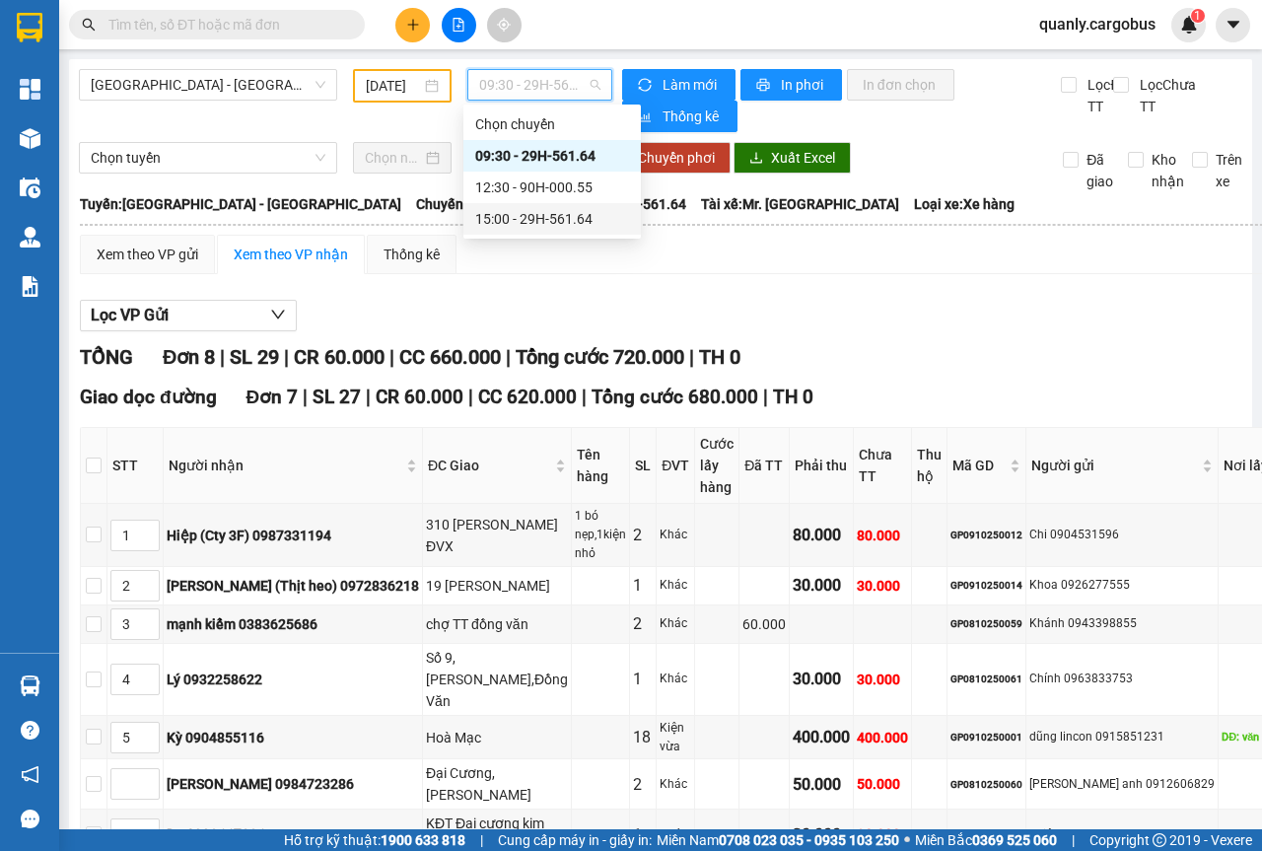
click at [542, 215] on div "15:00 - 29H-561.64" at bounding box center [552, 219] width 154 height 22
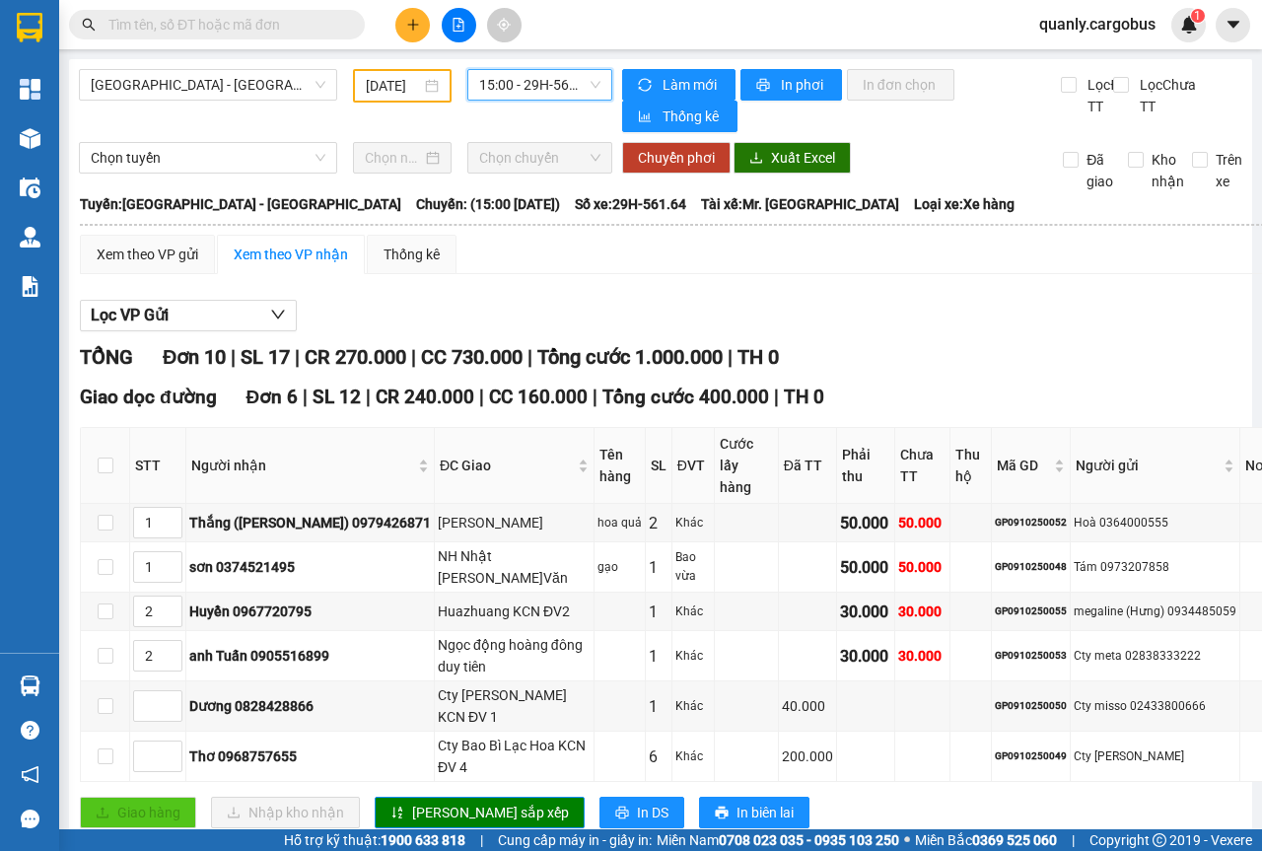
click at [578, 88] on span "15:00 - 29H-561.64" at bounding box center [539, 85] width 120 height 30
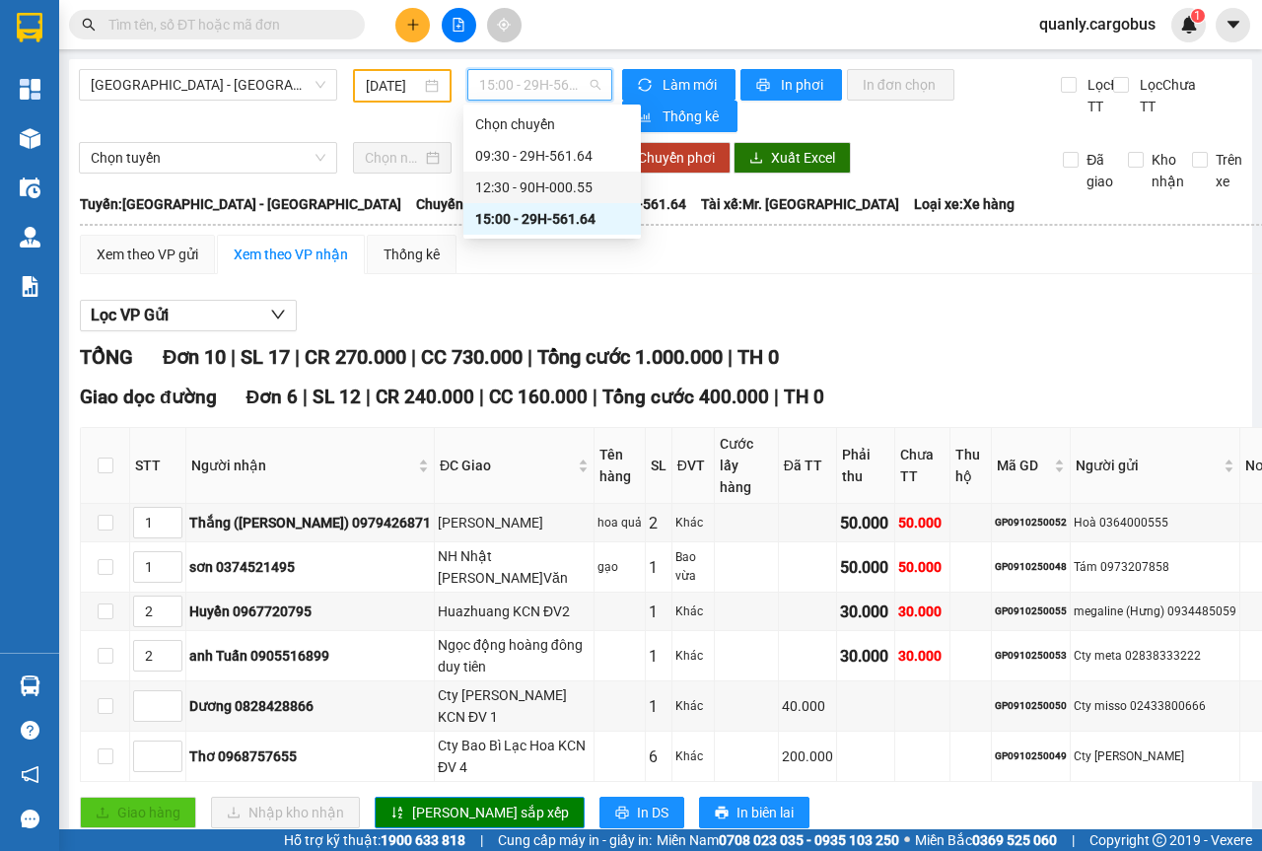
click at [542, 183] on div "12:30 - 90H-000.55" at bounding box center [552, 188] width 154 height 22
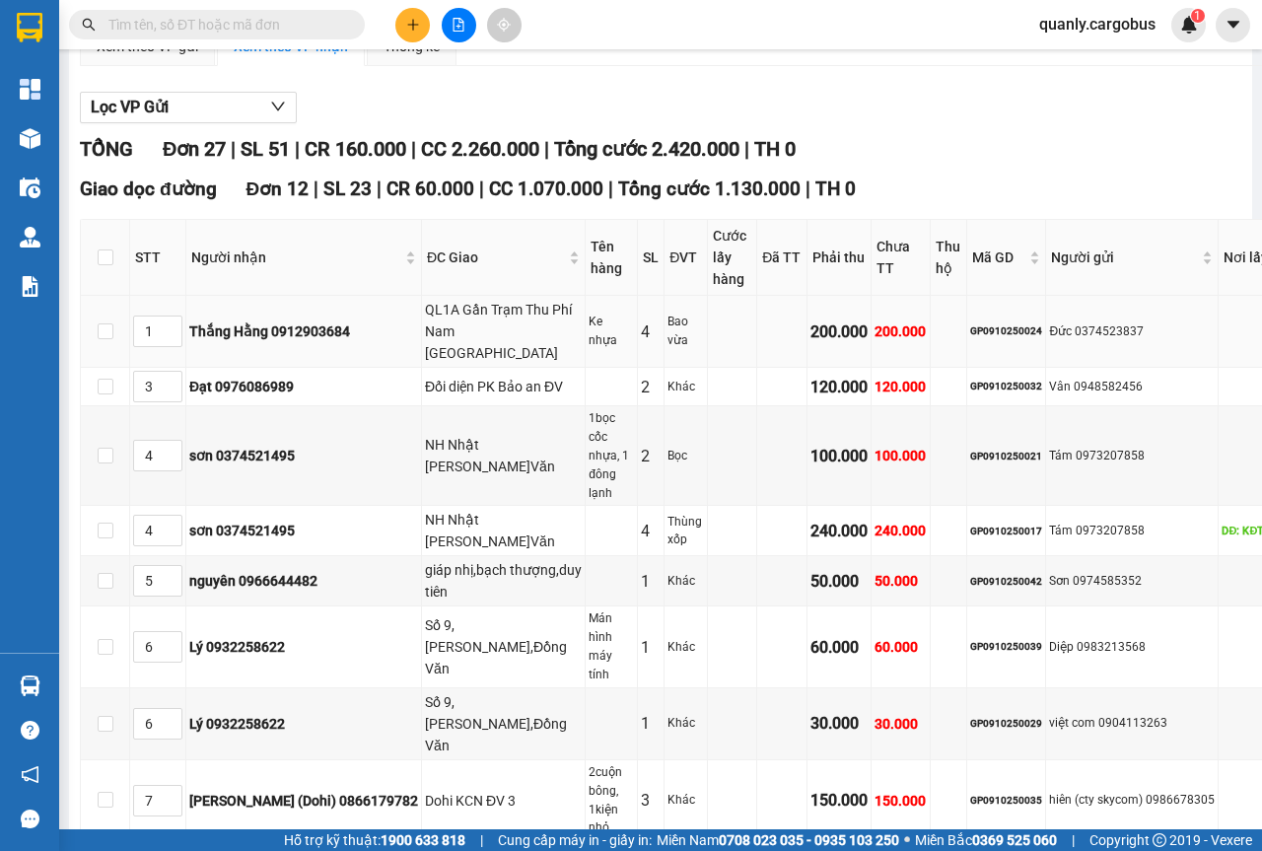
scroll to position [11, 0]
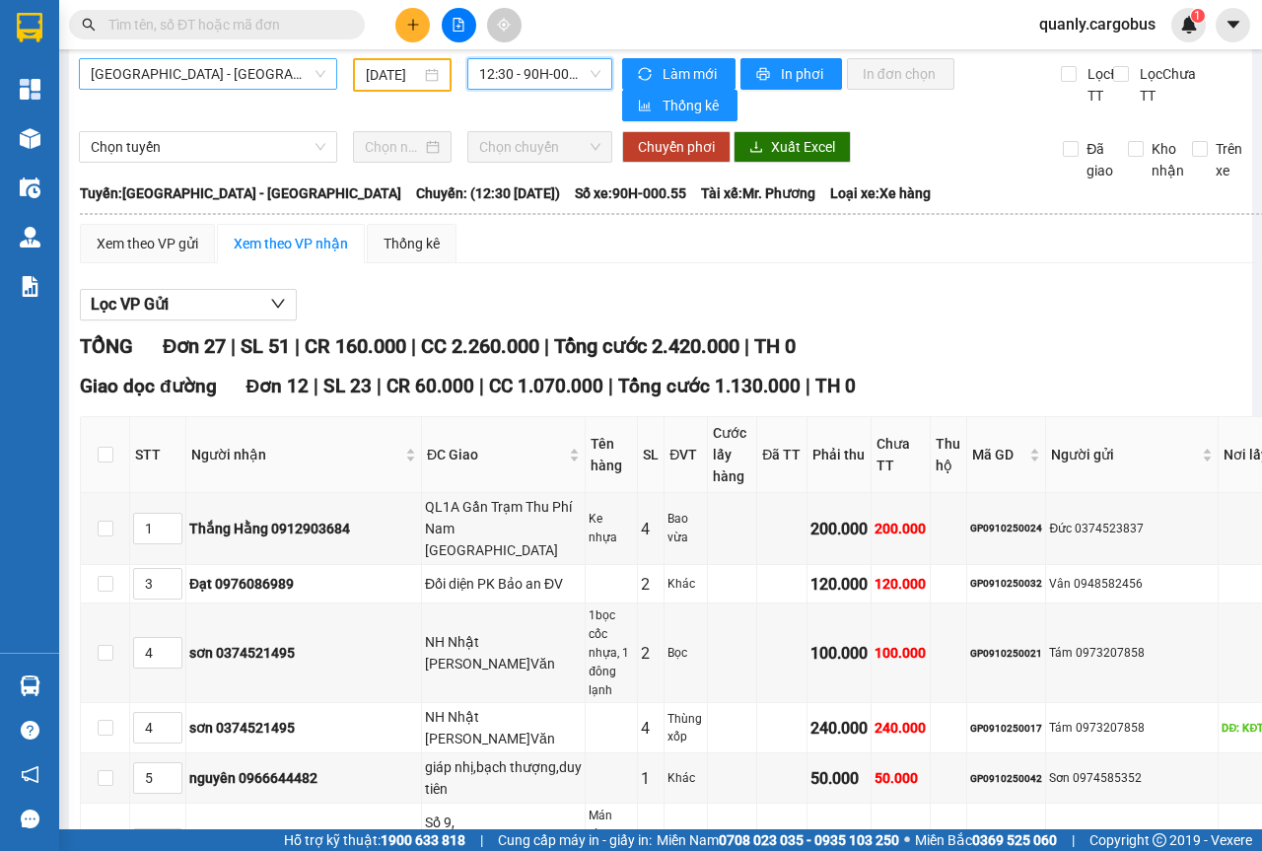
click at [316, 73] on span "[GEOGRAPHIC_DATA] - [GEOGRAPHIC_DATA]" at bounding box center [208, 74] width 235 height 30
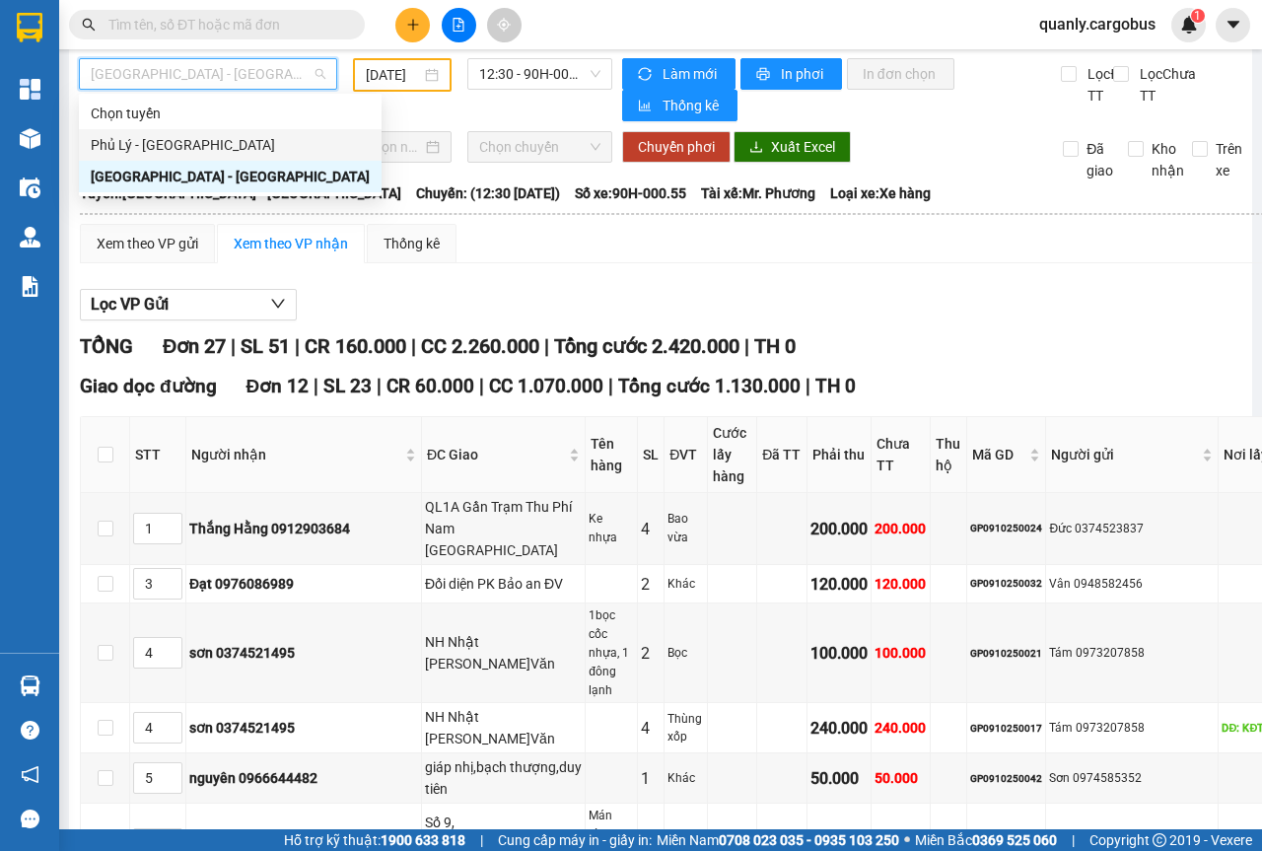
click at [118, 146] on div "Phủ Lý - [GEOGRAPHIC_DATA]" at bounding box center [230, 145] width 279 height 22
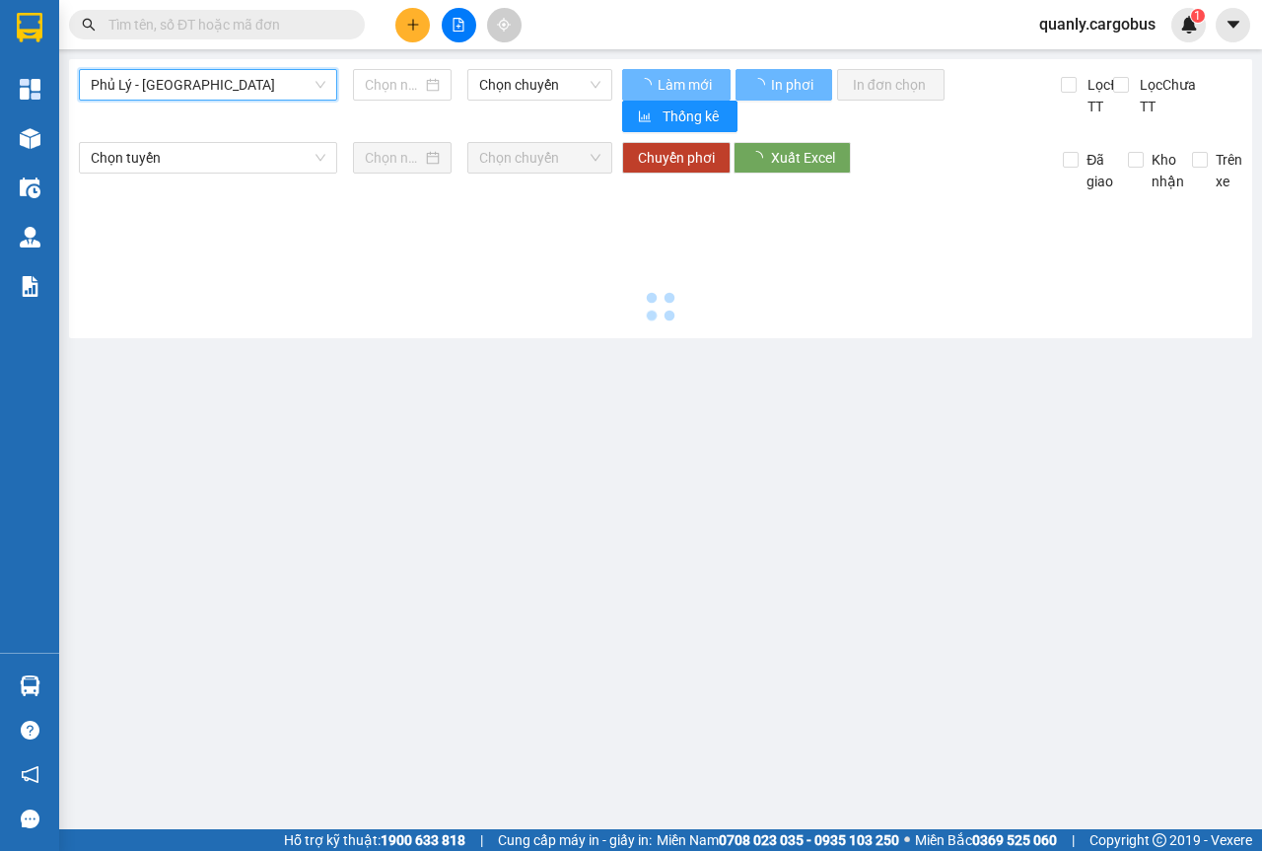
scroll to position [0, 0]
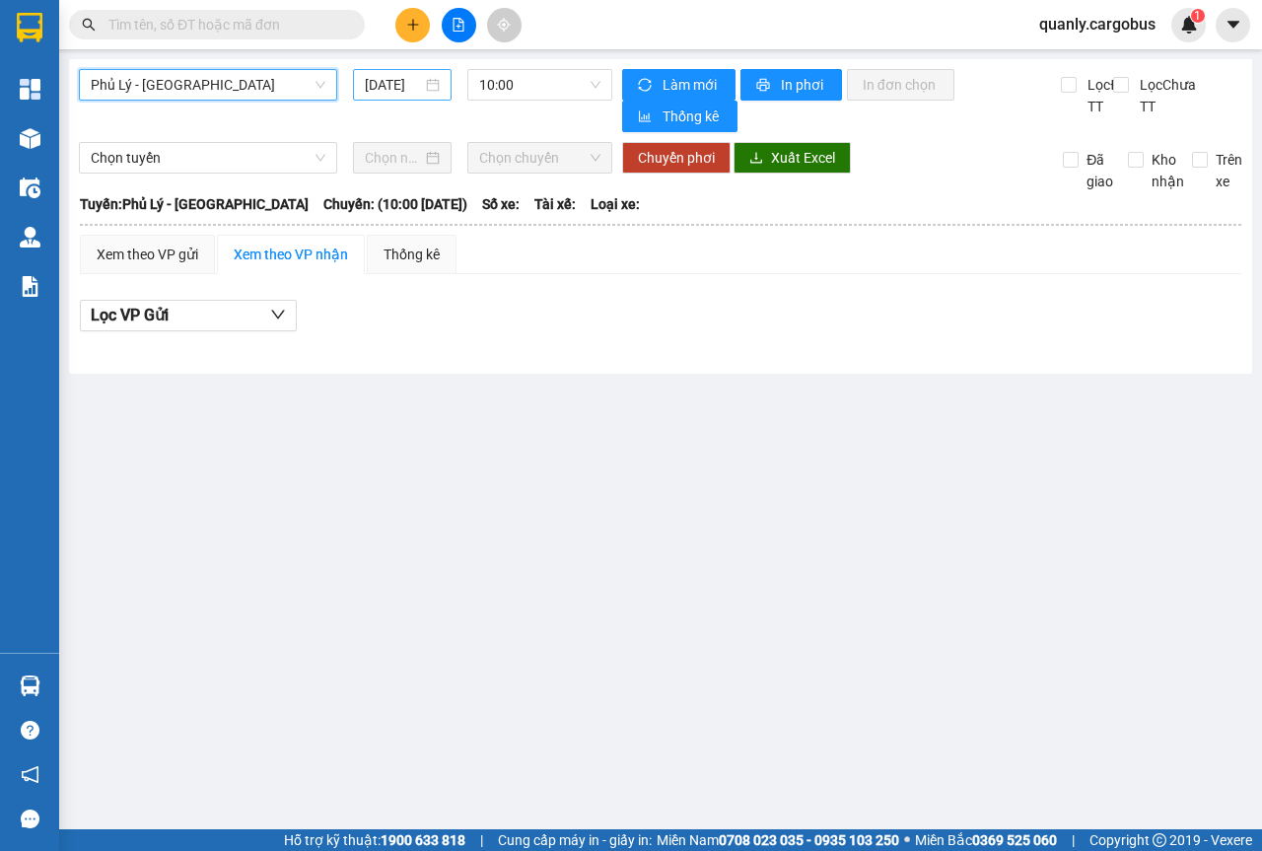
click at [438, 88] on div "[DATE]" at bounding box center [402, 85] width 75 height 22
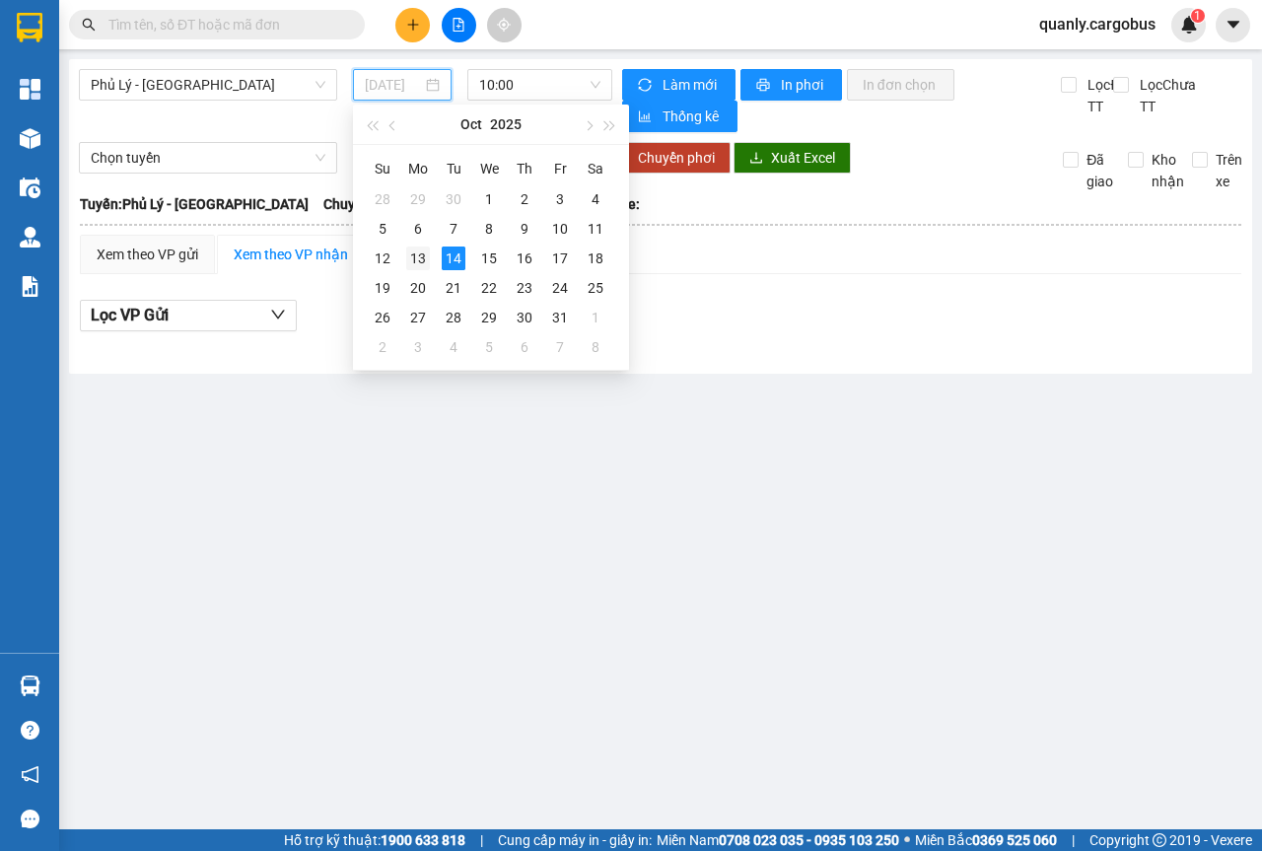
click at [420, 261] on div "13" at bounding box center [418, 259] width 24 height 24
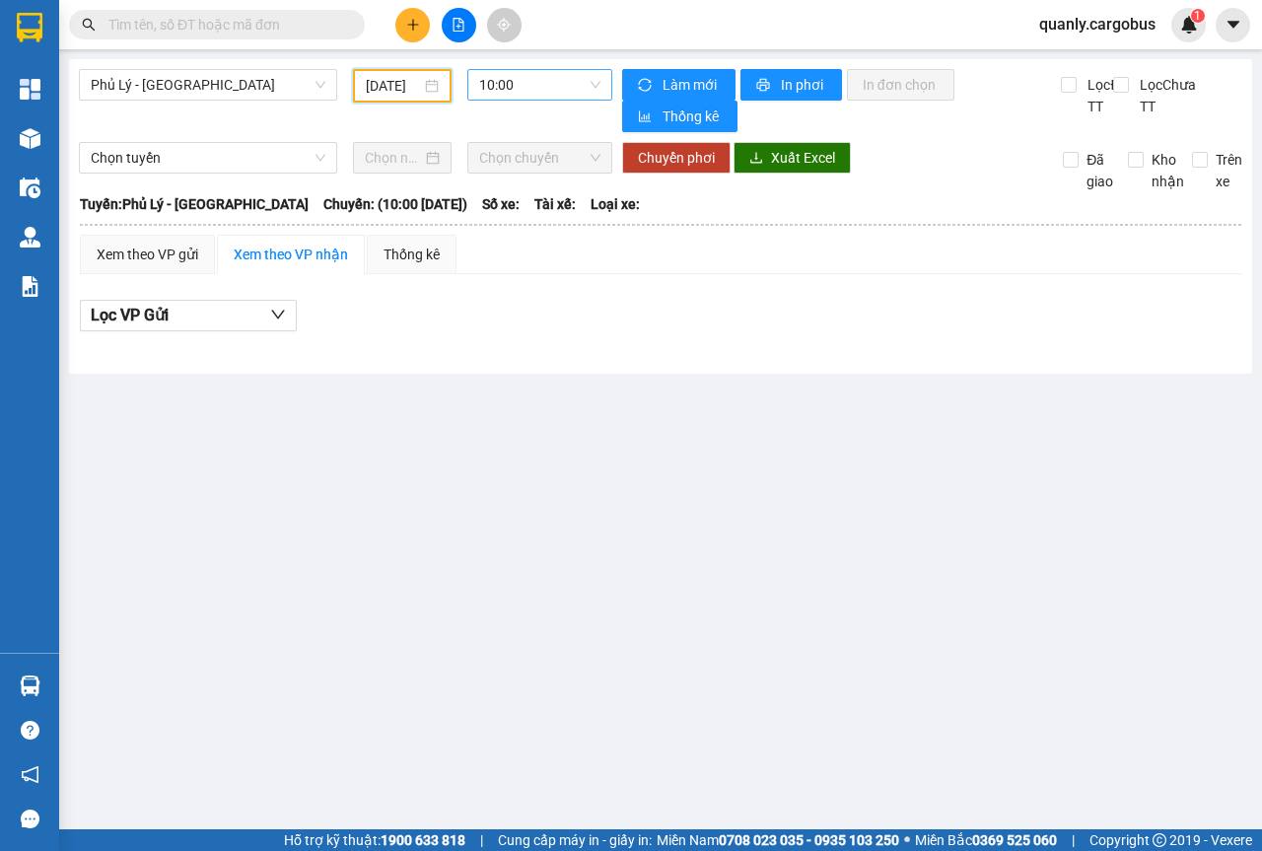
click at [597, 87] on span "10:00" at bounding box center [539, 85] width 120 height 30
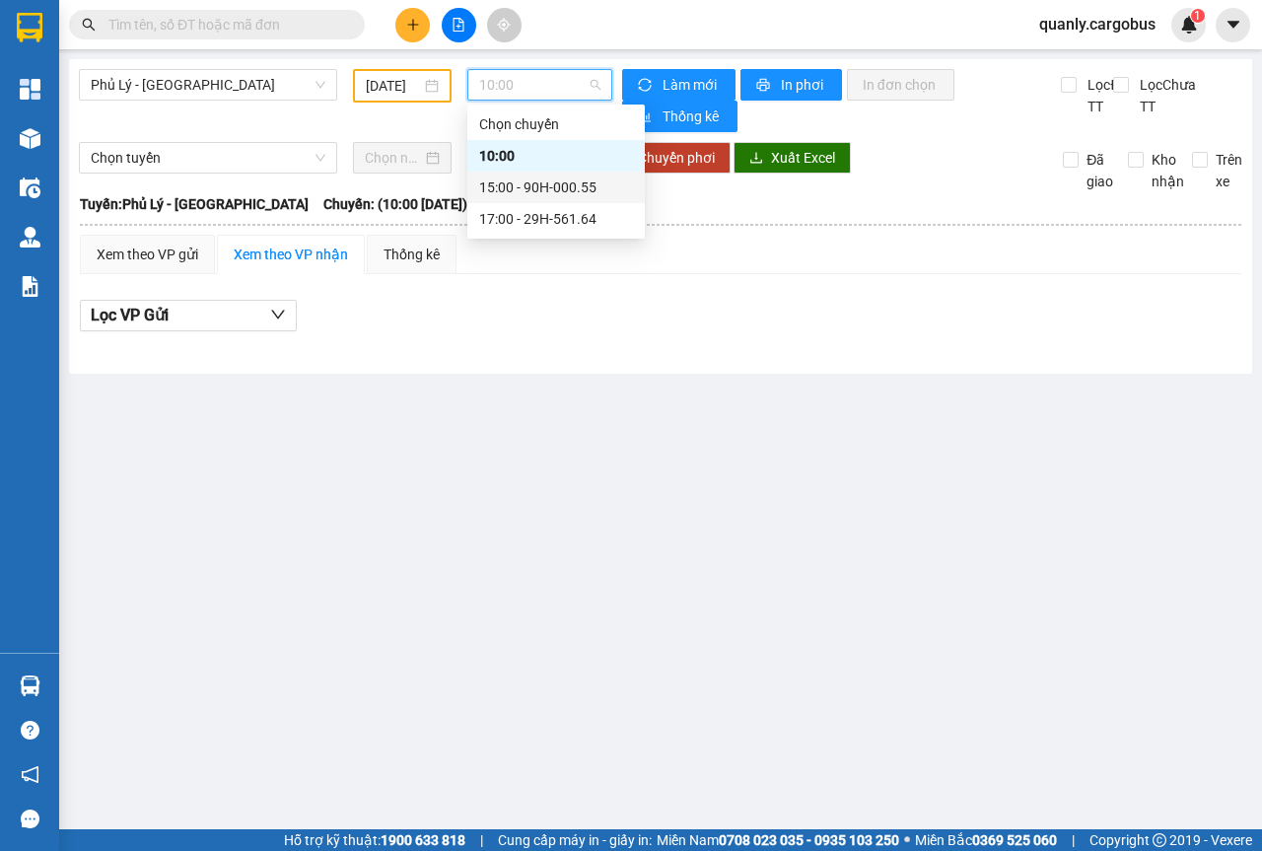
click at [553, 188] on div "15:00 - 90H-000.55" at bounding box center [556, 188] width 154 height 22
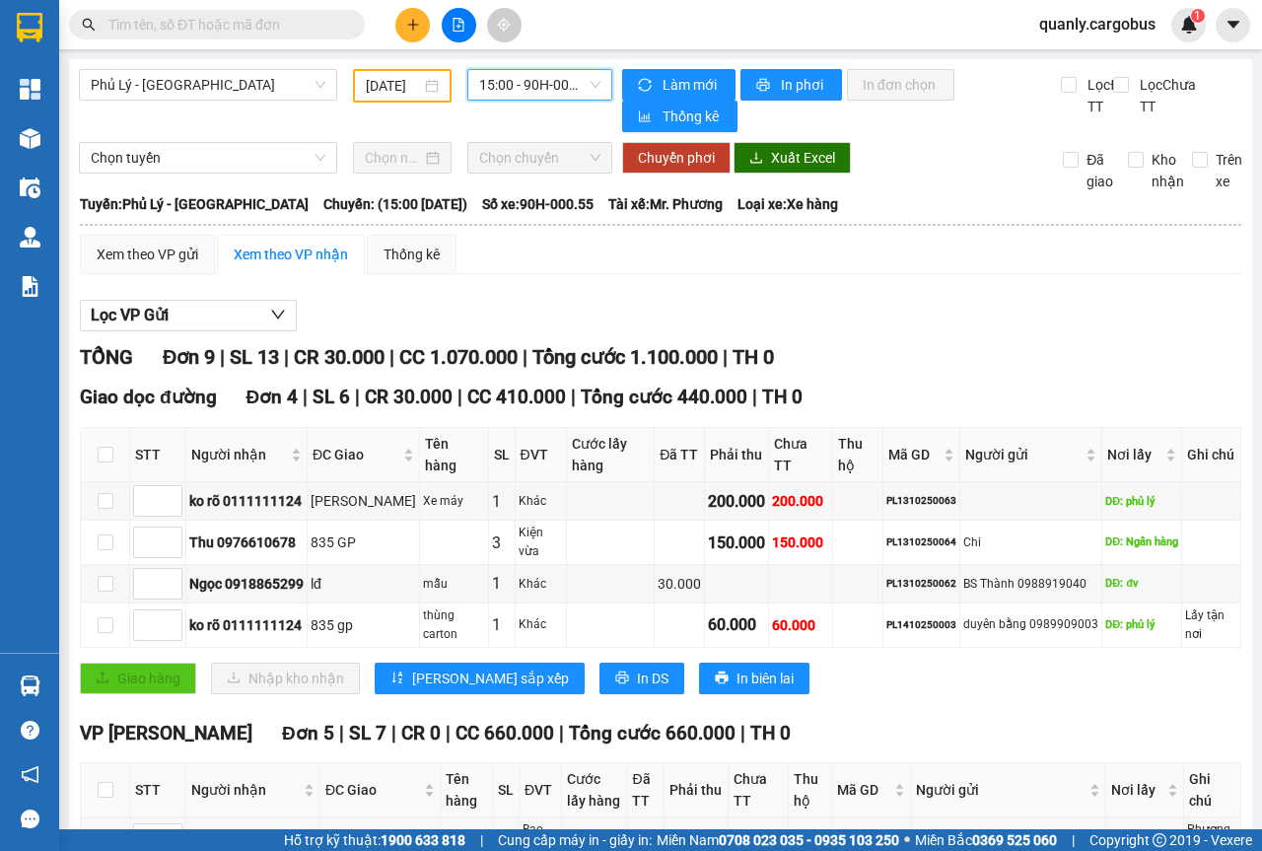
click at [579, 85] on span "15:00 - 90H-000.55" at bounding box center [539, 85] width 120 height 30
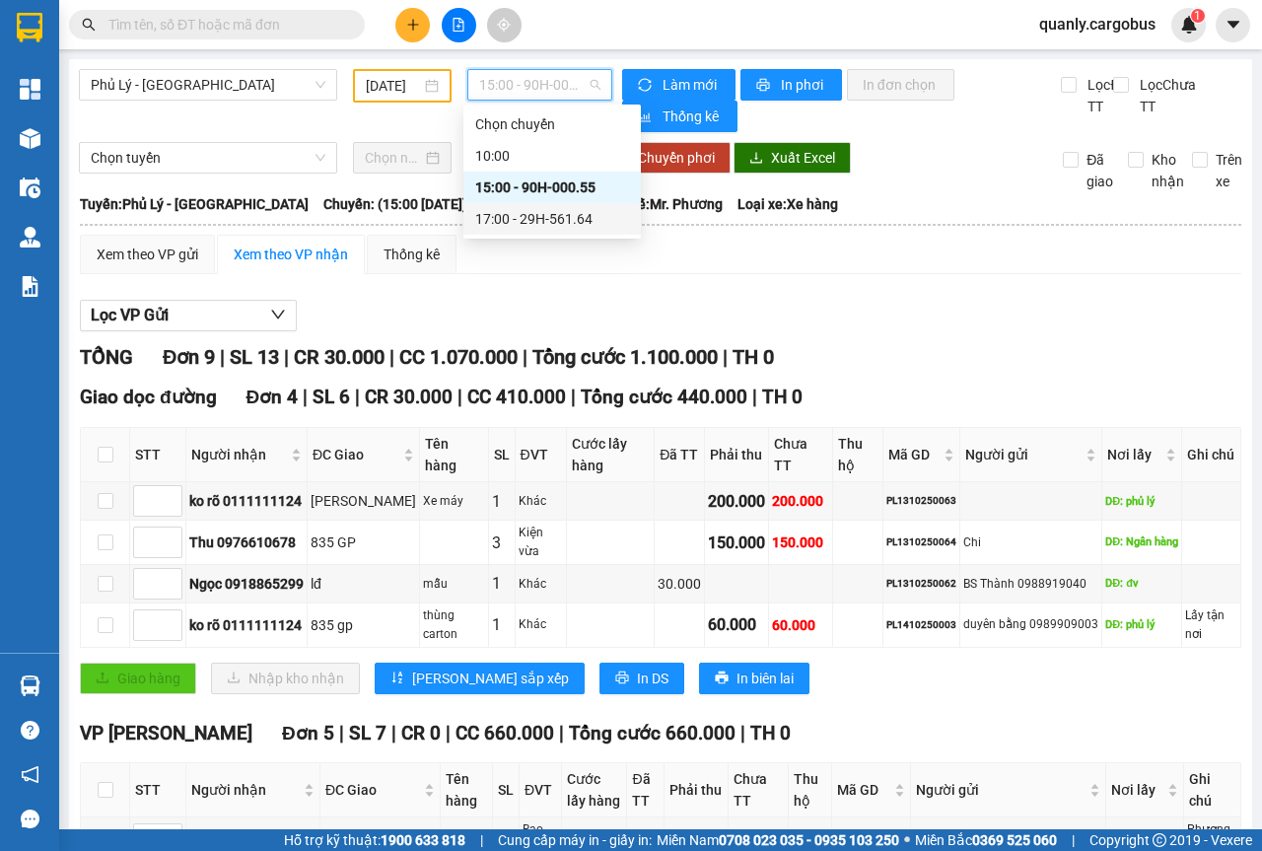
click at [523, 224] on div "17:00 - 29H-561.64" at bounding box center [552, 219] width 154 height 22
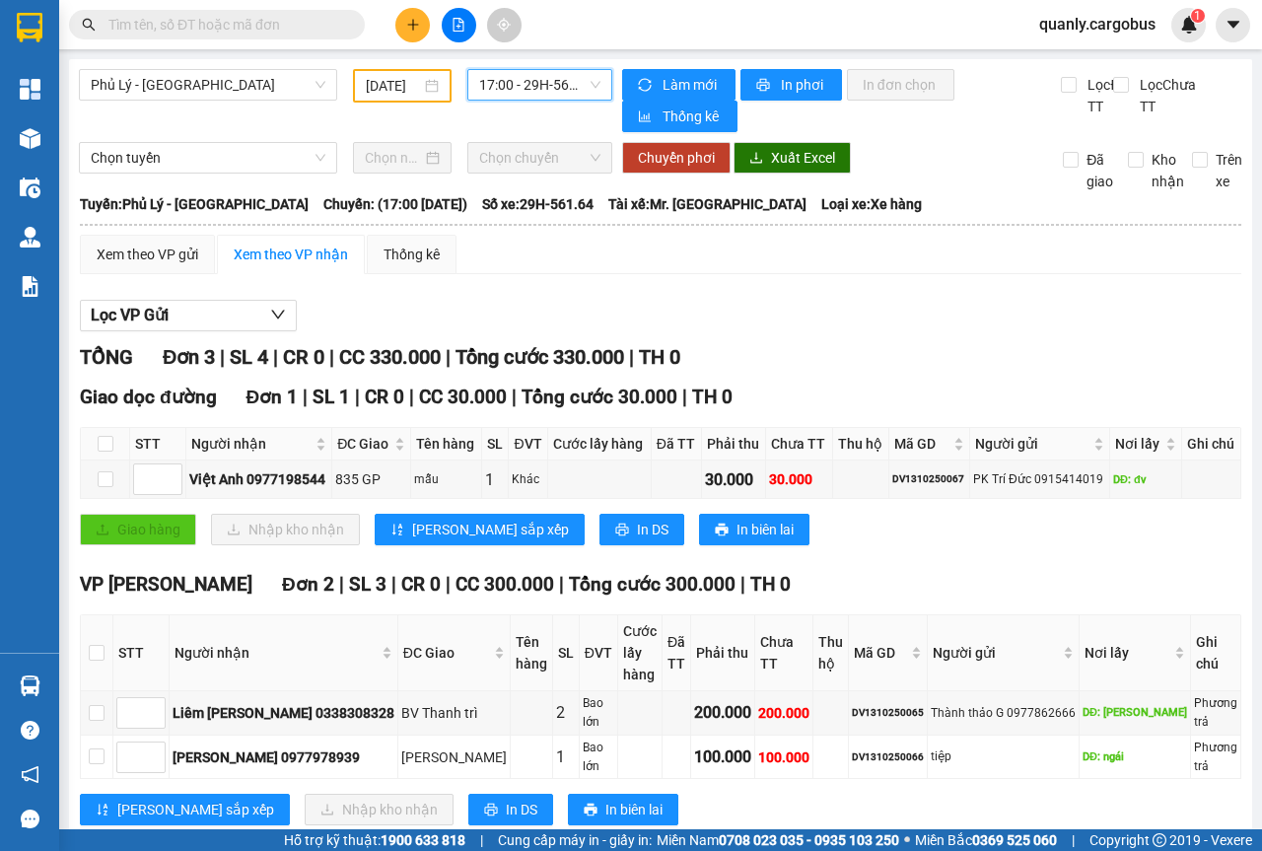
click at [430, 88] on div "[DATE]" at bounding box center [402, 86] width 73 height 22
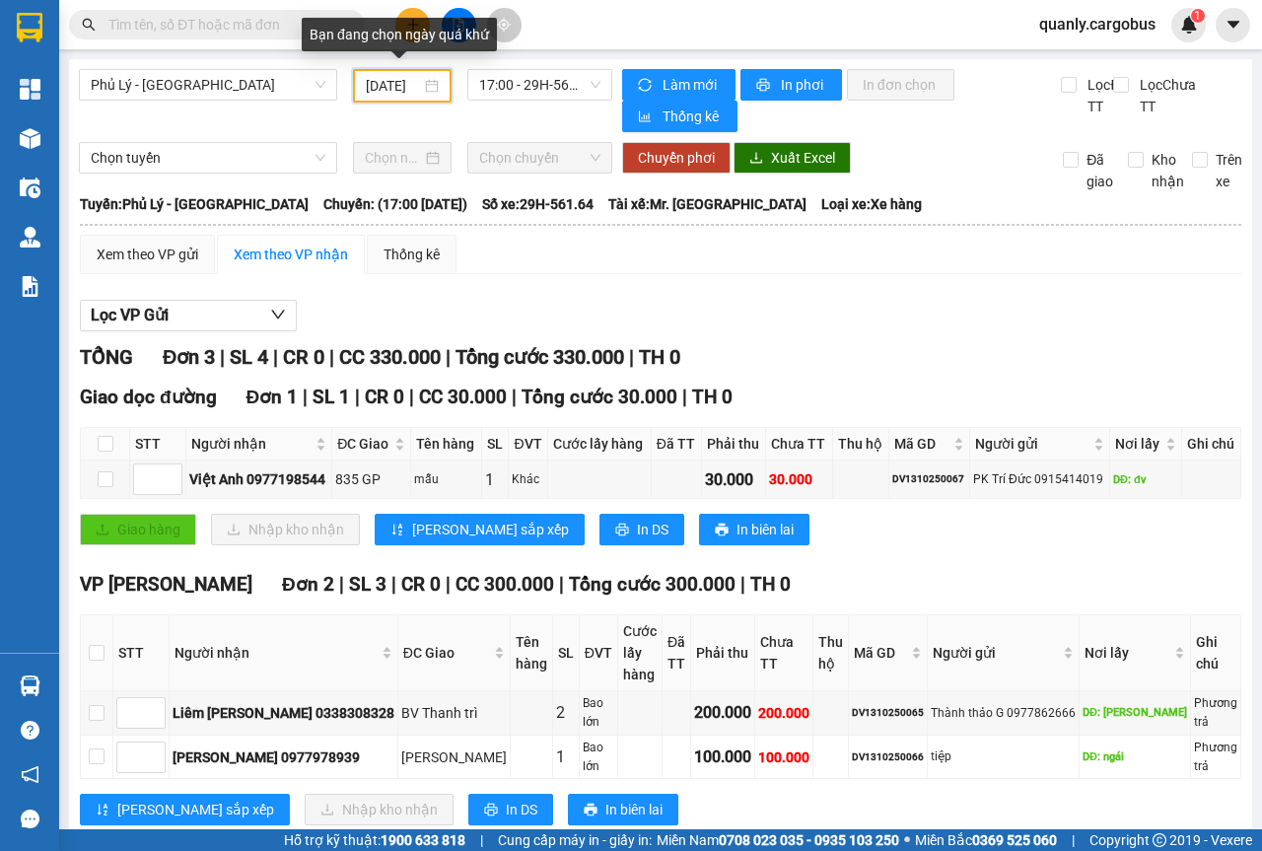
scroll to position [0, 16]
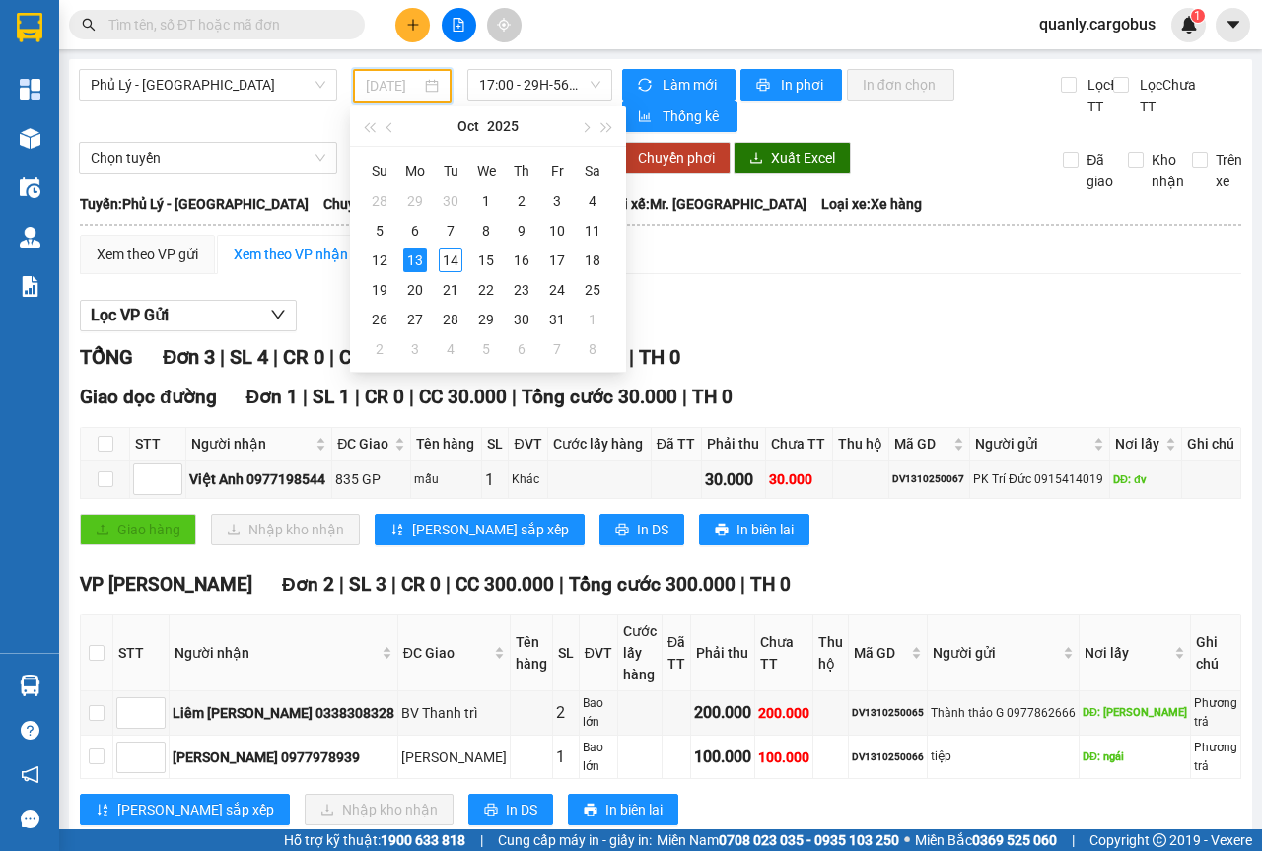
type input "[DATE]"
